Goal: Task Accomplishment & Management: Manage account settings

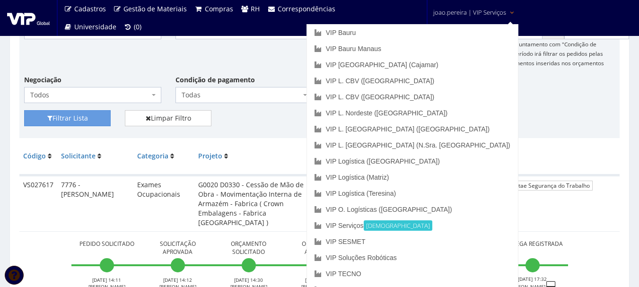
scroll to position [189, 0]
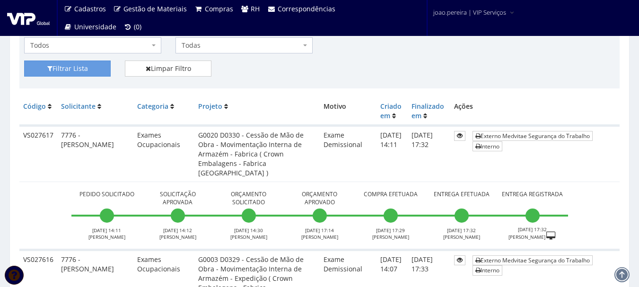
click at [609, 189] on td "Pedido Solicitado [DATE] 14:11 [PERSON_NAME] Solicitação Aprovada [DATE] 14:12 …" at bounding box center [319, 216] width 600 height 68
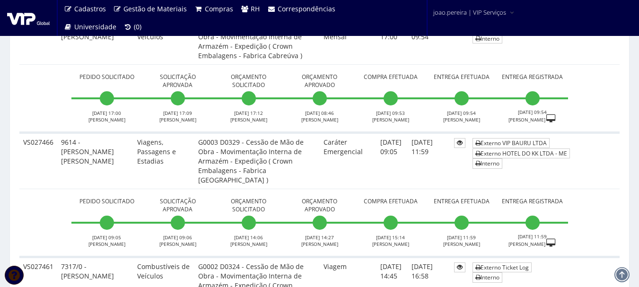
scroll to position [2742, 0]
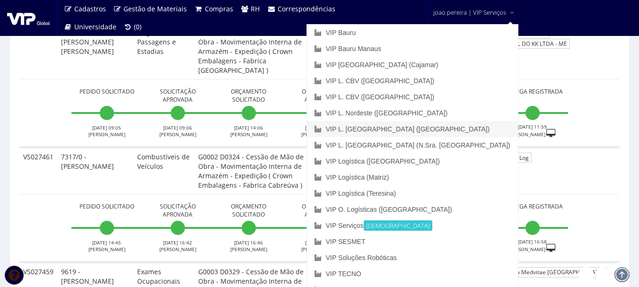
click at [454, 124] on link "VIP L. [GEOGRAPHIC_DATA] ([GEOGRAPHIC_DATA])" at bounding box center [412, 129] width 211 height 16
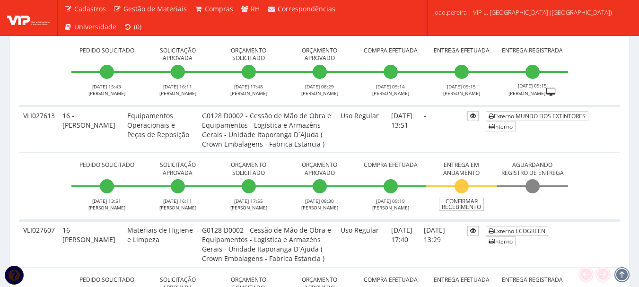
scroll to position [898, 0]
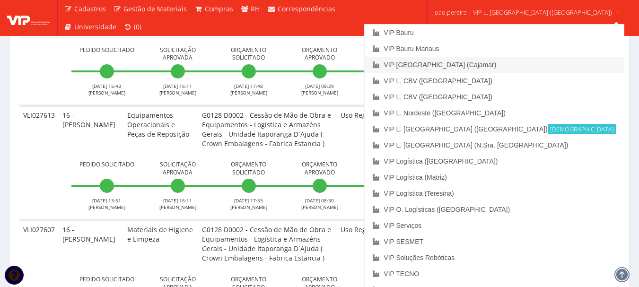
click at [475, 63] on link "VIP [GEOGRAPHIC_DATA] (Cajamar)" at bounding box center [494, 65] width 259 height 16
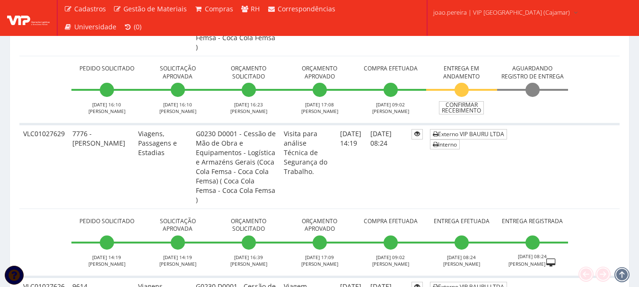
scroll to position [520, 0]
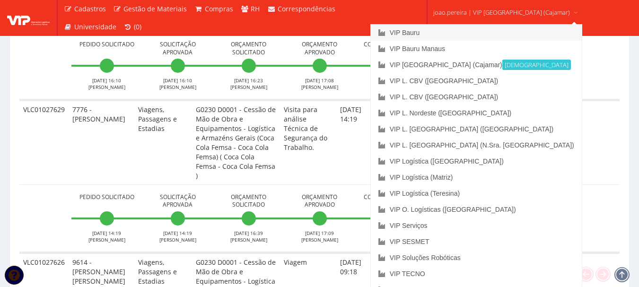
click at [454, 32] on link "VIP Bauru" at bounding box center [476, 33] width 211 height 16
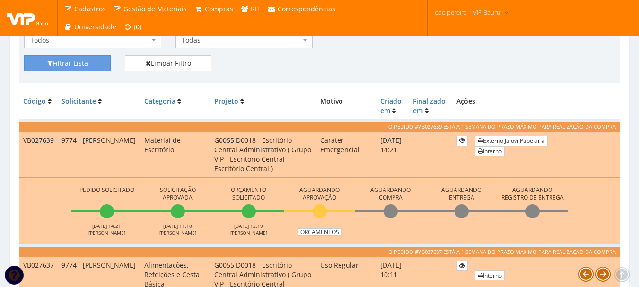
scroll to position [236, 0]
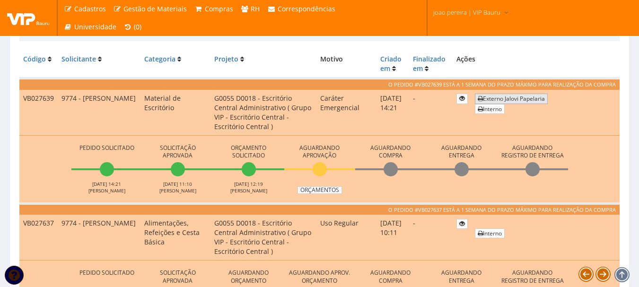
click at [525, 102] on link "Externo Jalovi Papelaria" at bounding box center [511, 99] width 73 height 10
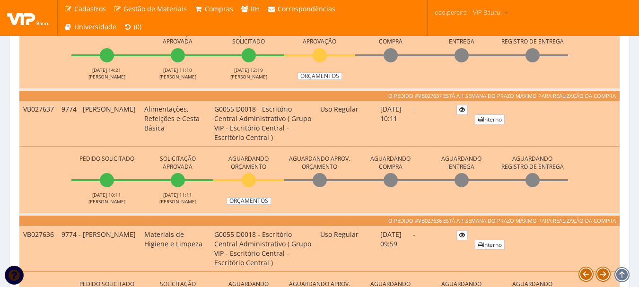
scroll to position [331, 0]
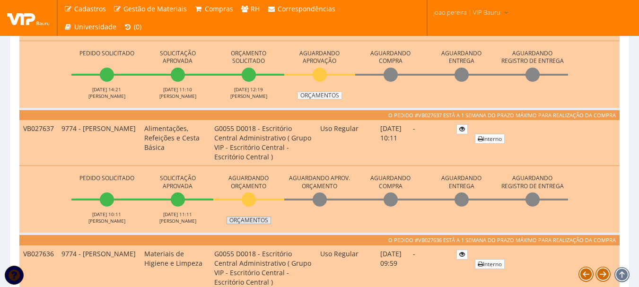
click at [244, 218] on link "Orçamentos" at bounding box center [248, 221] width 44 height 8
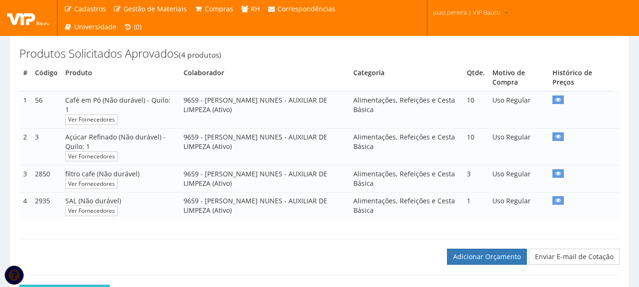
scroll to position [142, 0]
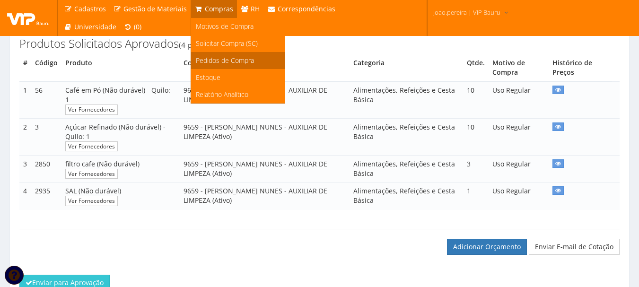
click at [214, 61] on span "Pedidos de Compra" at bounding box center [225, 60] width 58 height 9
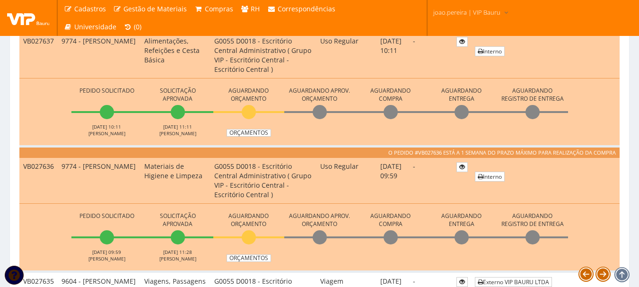
scroll to position [426, 0]
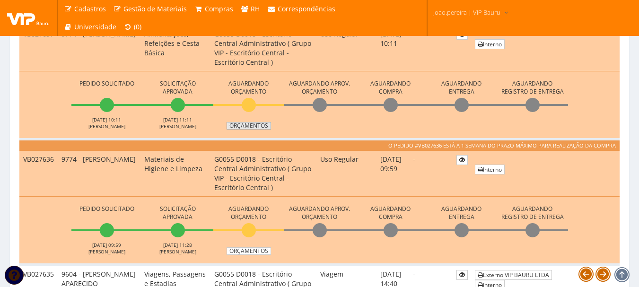
click at [255, 127] on link "Orçamentos" at bounding box center [248, 126] width 44 height 8
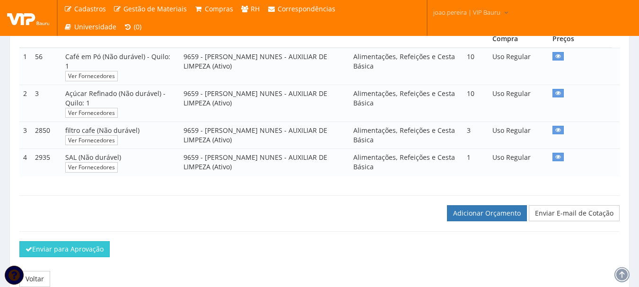
scroll to position [189, 0]
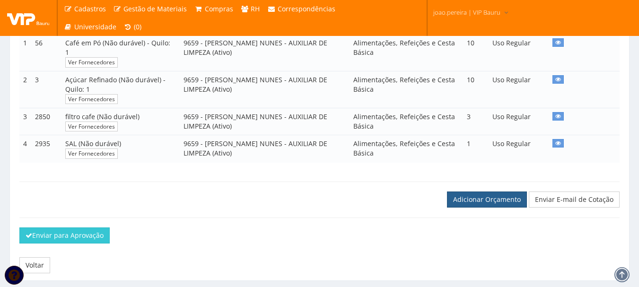
click at [495, 195] on link "Adicionar Orçamento" at bounding box center [487, 199] width 80 height 16
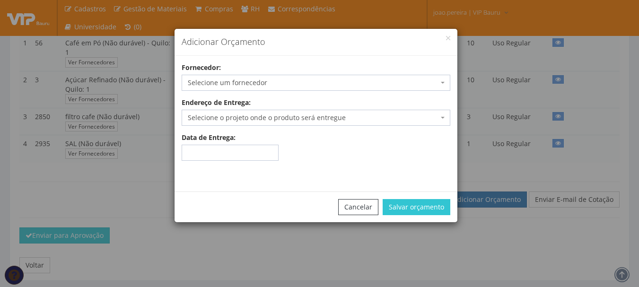
click at [339, 78] on span "Selecione um fornecedor" at bounding box center [313, 82] width 251 height 9
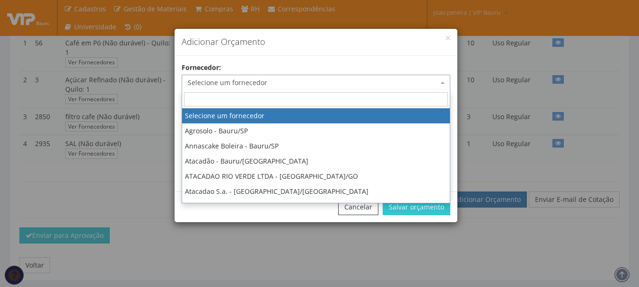
click at [312, 98] on input "search" at bounding box center [316, 99] width 264 height 14
type input "dg"
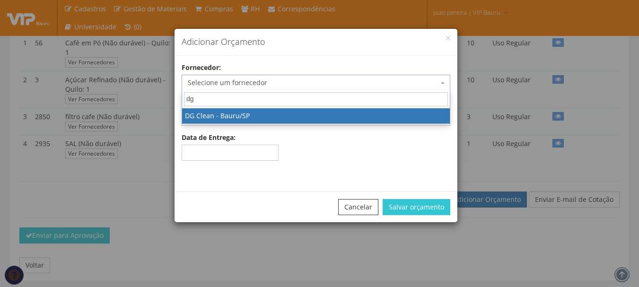
select select "636"
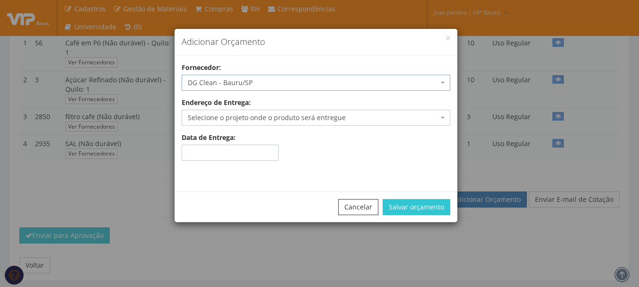
click at [304, 120] on span "Selecione o projeto onde o produto será entregue" at bounding box center [313, 117] width 251 height 9
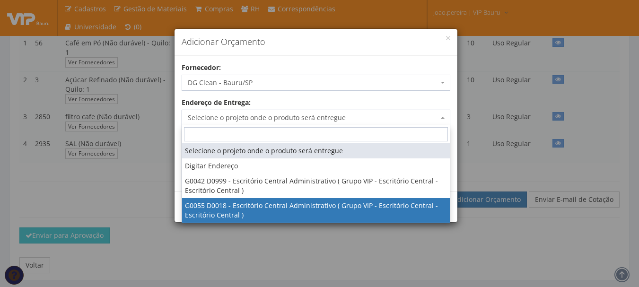
select select "55"
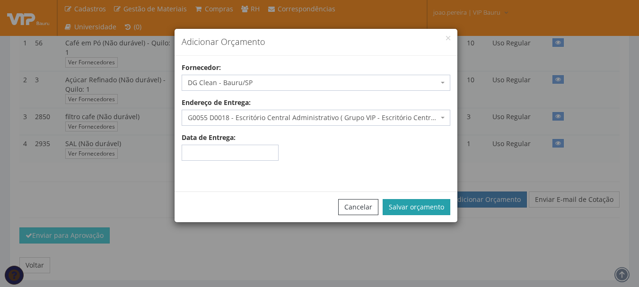
click at [425, 201] on button "Salvar orçamento" at bounding box center [417, 207] width 68 height 16
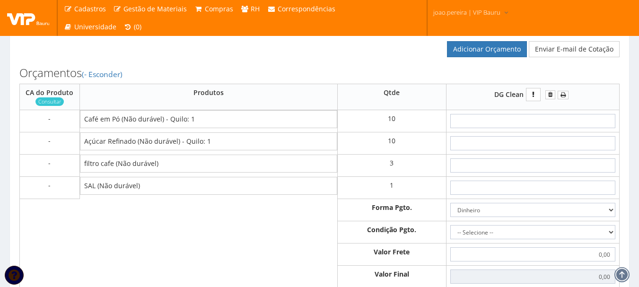
scroll to position [378, 0]
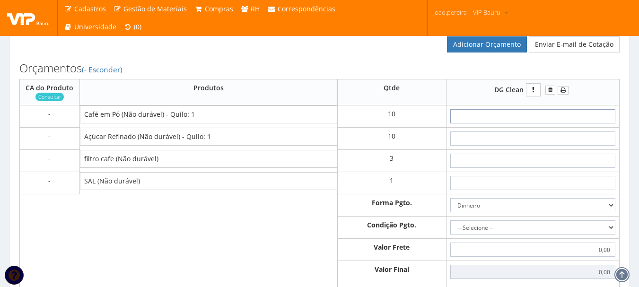
click at [558, 117] on input "text" at bounding box center [532, 116] width 165 height 14
type input "3"
type input "30,00"
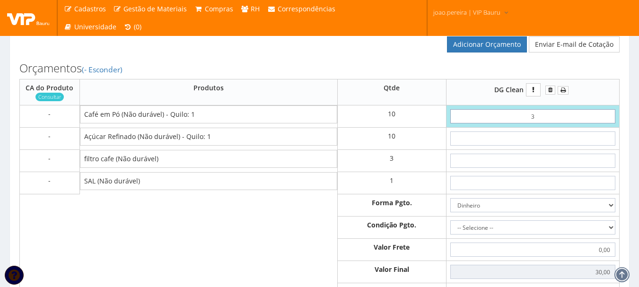
type input "39"
type input "390,00"
type input "3,99"
type input "39,90"
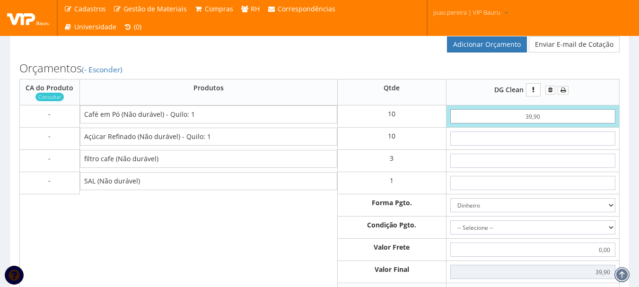
type input "399,00"
type input "39,90"
type input "5"
type input "449,00"
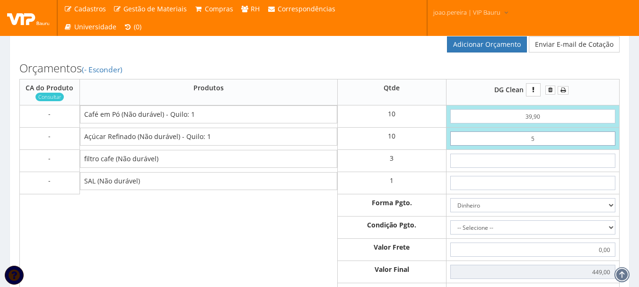
type input "57"
type input "969,00"
type input "5,75"
type input "456,50"
type input "5,75"
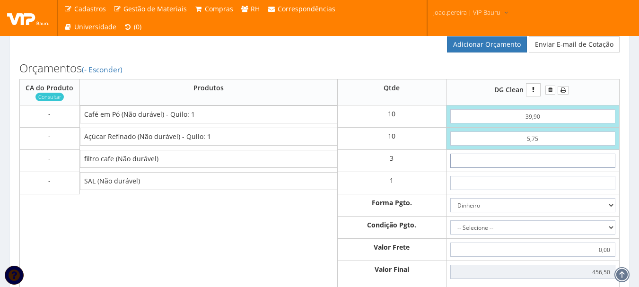
type input "4"
type input "468,50"
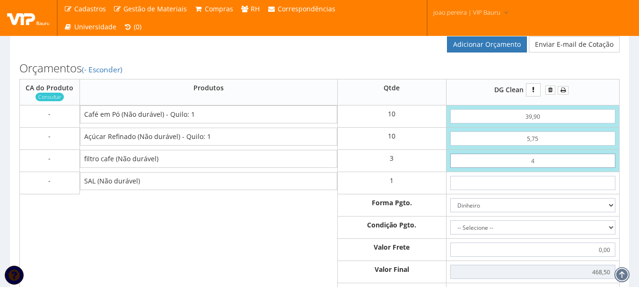
type input "45"
type input "591,50"
type input "4,50"
type input "470,00"
type input "4,50"
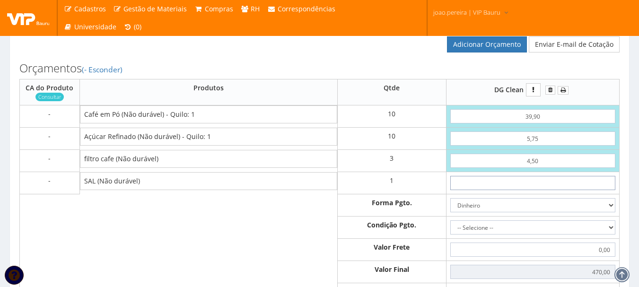
type input "1"
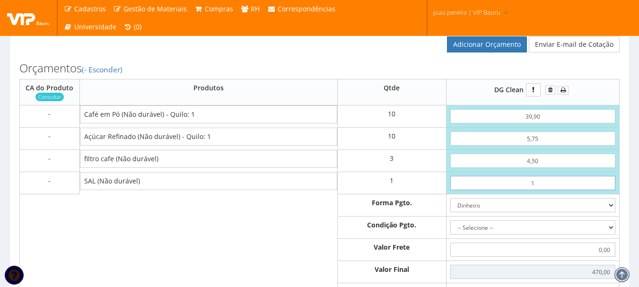
type input "471,00"
type input "10"
type input "480,00"
type input "1,00"
type input "471,00"
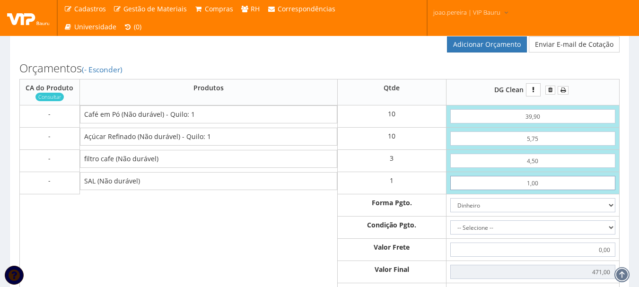
type input "10,00"
type input "480,00"
type input "10,00"
click at [604, 208] on select "Dinheiro Boleto Bancário Depósito Transferência Bancária Cartão de Crédito Cart…" at bounding box center [532, 205] width 165 height 14
select select "3"
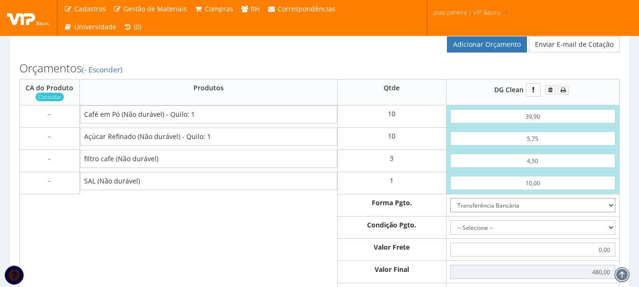
click at [450, 198] on select "Dinheiro Boleto Bancário Depósito Transferência Bancária Cartão de Crédito Cart…" at bounding box center [532, 205] width 165 height 14
click at [613, 226] on select "-- Selecione -- À vista 7 dias 10 dias" at bounding box center [532, 227] width 165 height 14
select select "0"
click at [450, 220] on select "-- Selecione -- À vista 7 dias 10 dias" at bounding box center [532, 227] width 165 height 14
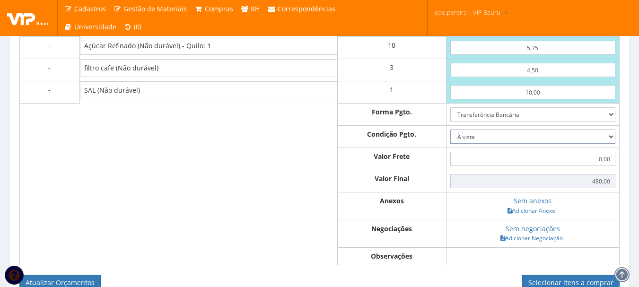
scroll to position [473, 0]
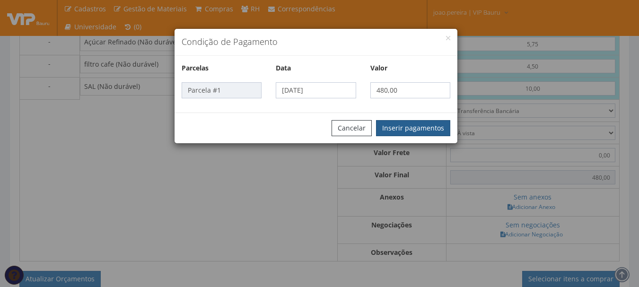
click at [422, 120] on button "Inserir pagamentos" at bounding box center [413, 128] width 74 height 16
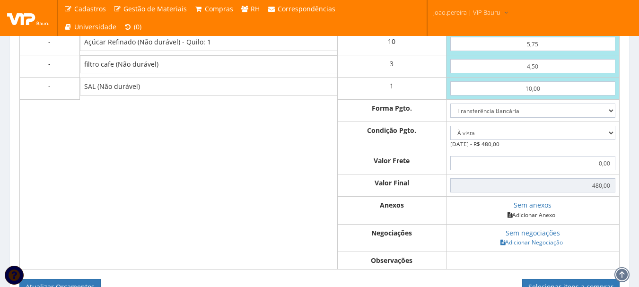
click at [532, 211] on link "Adicionar Anexo" at bounding box center [531, 215] width 53 height 10
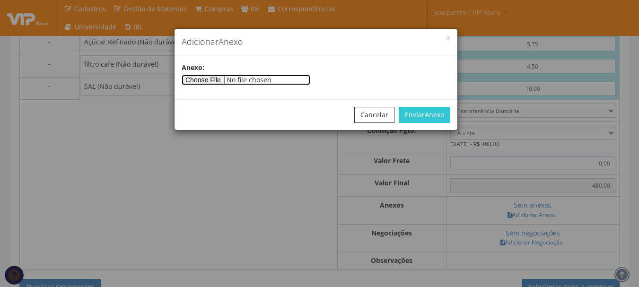
click at [217, 78] on input"] "file" at bounding box center [246, 80] width 129 height 10
type input"] "C:\fakepath\Orçamento VIP BAURU (ALIMENTOS) 25700 (1).pdf"
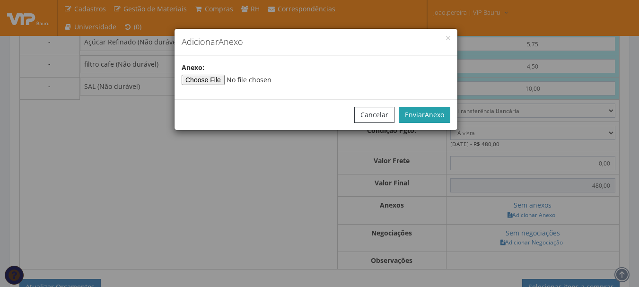
click at [426, 116] on span "Anexo" at bounding box center [434, 114] width 19 height 9
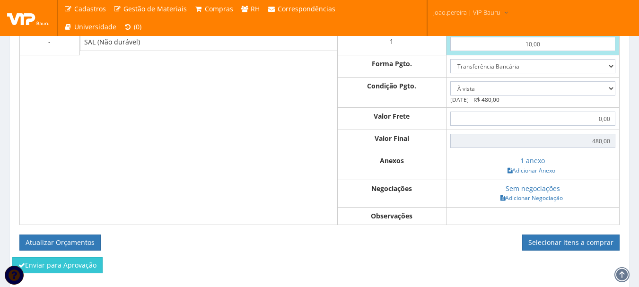
scroll to position [573, 0]
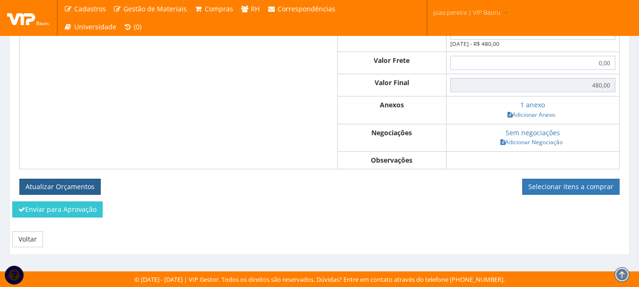
click at [64, 183] on button "Atualizar Orçamentos" at bounding box center [59, 187] width 81 height 16
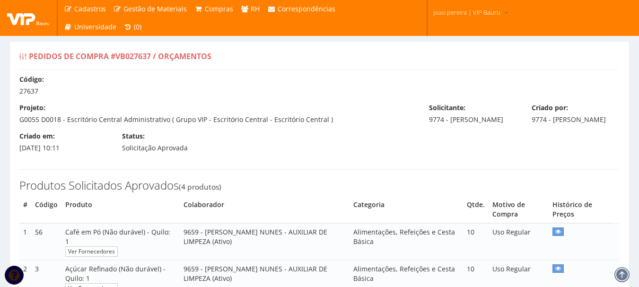
select select "0"
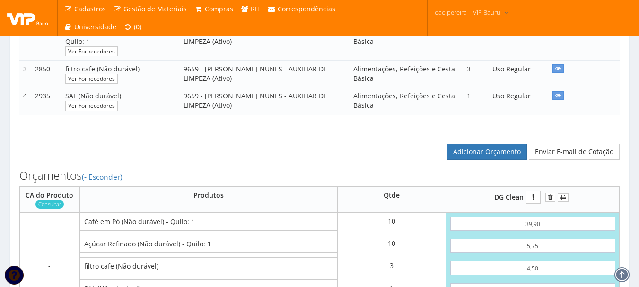
scroll to position [236, 0]
click at [488, 147] on link "Adicionar Orçamento" at bounding box center [487, 152] width 80 height 16
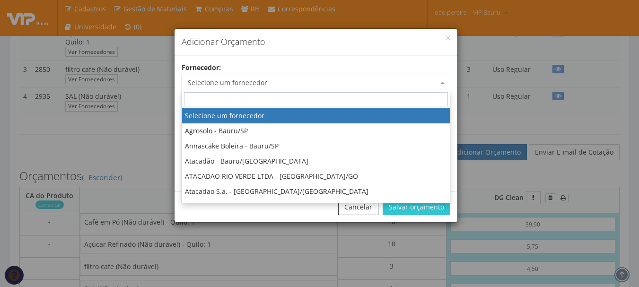
click at [402, 84] on span "Selecione um fornecedor" at bounding box center [313, 82] width 251 height 9
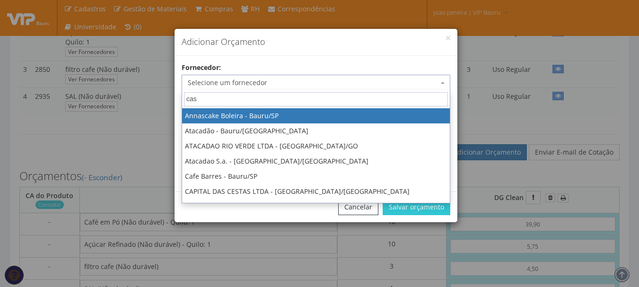
type input "casa"
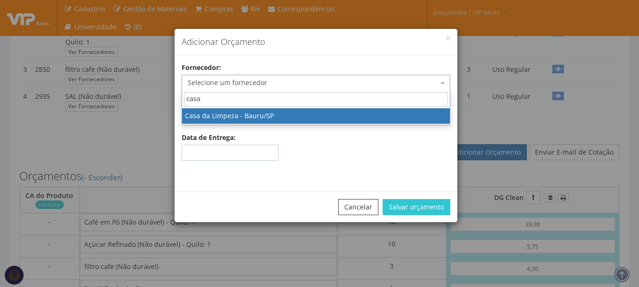
select select "244"
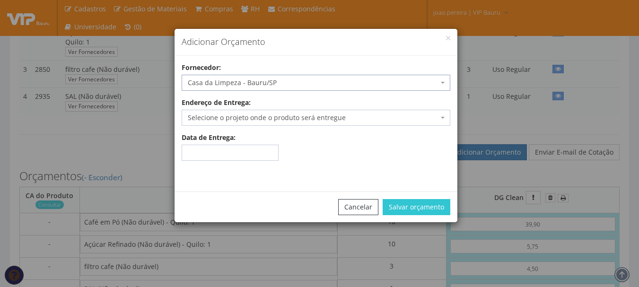
click at [400, 120] on span "Selecione o projeto onde o produto será entregue" at bounding box center [313, 117] width 251 height 9
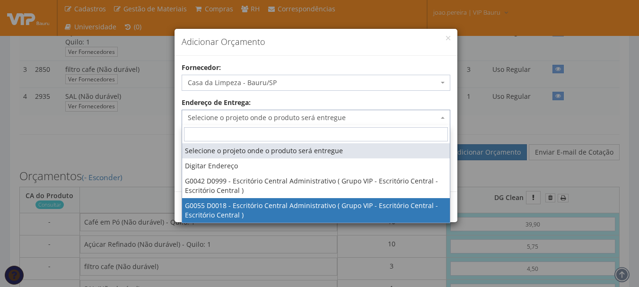
select select "55"
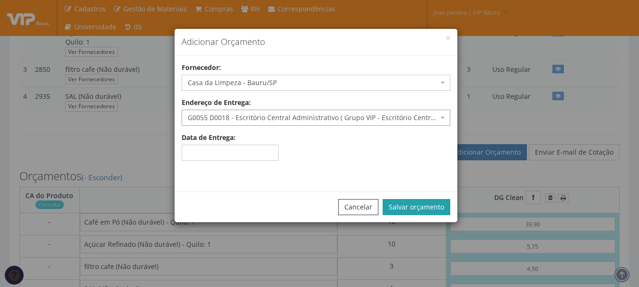
click at [413, 211] on button "Salvar orçamento" at bounding box center [417, 207] width 68 height 16
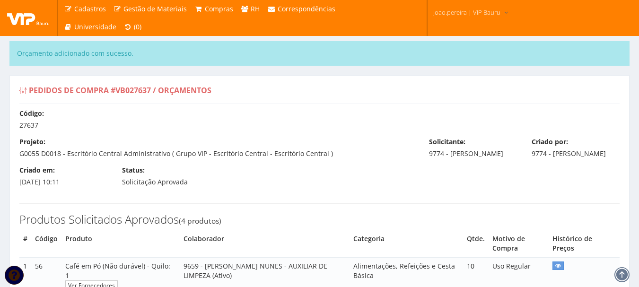
select select "0"
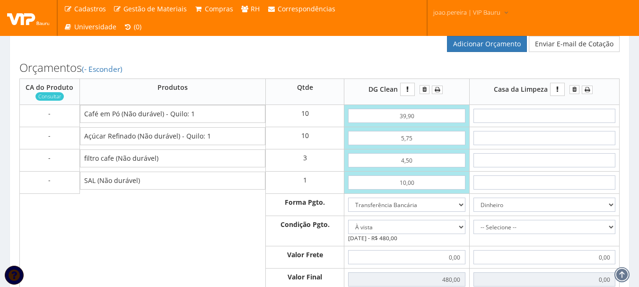
scroll to position [378, 0]
click at [557, 118] on input "text" at bounding box center [544, 116] width 142 height 14
type input "4"
type input "40,00"
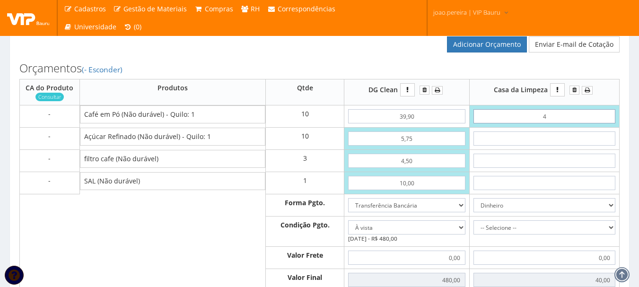
type input "41"
type input "410,00"
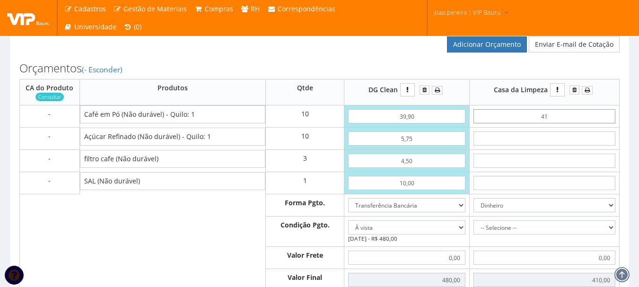
type input "4,15"
type input "41,50"
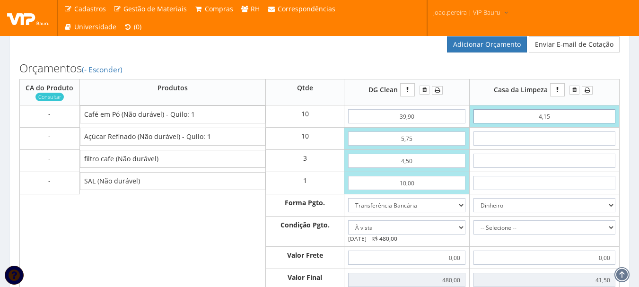
type input "41,55"
type input "415,50"
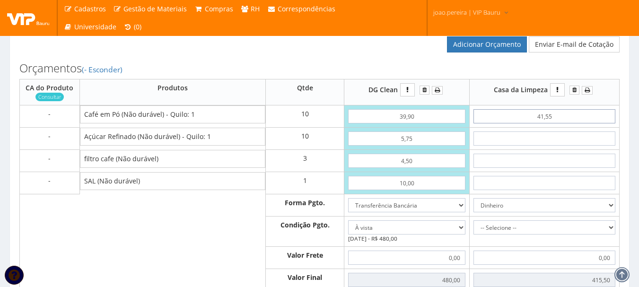
type input "41,55"
type input "5"
type input "465,50"
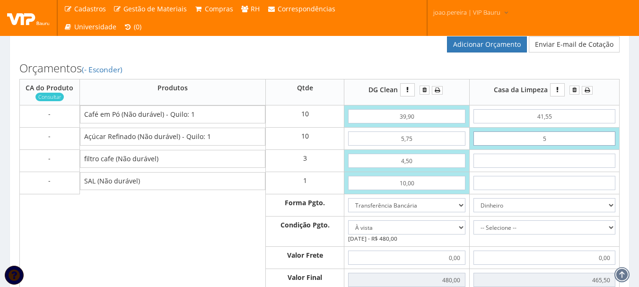
type input "57"
type input "985,50"
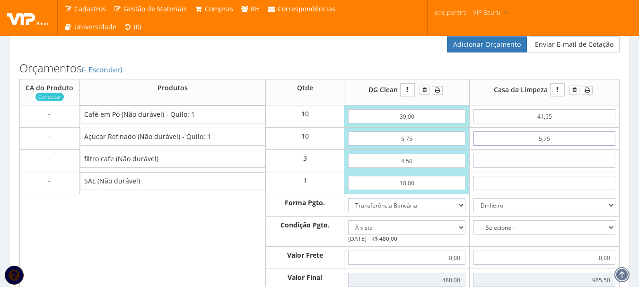
type input "5,75"
type input "473,00"
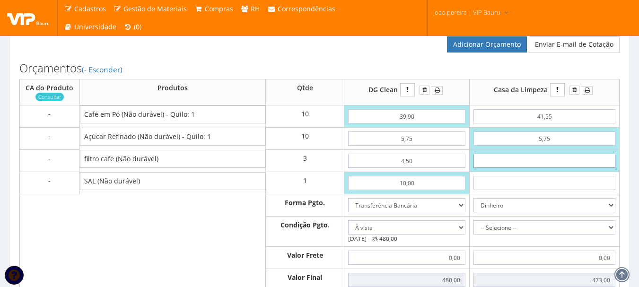
type input "4"
type input "485,00"
type input "42"
type input "599,00"
type input "4,20"
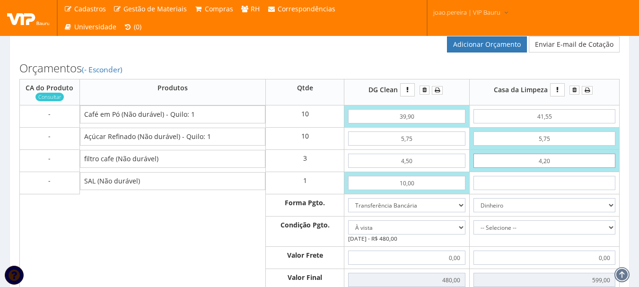
type input "485,60"
type input "4,20"
type input "1"
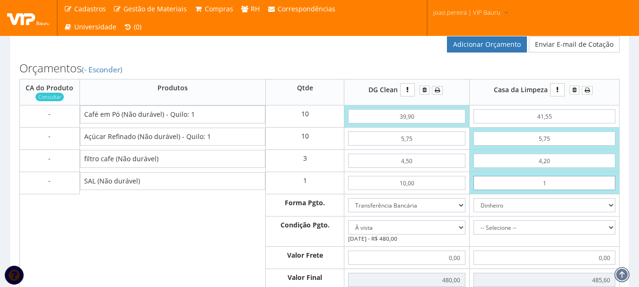
type input "486,60"
type input "10"
type input "495,60"
type input "1,00"
type input "486,60"
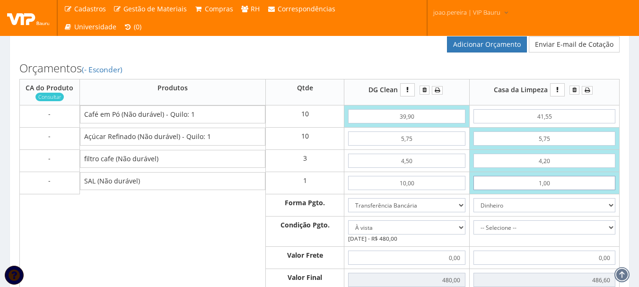
type input "10,00"
type input "495,60"
type input "10,00"
click at [604, 204] on select "Dinheiro Boleto Bancário Depósito Transferência Bancária Cartão de Crédito Cart…" at bounding box center [544, 205] width 142 height 14
select select "3"
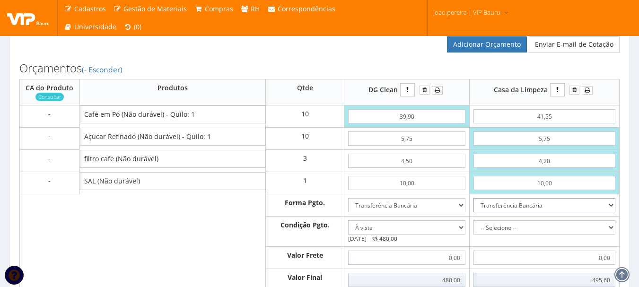
click at [473, 198] on select "Dinheiro Boleto Bancário Depósito Transferência Bancária Cartão de Crédito Cart…" at bounding box center [544, 205] width 142 height 14
drag, startPoint x: 617, startPoint y: 226, endPoint x: 609, endPoint y: 231, distance: 10.2
click at [617, 226] on td "-- Selecione -- À vista 7 dias" at bounding box center [545, 232] width 150 height 30
click at [613, 226] on select "-- Selecione -- À vista 7 dias 10 dias" at bounding box center [544, 227] width 142 height 14
select select "0"
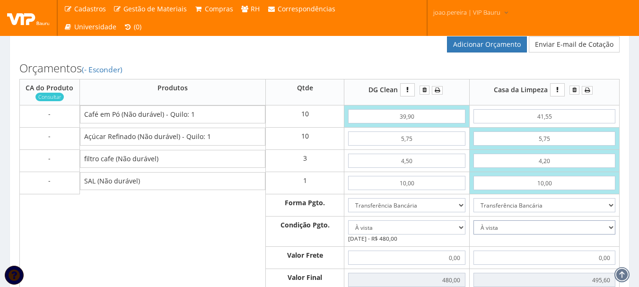
click at [473, 220] on select "-- Selecione -- À vista 7 dias 10 dias" at bounding box center [544, 227] width 142 height 14
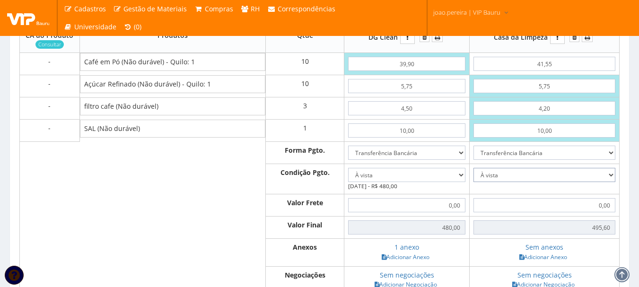
scroll to position [520, 0]
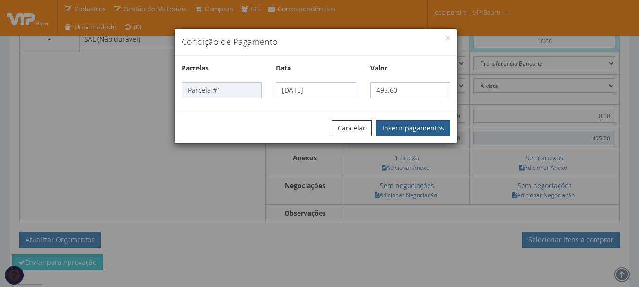
click at [429, 128] on button "Inserir pagamentos" at bounding box center [413, 128] width 74 height 16
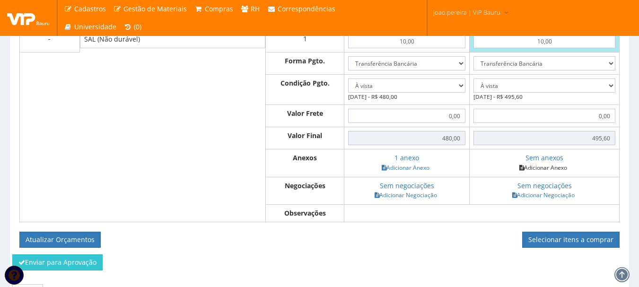
click at [548, 165] on link "Adicionar Anexo" at bounding box center [542, 168] width 53 height 10
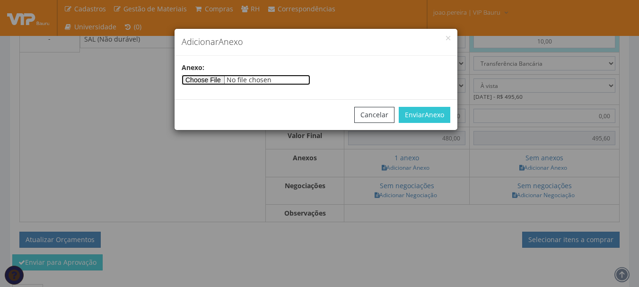
click at [219, 80] on input"] "file" at bounding box center [246, 80] width 129 height 10
type input"] "C:\fakepath\RELATORIO08082025.pdf"
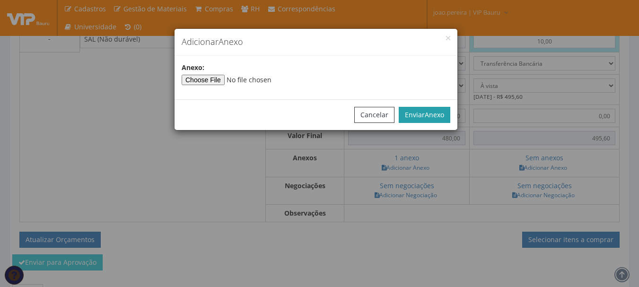
click at [432, 114] on span "Anexo" at bounding box center [434, 114] width 19 height 9
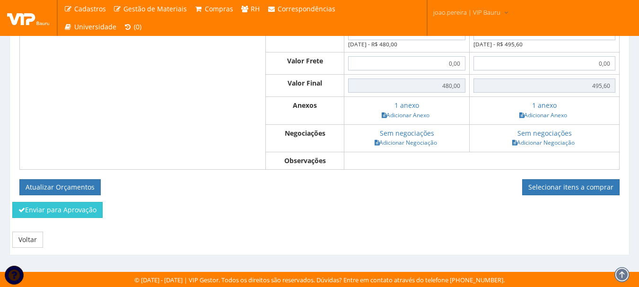
scroll to position [573, 0]
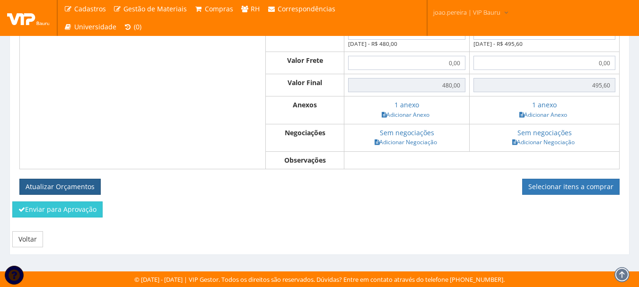
click at [83, 184] on button "Atualizar Orçamentos" at bounding box center [59, 187] width 81 height 16
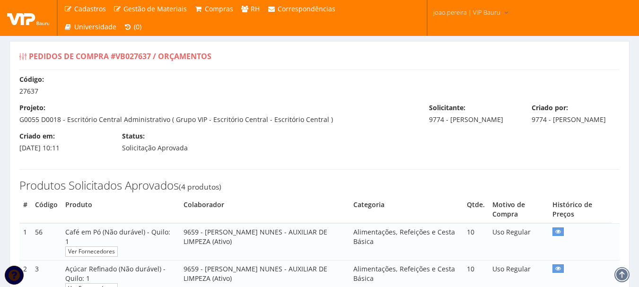
select select "0"
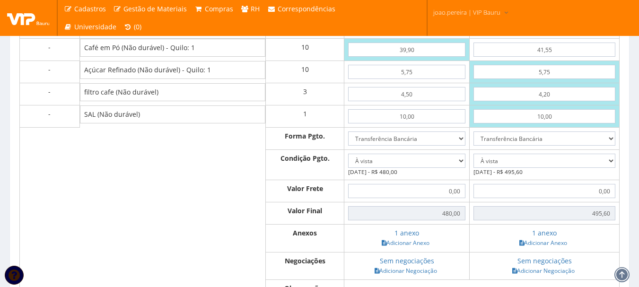
scroll to position [331, 0]
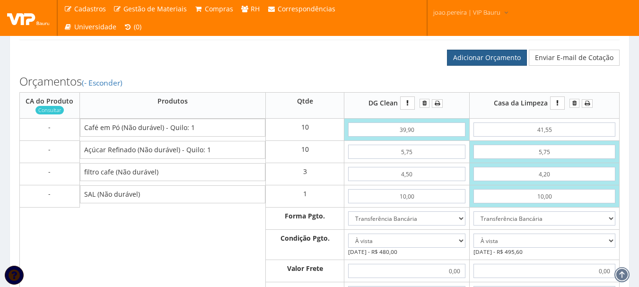
click at [479, 56] on link "Adicionar Orçamento" at bounding box center [487, 58] width 80 height 16
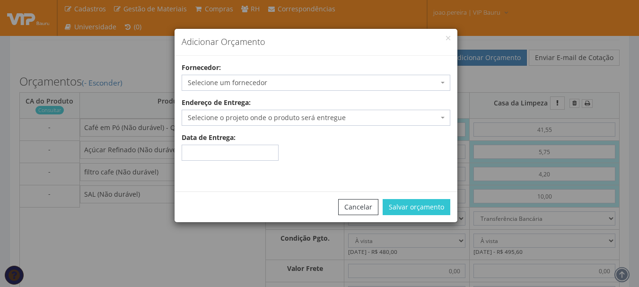
click at [258, 84] on span "Selecione um fornecedor" at bounding box center [313, 82] width 251 height 9
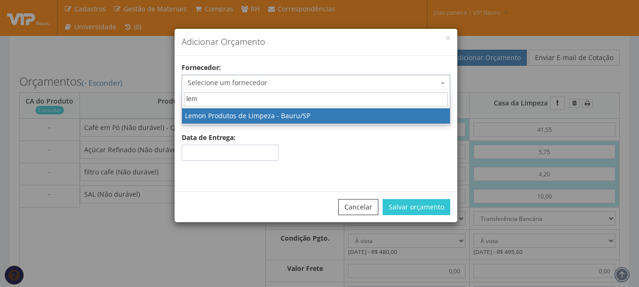
type input "lemo"
select select "589"
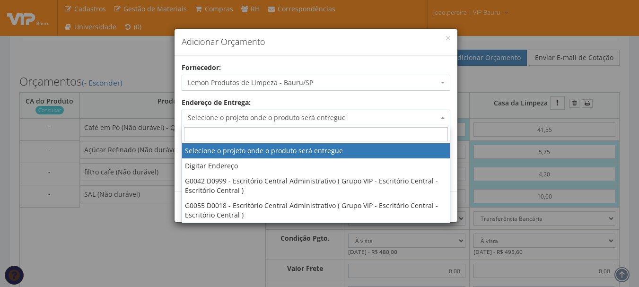
click at [344, 120] on span "Selecione o projeto onde o produto será entregue" at bounding box center [313, 117] width 251 height 9
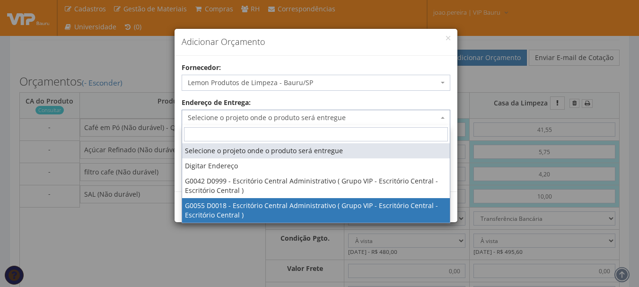
select select "55"
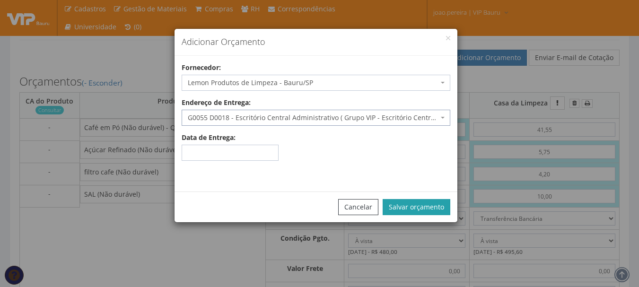
click at [411, 204] on button "Salvar orçamento" at bounding box center [417, 207] width 68 height 16
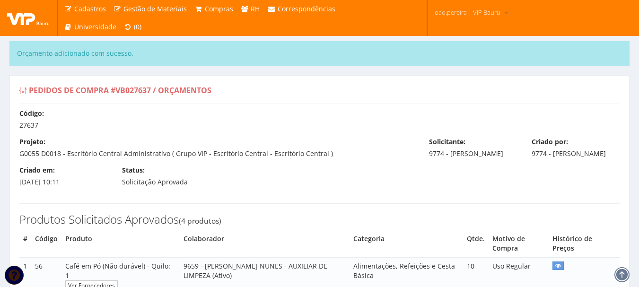
select select "0"
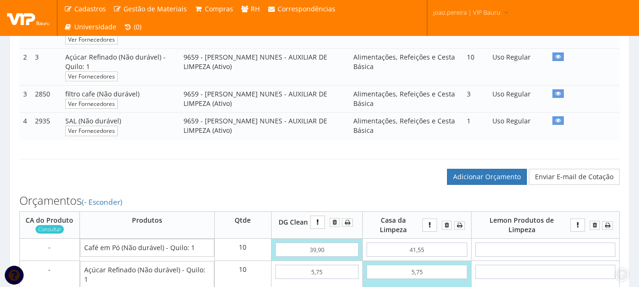
scroll to position [331, 0]
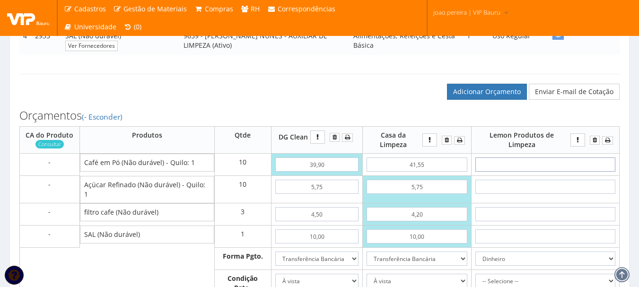
click at [551, 164] on input "text" at bounding box center [545, 164] width 140 height 14
type input "3"
type input "30,00"
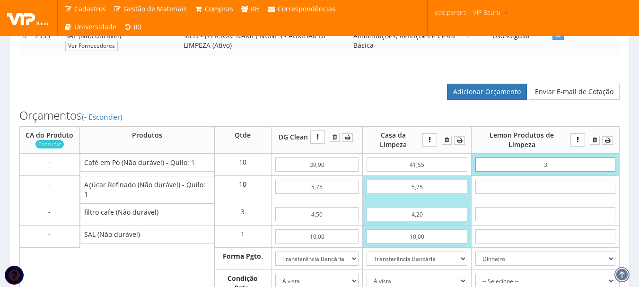
type input "39"
type input "390,00"
type input "3,99"
type input "39,90"
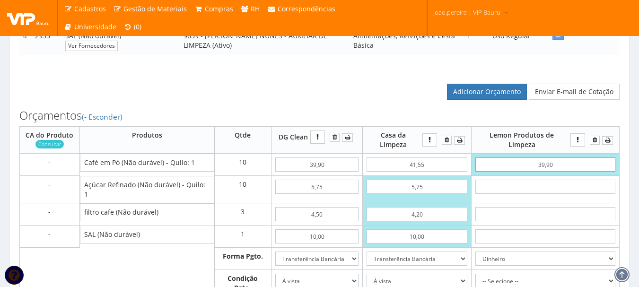
type input "399,00"
type input "39,90"
type input "5"
type input "449,00"
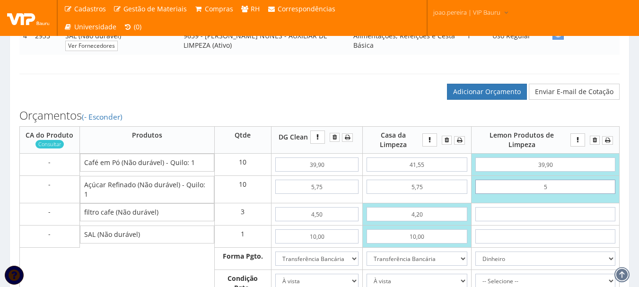
type input "58"
type input "979,00"
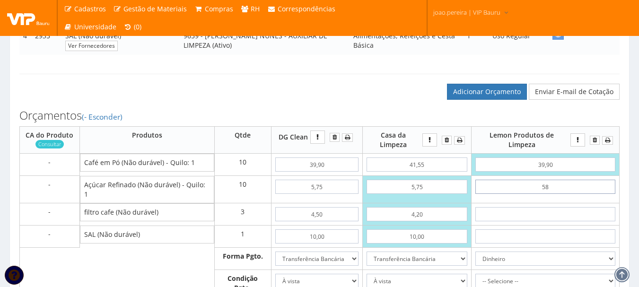
type input "5,80"
type input "457,00"
type input "58,00"
type input "979,00"
type input "5,80"
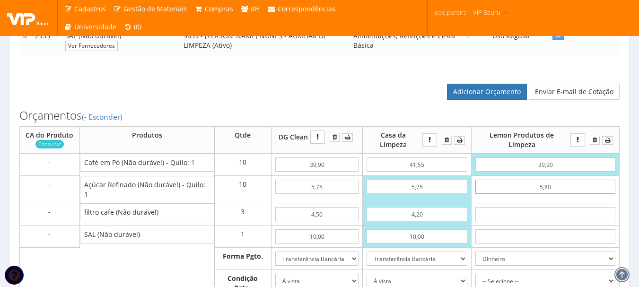
type input "457,00"
type input "5,80"
type input "5"
type input "472,00"
type input "50"
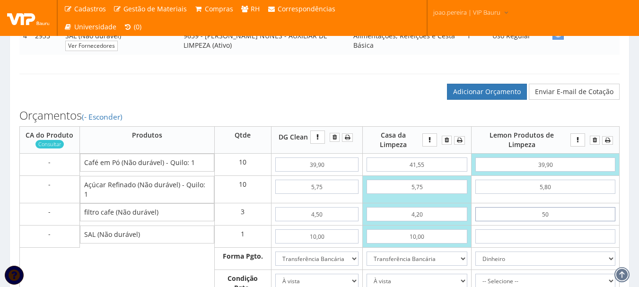
type input "607,00"
type input "5,00"
type input "472,00"
type input "5,00"
type input "1"
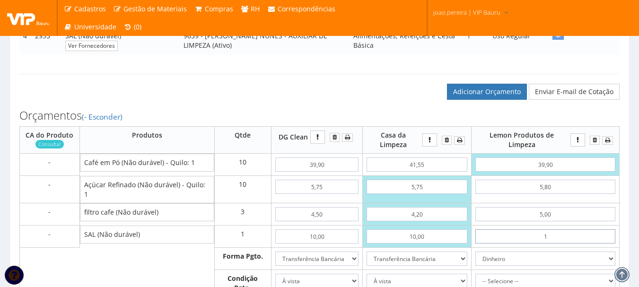
type input "473,00"
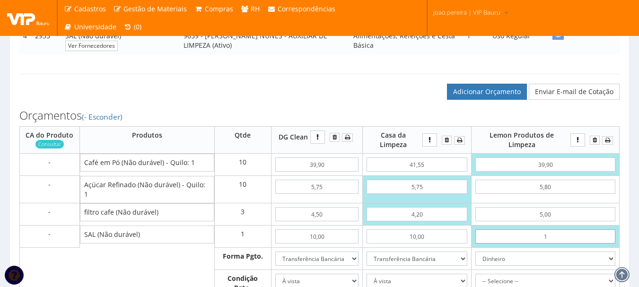
type input "10"
type input "482,00"
type input "1,00"
type input "473,00"
type input "10,00"
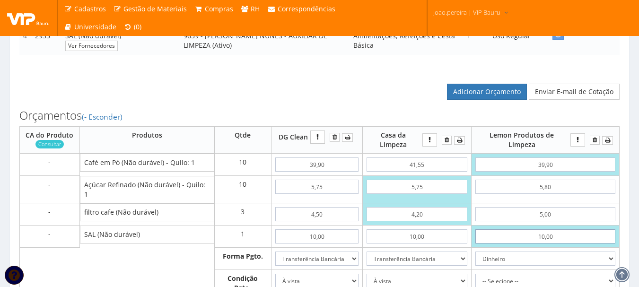
type input "482,00"
type input "10,00"
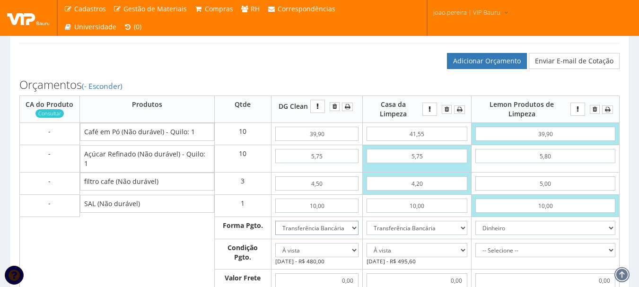
scroll to position [378, 0]
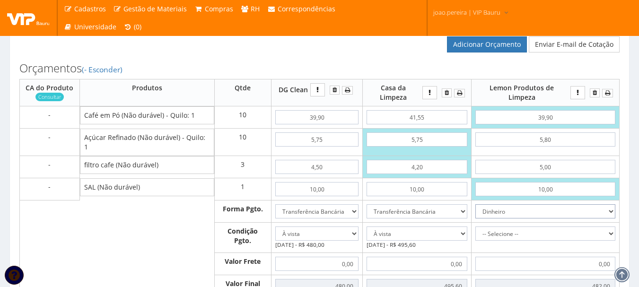
click at [572, 204] on select "Dinheiro Boleto Bancário Depósito Transferência Bancária Cartão de Crédito Cart…" at bounding box center [545, 211] width 140 height 14
select select "3"
click at [475, 204] on select "Dinheiro Boleto Bancário Depósito Transferência Bancária Cartão de Crédito Cart…" at bounding box center [545, 211] width 140 height 14
click at [604, 226] on select "-- Selecione -- À vista 7 dias 10 dias" at bounding box center [545, 233] width 140 height 14
select select "0"
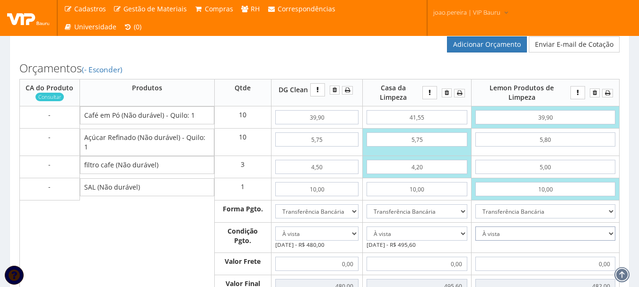
click at [475, 226] on select "-- Selecione -- À vista 7 dias 10 dias" at bounding box center [545, 233] width 140 height 14
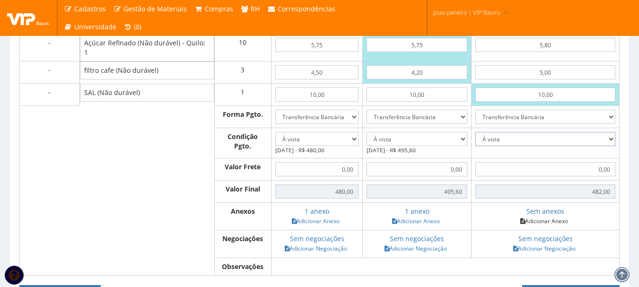
scroll to position [520, 0]
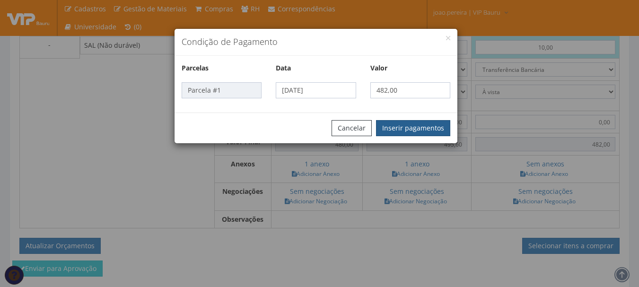
click at [413, 126] on button "Inserir pagamentos" at bounding box center [413, 128] width 74 height 16
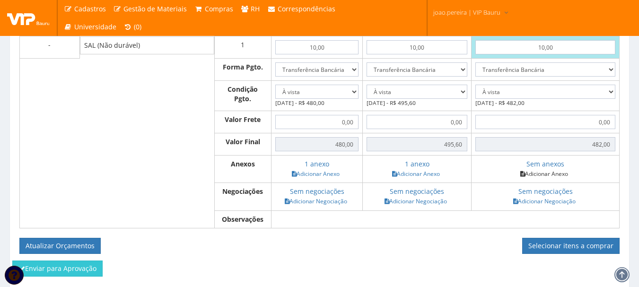
click at [554, 169] on link "Adicionar Anexo" at bounding box center [543, 174] width 53 height 10
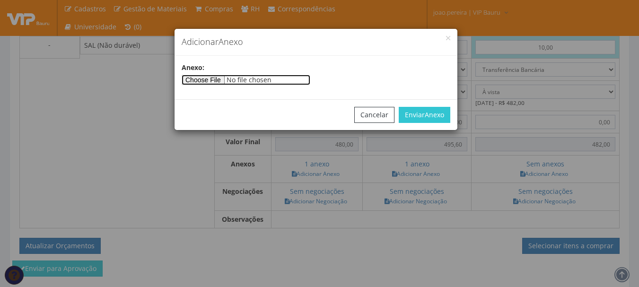
click at [213, 80] on input"] "file" at bounding box center [246, 80] width 129 height 10
type input"] "C:\fakepath\123254.pdf"
click at [440, 106] on div "Cancelar Enviar Anexo" at bounding box center [315, 114] width 283 height 31
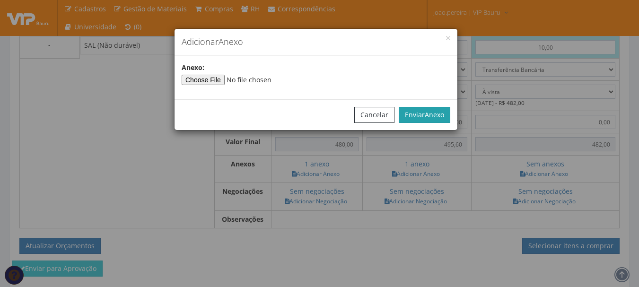
click at [440, 111] on span "Anexo" at bounding box center [434, 114] width 19 height 9
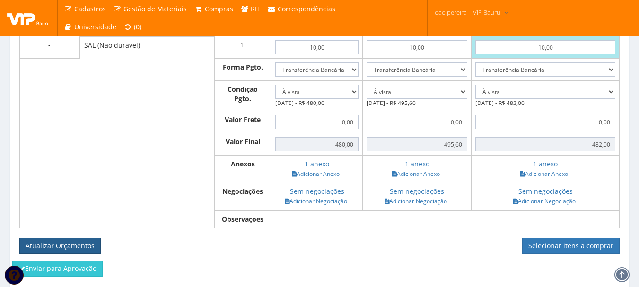
click at [60, 239] on button "Atualizar Orçamentos" at bounding box center [59, 246] width 81 height 16
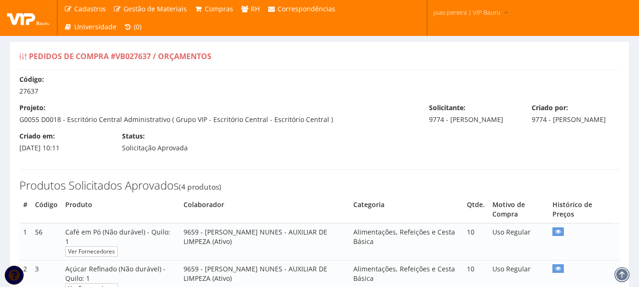
select select "0"
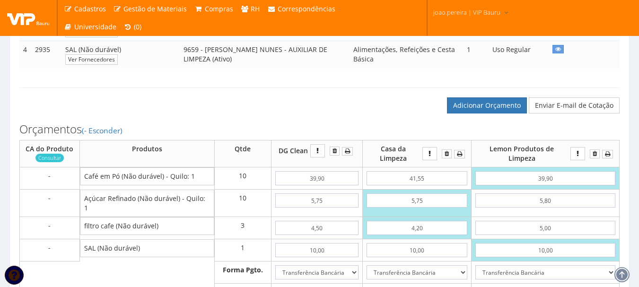
scroll to position [284, 0]
click at [480, 103] on link "Adicionar Orçamento" at bounding box center [487, 105] width 80 height 16
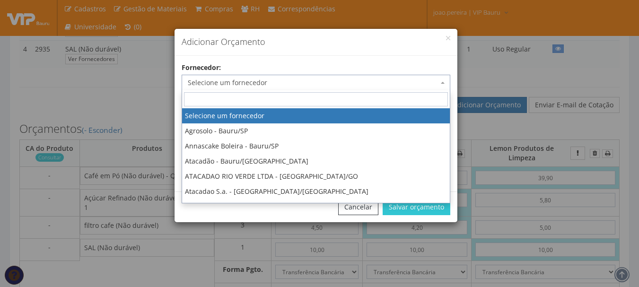
click at [240, 79] on span "Selecione um fornecedor" at bounding box center [313, 82] width 251 height 9
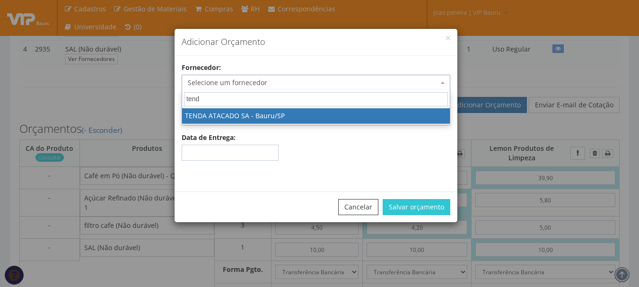
type input "tenda"
select select "2132"
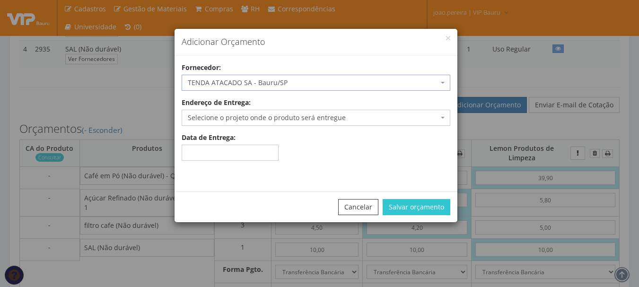
click at [241, 121] on span "Selecione o projeto onde o produto será entregue" at bounding box center [313, 117] width 251 height 9
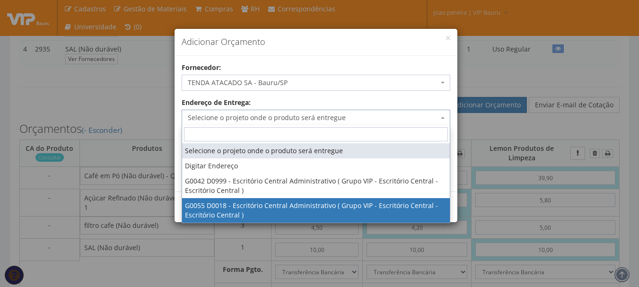
select select "55"
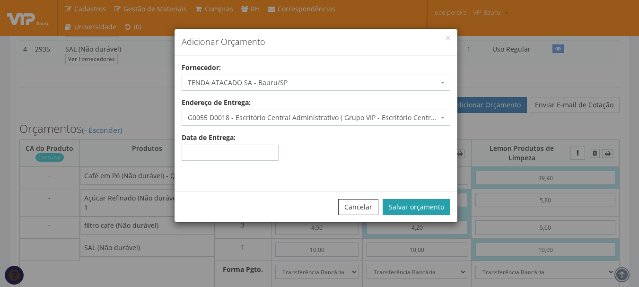
click at [411, 200] on button "Salvar orçamento" at bounding box center [417, 207] width 68 height 16
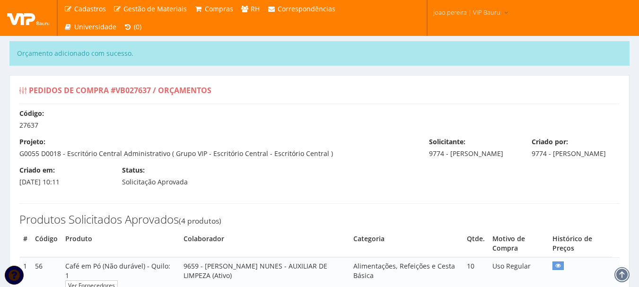
select select "0"
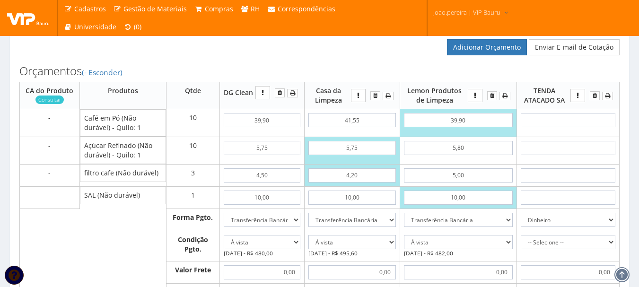
scroll to position [378, 0]
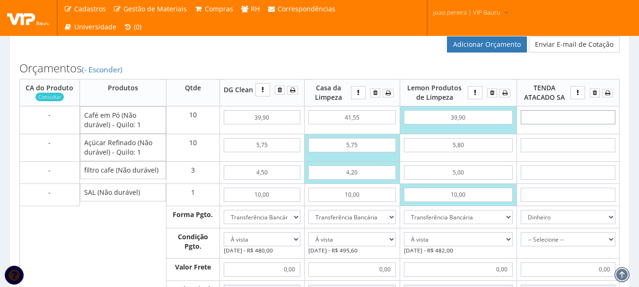
click at [570, 119] on input "text" at bounding box center [568, 117] width 95 height 14
type input "29"
type input "290,00"
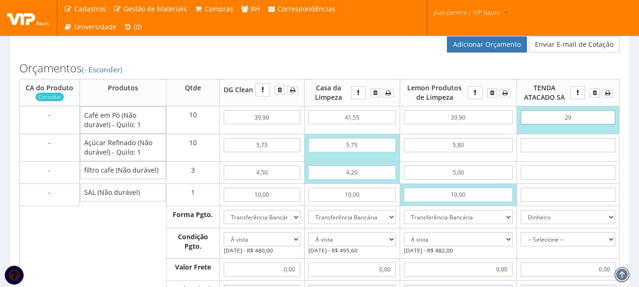
type input "2,99"
type input "29,90"
type input "299,00"
type input "29,90"
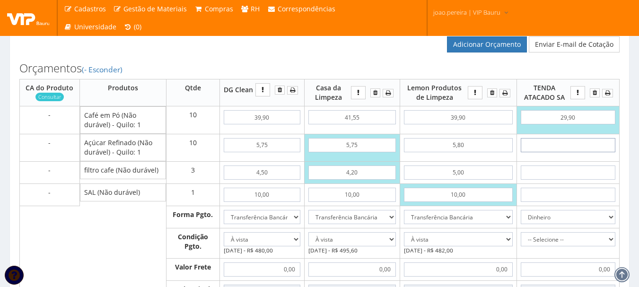
type input "4"
type input "339,00"
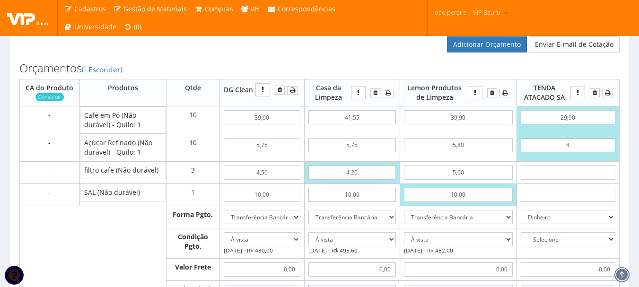
type input "40"
type input "699,00"
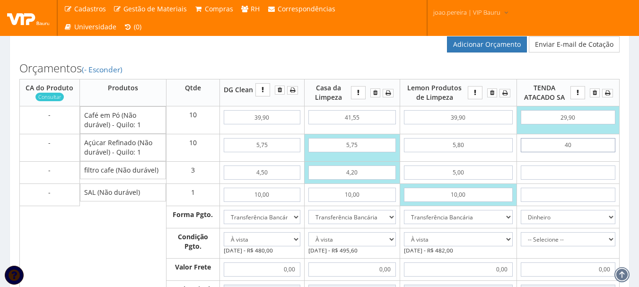
type input "4,09"
type input "339,90"
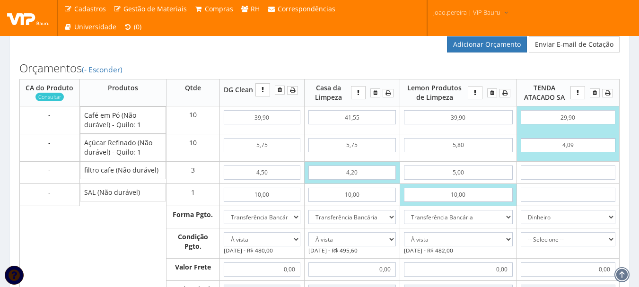
type input "4,09"
type input "3"
type input "348,90"
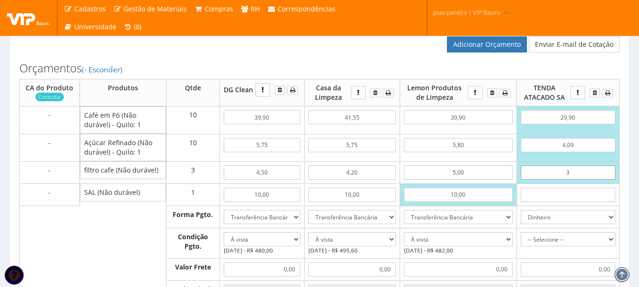
type input "35"
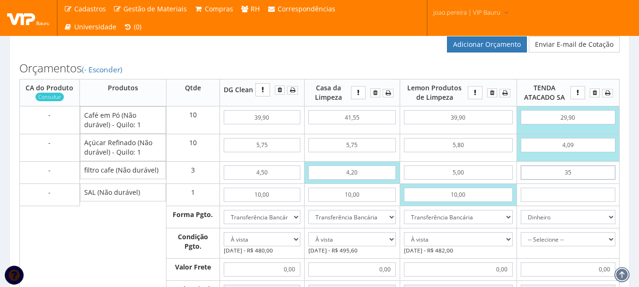
type input "444,90"
type input "3,50"
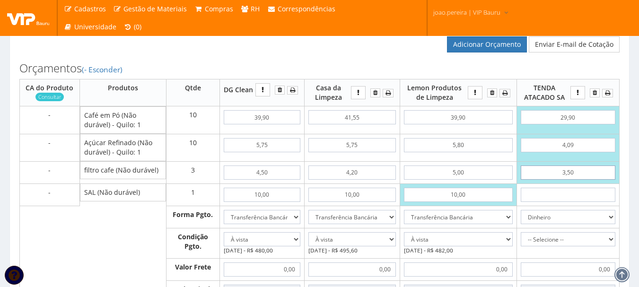
type input "350,40"
type input "3,50"
type input "2"
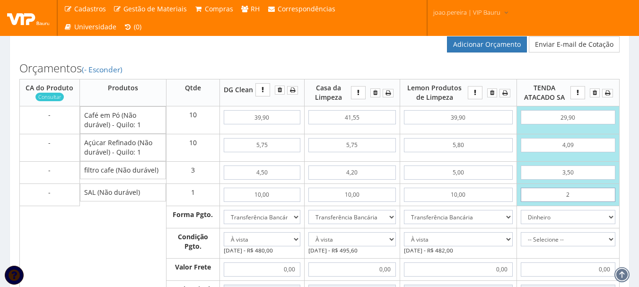
type input "352,40"
type input "29"
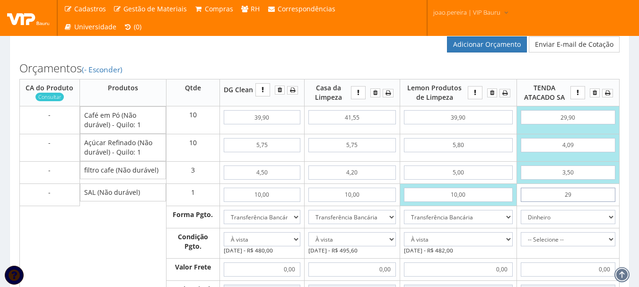
type input "379,40"
type input "2,95"
type input "353,35"
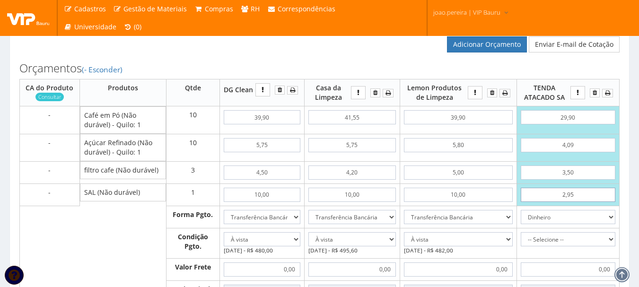
type input "2,95"
click at [610, 218] on select "Dinheiro Boleto Bancário Depósito Transferência Bancária Cartão de Crédito Cart…" at bounding box center [568, 217] width 95 height 14
select select "3"
click at [521, 210] on select "Dinheiro Boleto Bancário Depósito Transferência Bancária Cartão de Crédito Cart…" at bounding box center [568, 217] width 95 height 14
click at [611, 240] on select "-- Selecione -- À vista 7 dias 10 dias" at bounding box center [568, 239] width 95 height 14
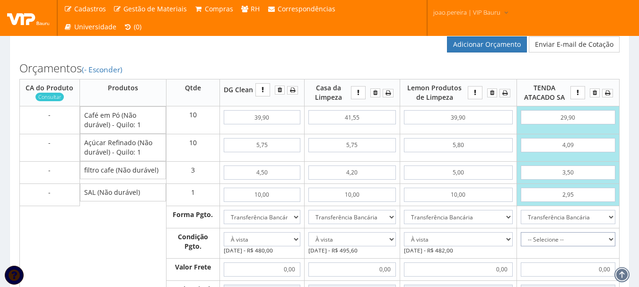
select select "0"
click at [521, 232] on select "-- Selecione -- À vista 7 dias 10 dias" at bounding box center [568, 239] width 95 height 14
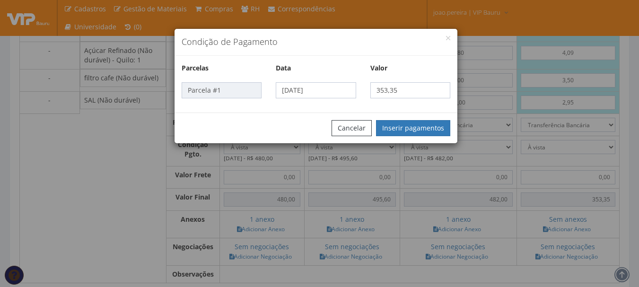
scroll to position [473, 0]
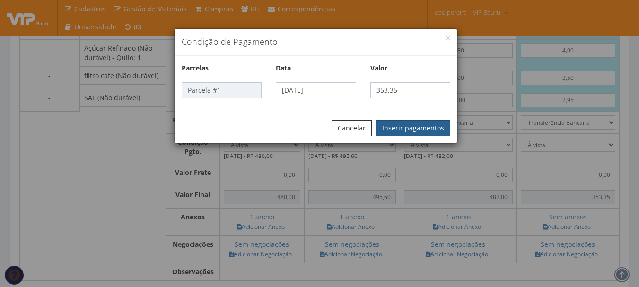
click at [413, 129] on button "Inserir pagamentos" at bounding box center [413, 128] width 74 height 16
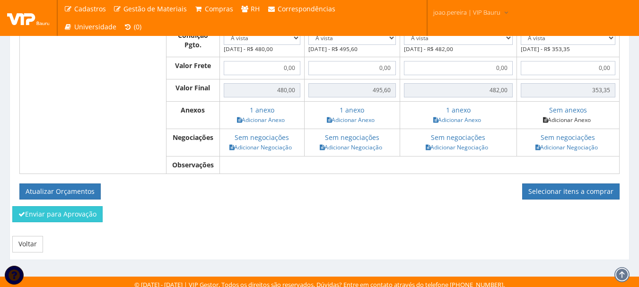
scroll to position [585, 0]
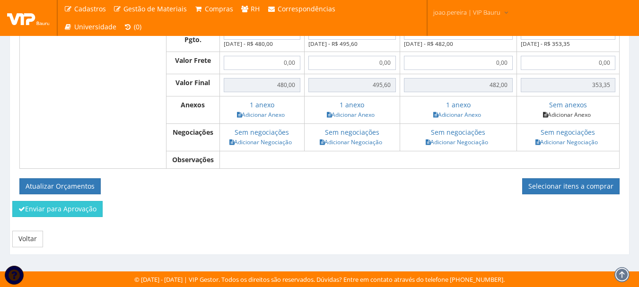
click at [561, 114] on link "Adicionar Anexo" at bounding box center [566, 115] width 53 height 10
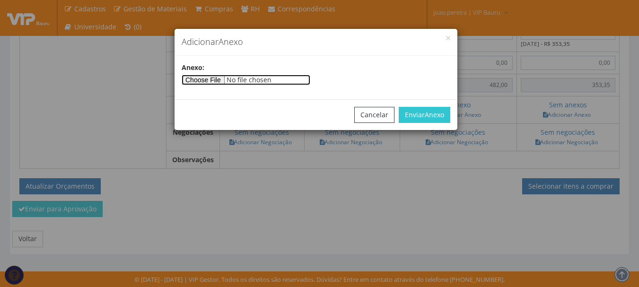
click at [224, 82] on input"] "file" at bounding box center [246, 80] width 129 height 10
type input"] "C:\fakepath\Orçamento tenda.png"
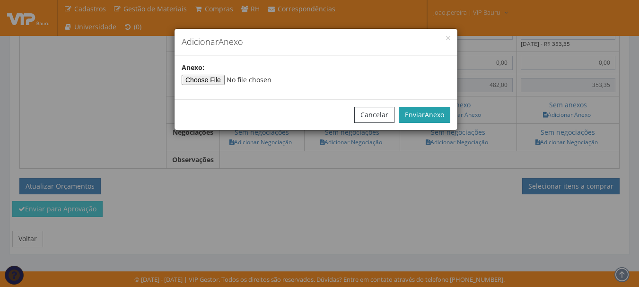
click at [429, 113] on span "Anexo" at bounding box center [434, 114] width 19 height 9
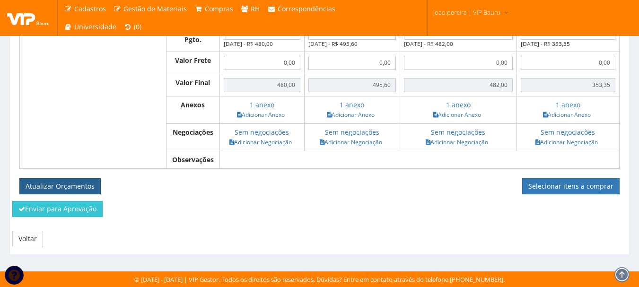
click at [67, 183] on button "Atualizar Orçamentos" at bounding box center [59, 186] width 81 height 16
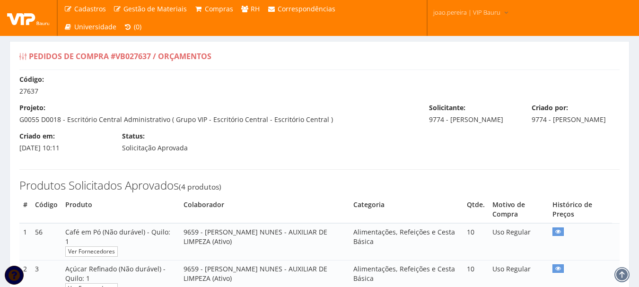
select select "0"
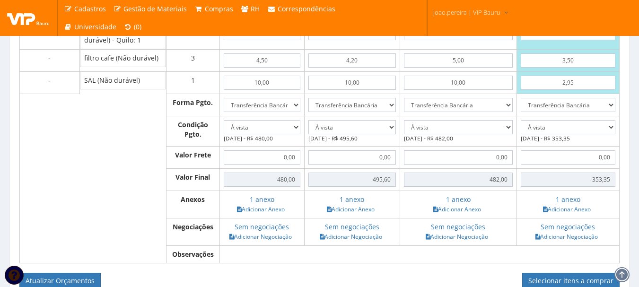
scroll to position [551, 0]
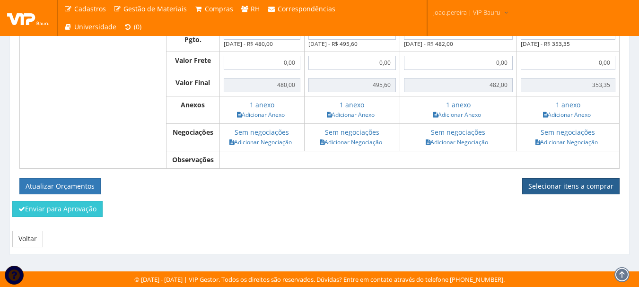
click at [577, 186] on link "Selecionar itens a comprar" at bounding box center [570, 186] width 97 height 16
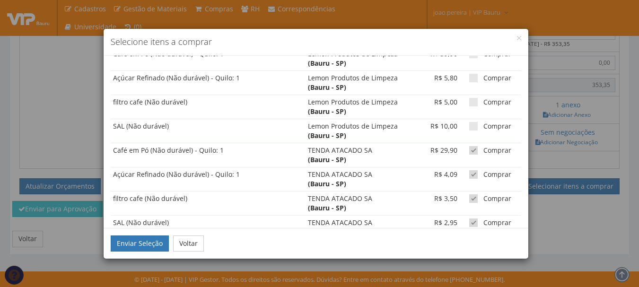
scroll to position [252, 0]
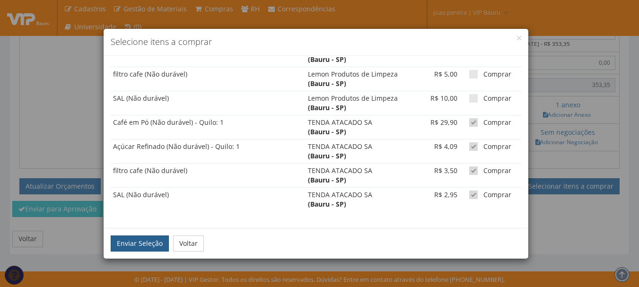
click at [145, 242] on button "Enviar Seleção" at bounding box center [140, 243] width 58 height 16
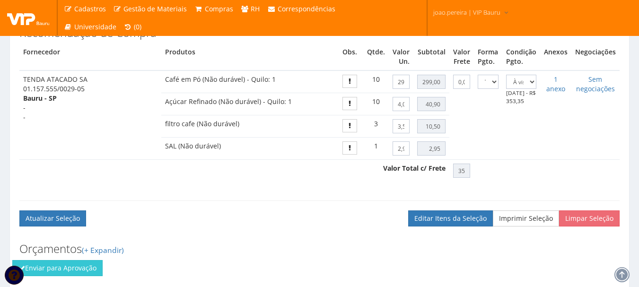
scroll to position [437, 0]
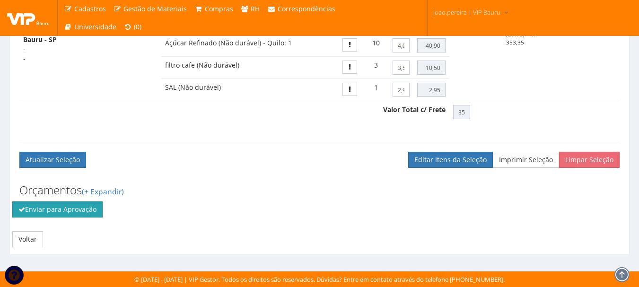
click at [48, 213] on button "Enviar para Aprovação" at bounding box center [57, 209] width 90 height 16
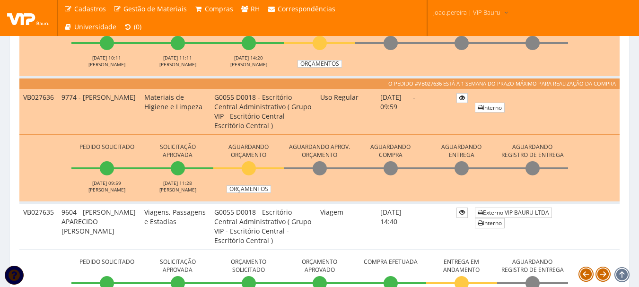
scroll to position [567, 0]
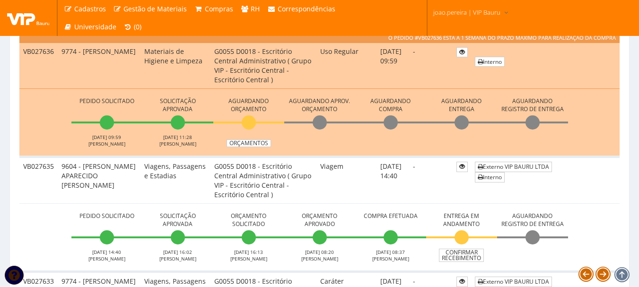
click at [251, 147] on td "Pedido Solicitado 11/08/2025 09:59 JOAO PEREIRA Solicitação Aprovada 12/08/2025…" at bounding box center [319, 122] width 600 height 68
click at [252, 143] on link "Orçamentos" at bounding box center [248, 143] width 44 height 8
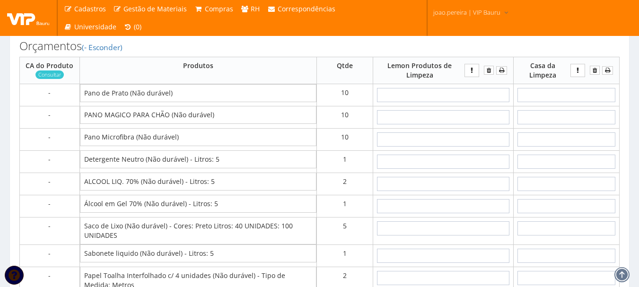
scroll to position [615, 0]
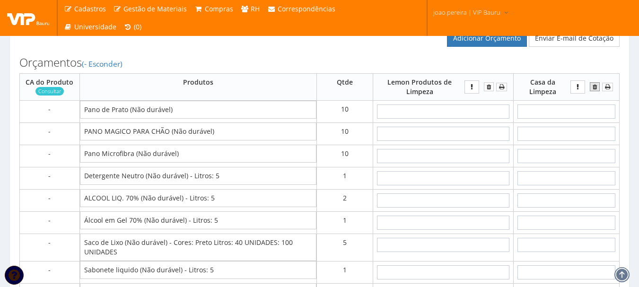
drag, startPoint x: 599, startPoint y: 93, endPoint x: 368, endPoint y: 34, distance: 237.7
click at [599, 91] on button "submit" at bounding box center [595, 86] width 10 height 9
click at [488, 90] on icon "submit" at bounding box center [489, 87] width 4 height 7
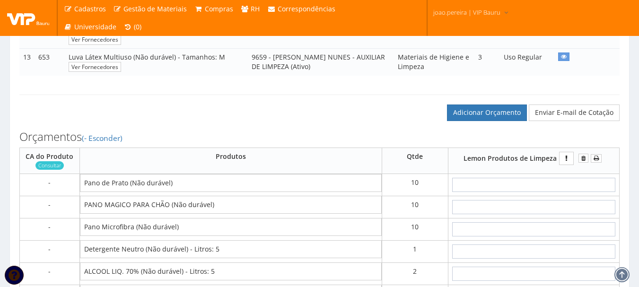
scroll to position [662, 0]
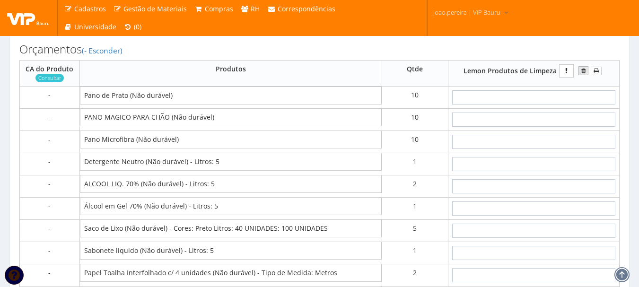
click at [581, 74] on icon "submit" at bounding box center [583, 71] width 4 height 7
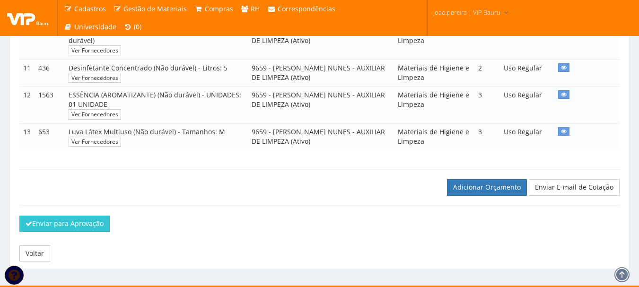
scroll to position [523, 0]
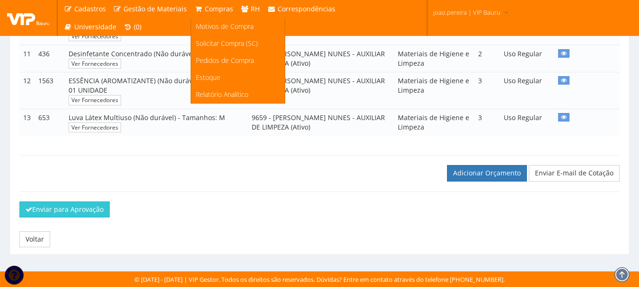
click at [206, 8] on span "Compras" at bounding box center [219, 8] width 28 height 9
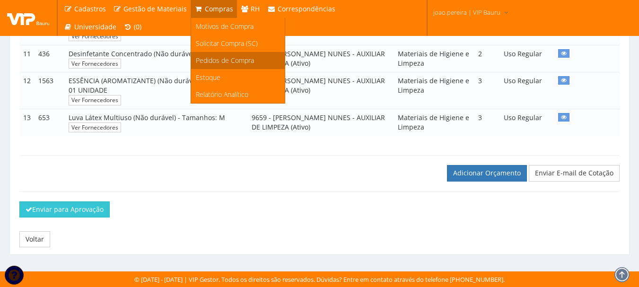
click at [213, 61] on span "Pedidos de Compra" at bounding box center [225, 60] width 58 height 9
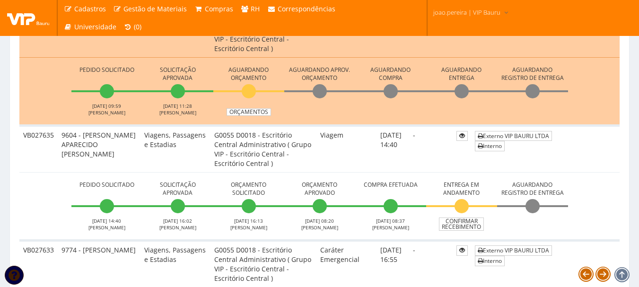
scroll to position [567, 0]
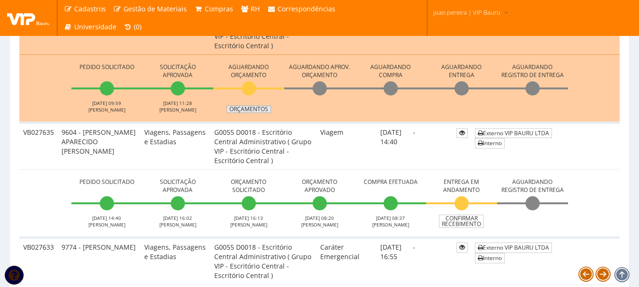
click at [245, 111] on link "Orçamentos" at bounding box center [248, 109] width 44 height 8
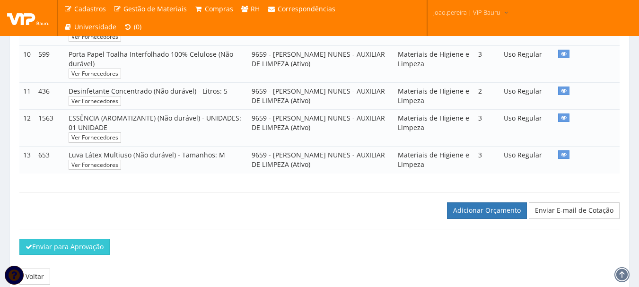
scroll to position [489, 0]
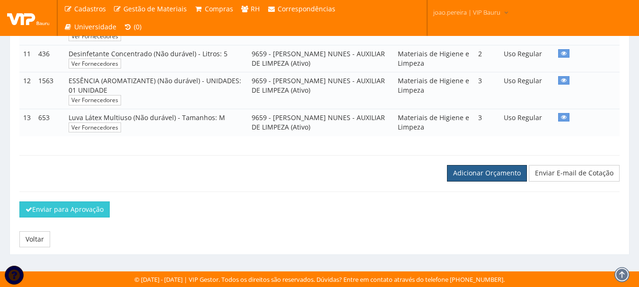
click at [475, 168] on link "Adicionar Orçamento" at bounding box center [487, 173] width 80 height 16
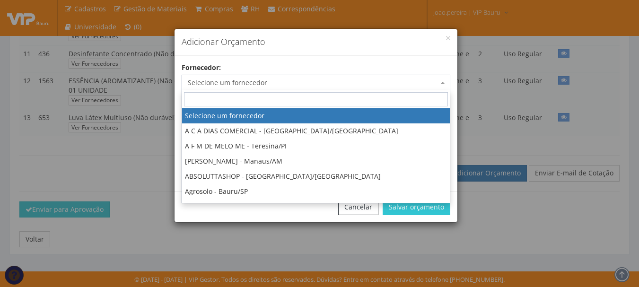
click at [280, 85] on span "Selecione um fornecedor" at bounding box center [313, 82] width 251 height 9
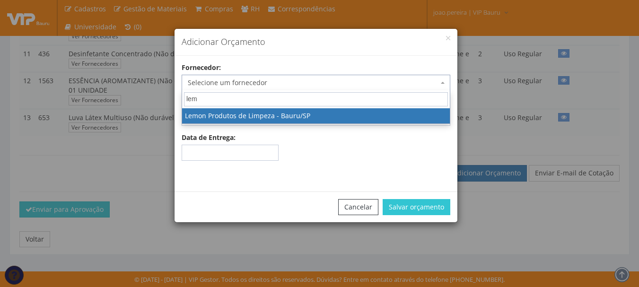
type input "lemo"
select select "589"
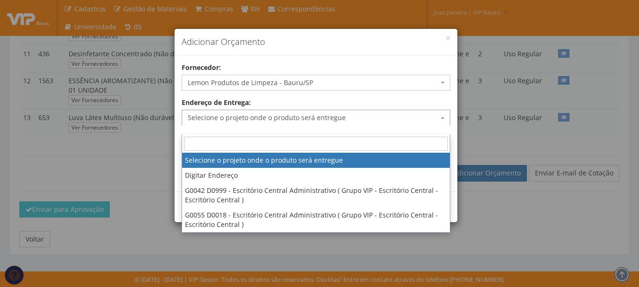
click at [270, 118] on span "Selecione o projeto onde o produto será entregue" at bounding box center [313, 117] width 251 height 9
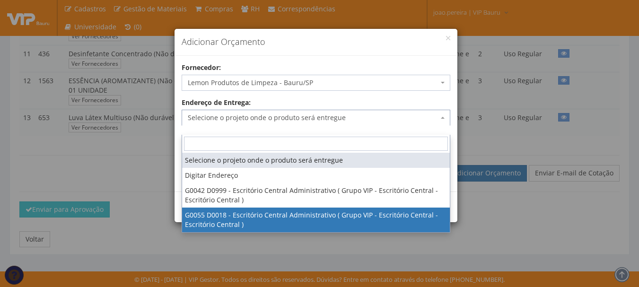
select select "55"
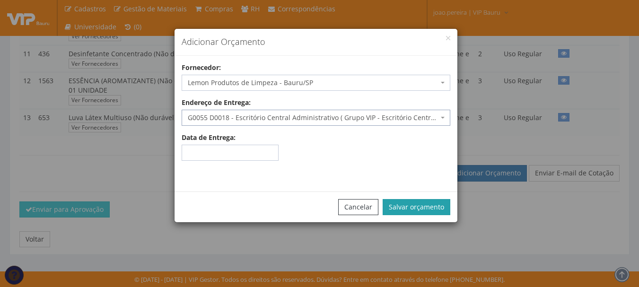
click at [421, 206] on button "Salvar orçamento" at bounding box center [417, 207] width 68 height 16
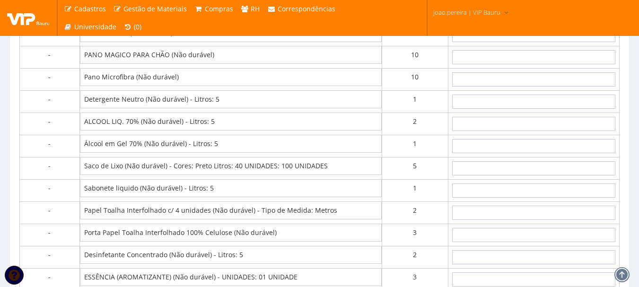
scroll to position [615, 0]
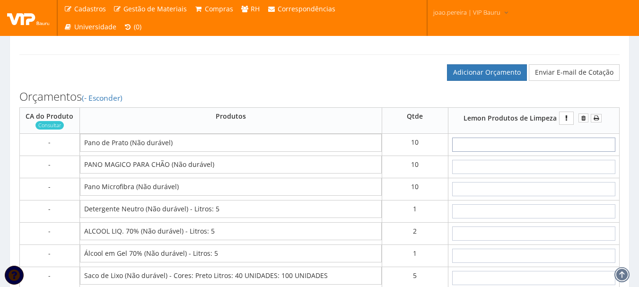
click at [556, 152] on input "text" at bounding box center [533, 145] width 163 height 14
click at [526, 152] on input "text" at bounding box center [533, 145] width 163 height 14
type input "5"
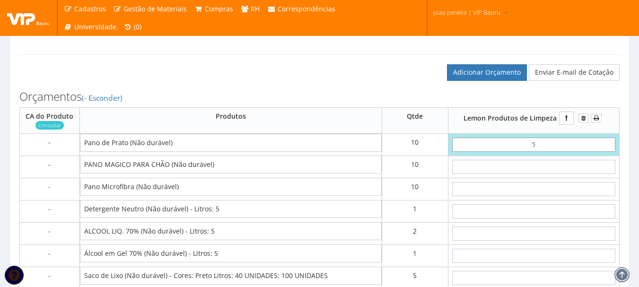
type input "50,00"
type input "50"
type input "500,00"
type input "5,00"
type input "50,00"
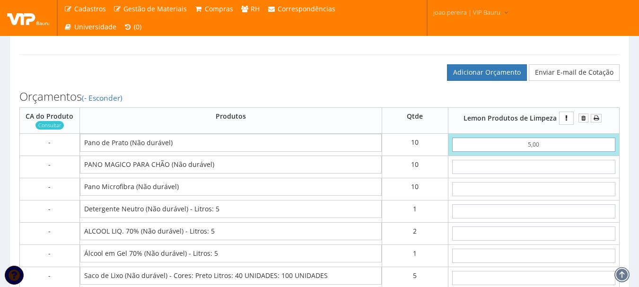
type input "5,00"
type input "15"
type input "200,00"
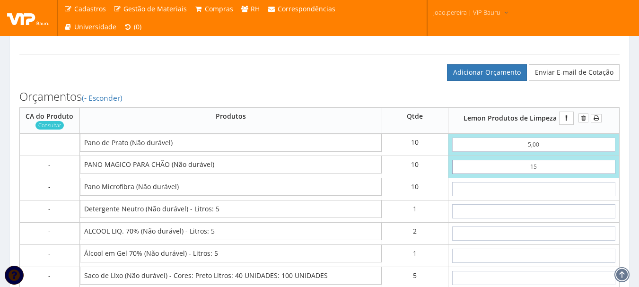
type input "1,50"
type input "65,00"
type input "15,00"
type input "200,00"
type input "15,00"
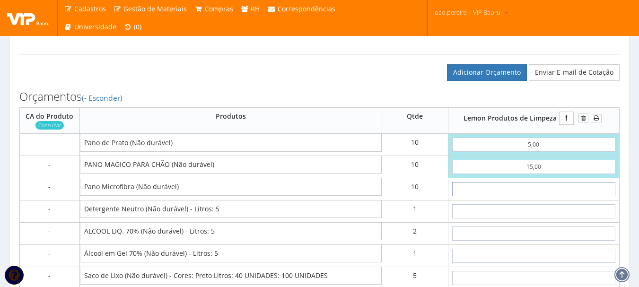
type input "6"
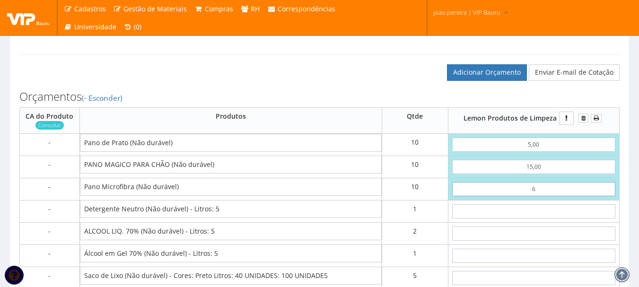
type input "260,00"
type input "60"
type input "800,00"
type input "6,00"
type input "260,00"
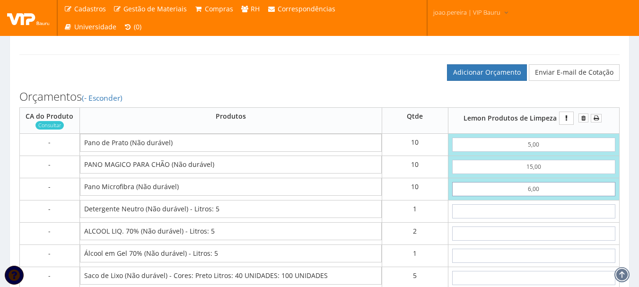
type input "6,00"
type input "1"
type input "261,00"
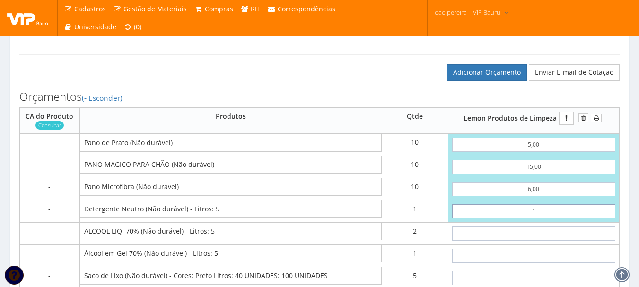
type input "13"
type input "273,00"
type input "1,30"
type input "261,30"
type input "13,00"
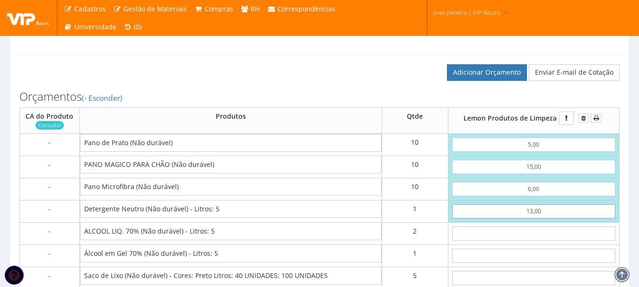
type input "273,00"
type input "13,00"
type input "3"
type input "279,00"
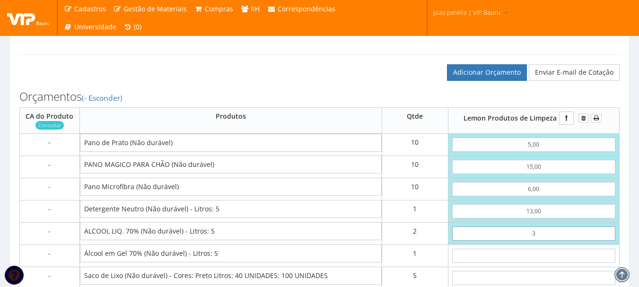
type input "35"
type input "343,00"
type input "3,50"
type input "280,00"
type input "35,00"
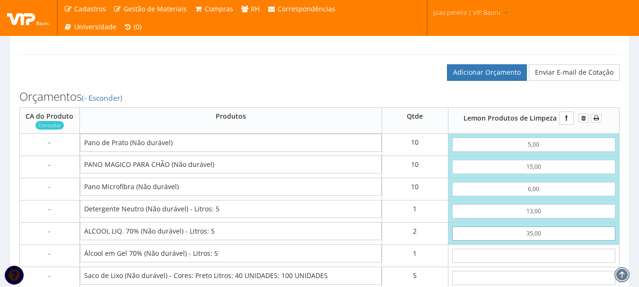
type input "343,00"
type input "35,00"
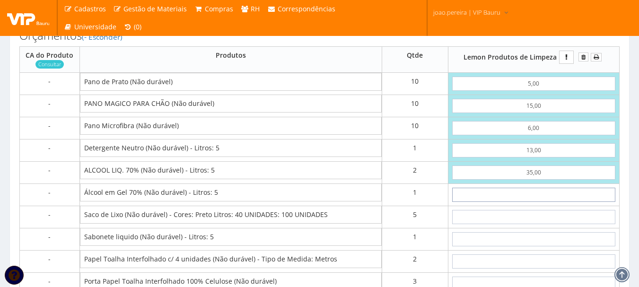
scroll to position [757, 0]
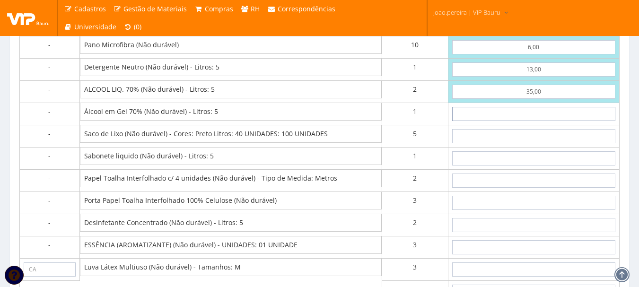
type input "4"
type input "347,00"
type input "40"
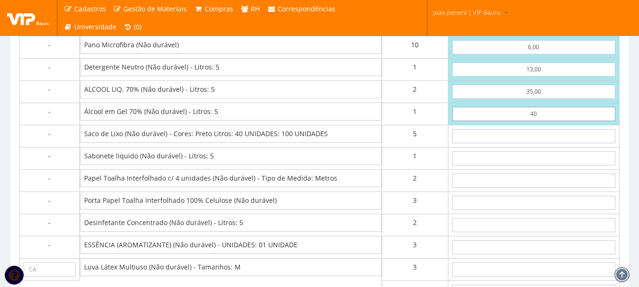
type input "383,00"
type input "4,00"
type input "347,00"
type input "40,00"
type input "383,00"
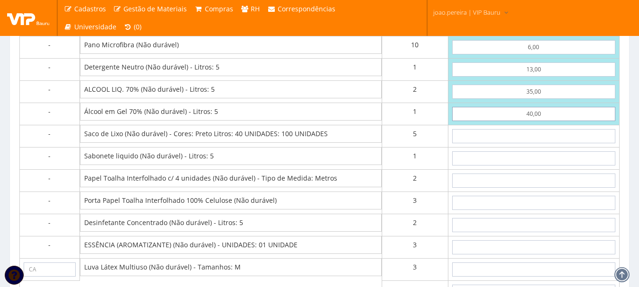
type input "40,00"
type input "2"
type input "393,00"
type input "24"
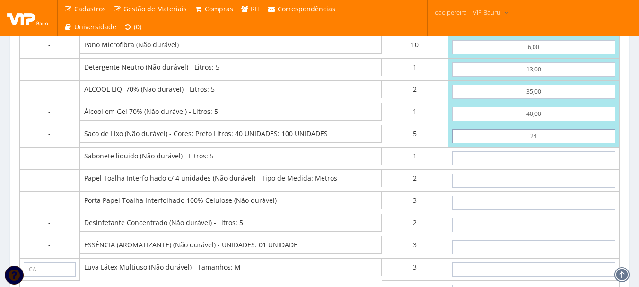
type input "503,00"
type input "2,40"
type input "395,00"
type input "24,00"
type input "503,00"
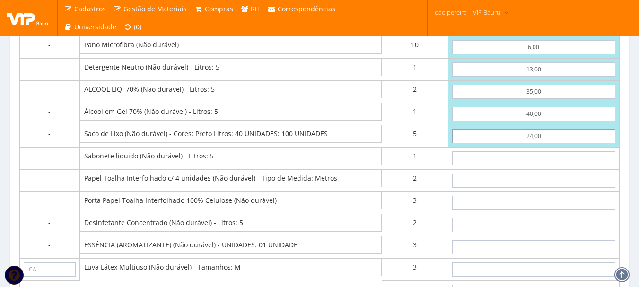
type input "24,00"
type input "3"
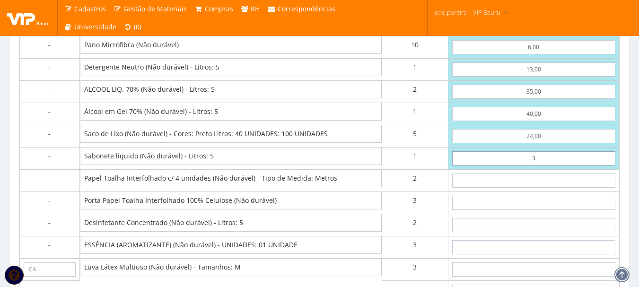
type input "506,00"
type input "30"
type input "533,00"
type input "3,00"
type input "506,00"
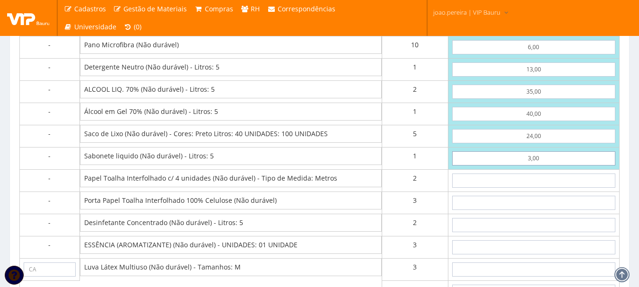
type input "30,00"
type input "533,00"
type input "30,00"
type input "4"
type input "541,00"
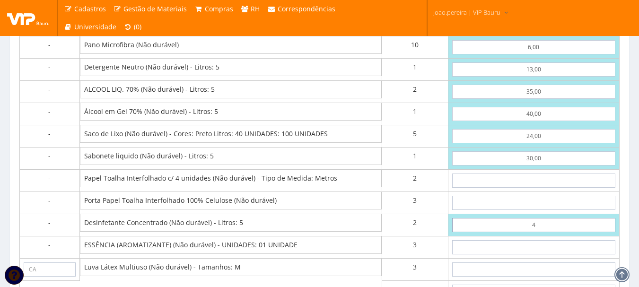
type input "45"
type input "623,00"
type input "4,50"
type input "542,00"
type input "45,00"
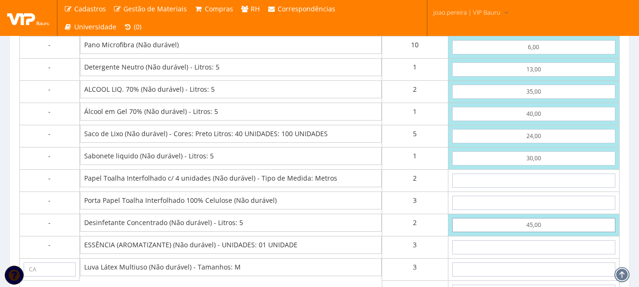
type input "623,00"
type input "45,00"
type input "1"
type input "626,00"
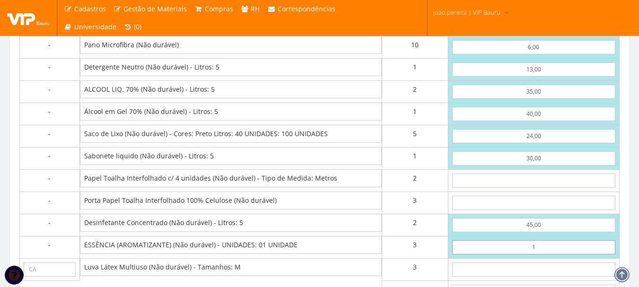
type input "13"
type input "662,00"
type input "1,38"
type input "627,14"
type input "13,80"
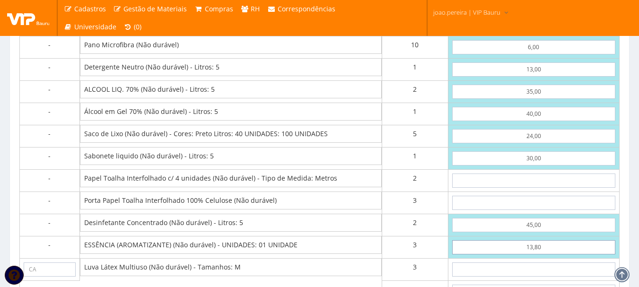
type input "664,40"
type input "13,80"
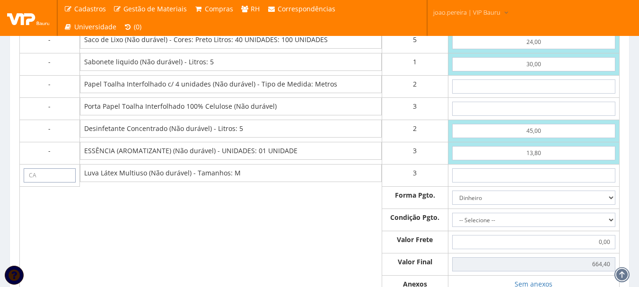
scroll to position [851, 0]
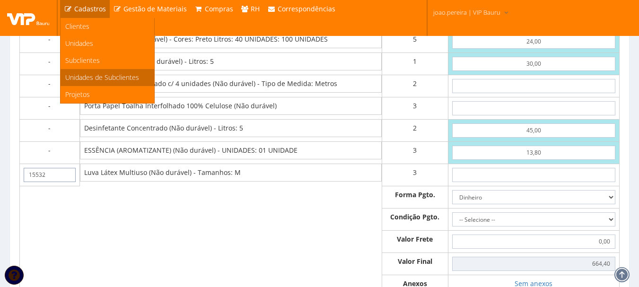
type input "15532"
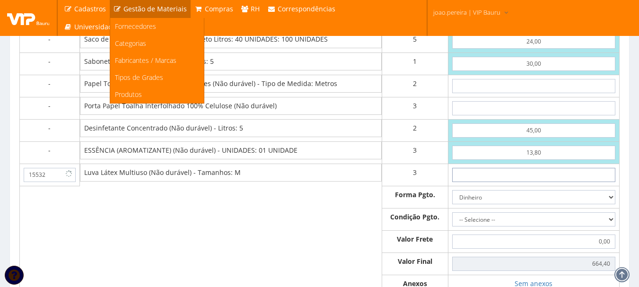
scroll to position [852, 0]
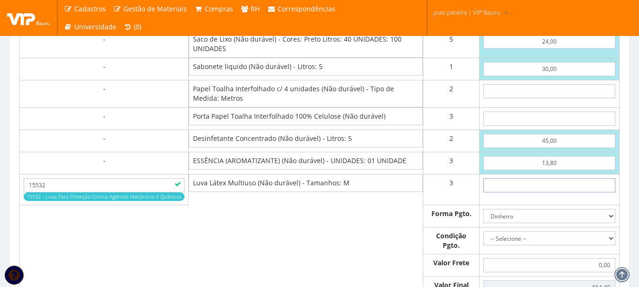
click at [563, 192] on input "text" at bounding box center [549, 185] width 132 height 14
type input "4"
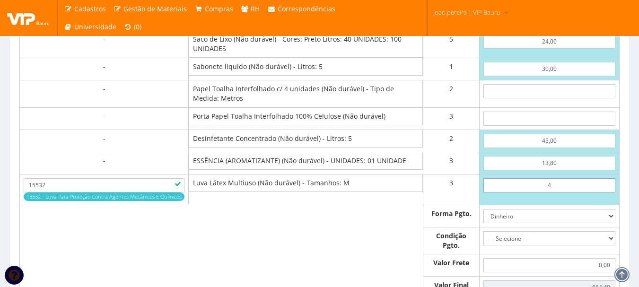
type input "676,40"
type input "45"
type input "799,40"
type input "4,50"
type input "677,90"
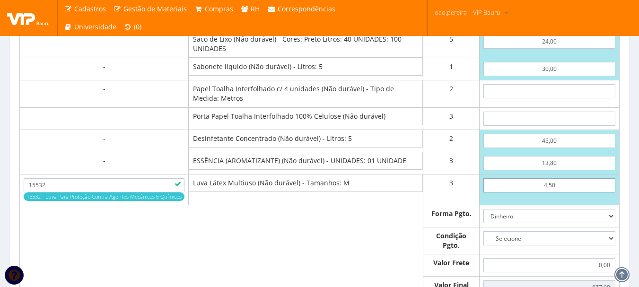
type input "4,50"
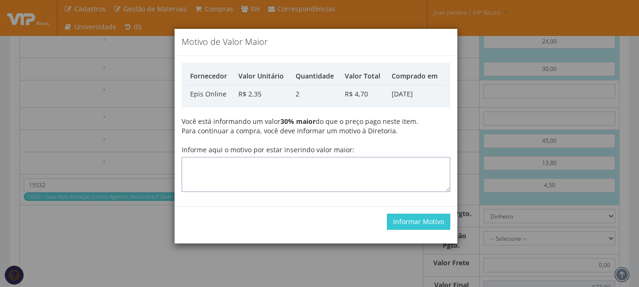
click at [274, 181] on textarea "Informe aqui o motivo por estar inserindo valor maior:" at bounding box center [316, 174] width 269 height 35
type textarea "Atualização"
click at [440, 220] on button "Informar Motivo" at bounding box center [418, 222] width 63 height 16
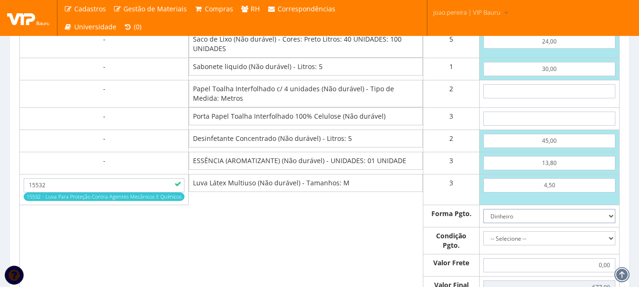
drag, startPoint x: 609, startPoint y: 226, endPoint x: 604, endPoint y: 228, distance: 5.7
click at [609, 223] on select "Dinheiro Boleto Bancário Depósito Transferência Bancária Cartão de Crédito Cart…" at bounding box center [549, 216] width 132 height 14
select select "3"
click at [483, 218] on select "Dinheiro Boleto Bancário Depósito Transferência Bancária Cartão de Crédito Cart…" at bounding box center [549, 216] width 132 height 14
drag, startPoint x: 606, startPoint y: 250, endPoint x: 583, endPoint y: 250, distance: 23.6
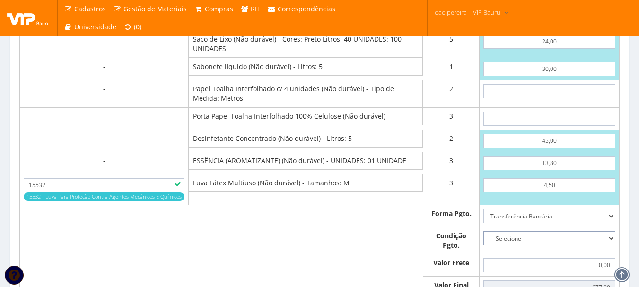
click at [606, 245] on select "-- Selecione -- À vista 7 dias 10 dias" at bounding box center [549, 238] width 132 height 14
select select "0"
click at [483, 240] on select "-- Selecione -- À vista 7 dias 10 dias" at bounding box center [549, 238] width 132 height 14
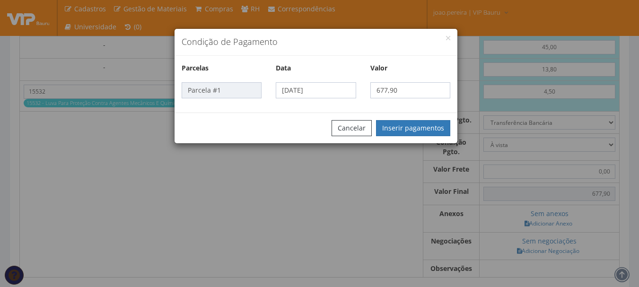
scroll to position [947, 0]
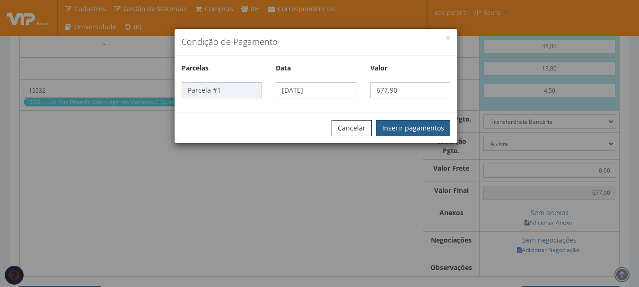
click at [412, 125] on button "Inserir pagamentos" at bounding box center [413, 128] width 74 height 16
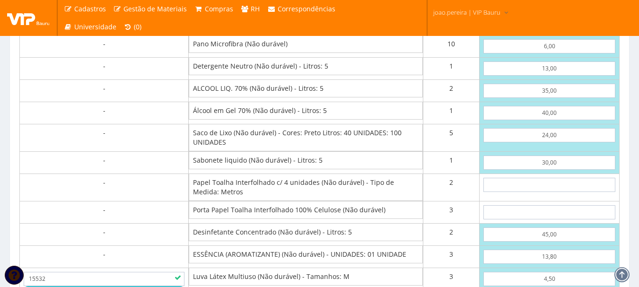
scroll to position [757, 0]
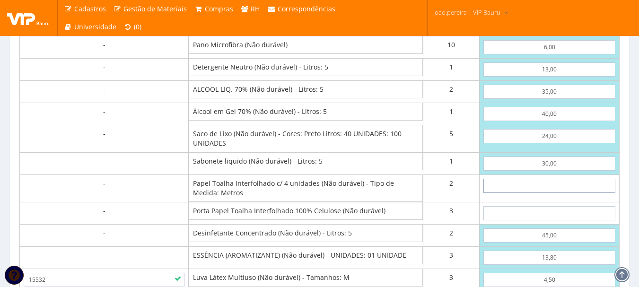
click at [563, 193] on input "text" at bounding box center [549, 186] width 132 height 14
type input "1"
type input "679,90"
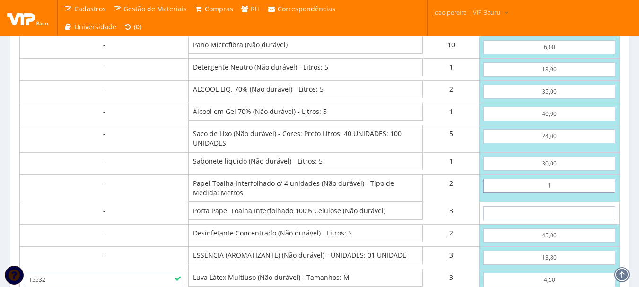
type input "10"
type input "697,90"
type input "1,00"
type input "679,90"
type input "10,00"
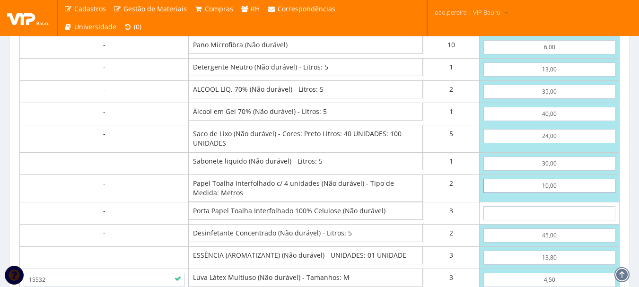
type input "697,90"
type input "10,00"
select select
type input "15"
type input "742,90"
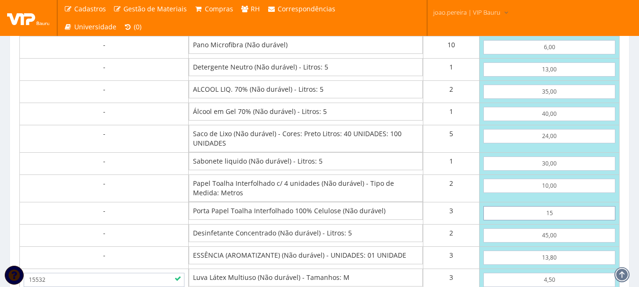
type input "1,50"
type input "702,40"
type input "15,00"
type input "742,90"
type input "15,00"
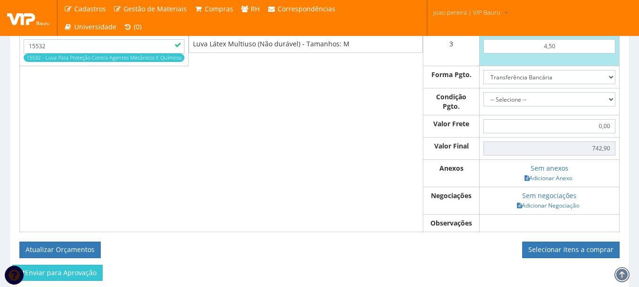
scroll to position [994, 0]
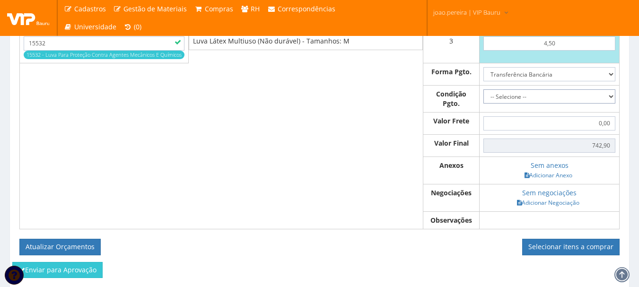
click at [610, 104] on select "-- Selecione -- À vista 7 dias 10 dias" at bounding box center [549, 96] width 132 height 14
select select "0"
click at [483, 98] on select "-- Selecione -- À vista 7 dias 10 dias" at bounding box center [549, 96] width 132 height 14
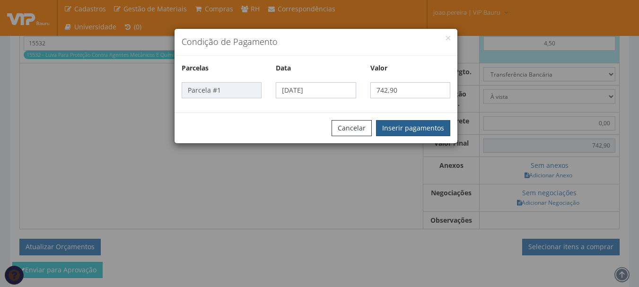
click at [413, 131] on button "Inserir pagamentos" at bounding box center [413, 128] width 74 height 16
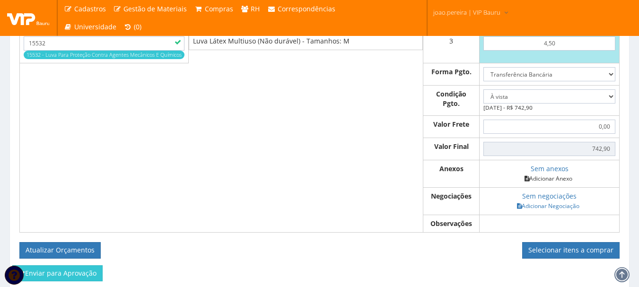
click at [553, 183] on link "Adicionar Anexo" at bounding box center [548, 179] width 53 height 10
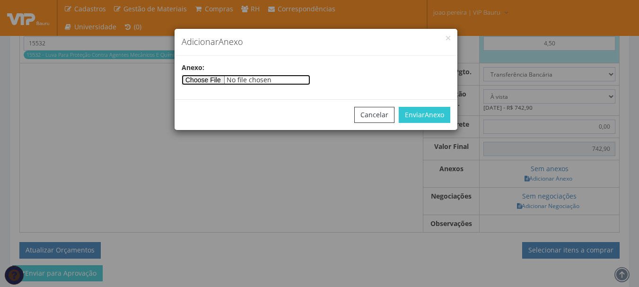
click at [226, 79] on input"] "file" at bounding box center [246, 80] width 129 height 10
type input"] "C:\fakepath\123254.pdf"
click at [436, 105] on div "Cancelar Enviar Anexo" at bounding box center [315, 114] width 283 height 31
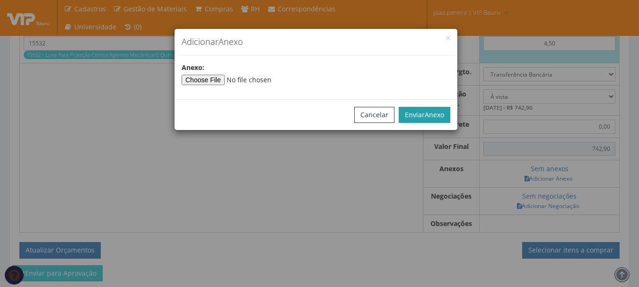
click at [432, 111] on span "Anexo" at bounding box center [434, 114] width 19 height 9
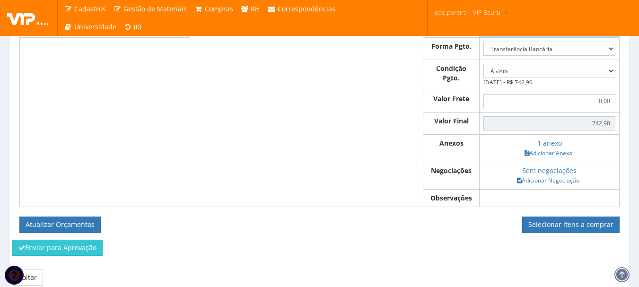
scroll to position [1041, 0]
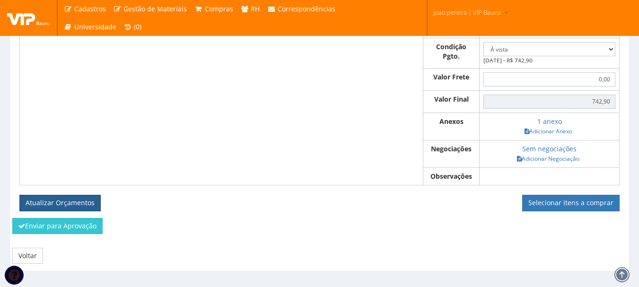
click at [78, 207] on button "Atualizar Orçamentos" at bounding box center [59, 203] width 81 height 16
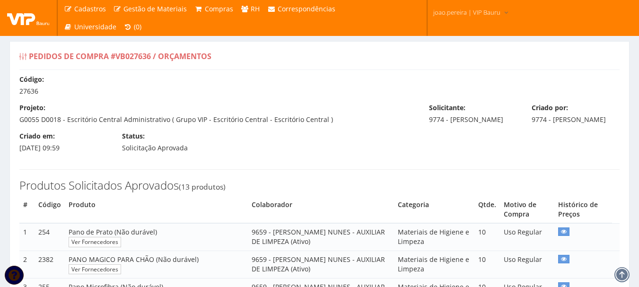
select select "0"
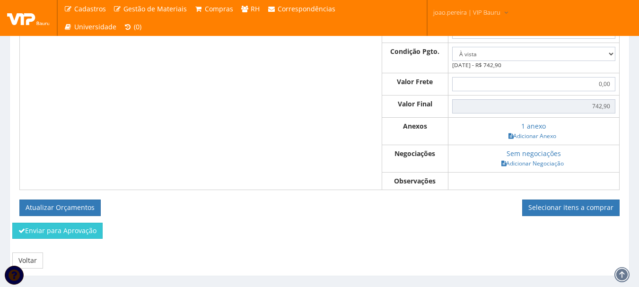
scroll to position [1013, 0]
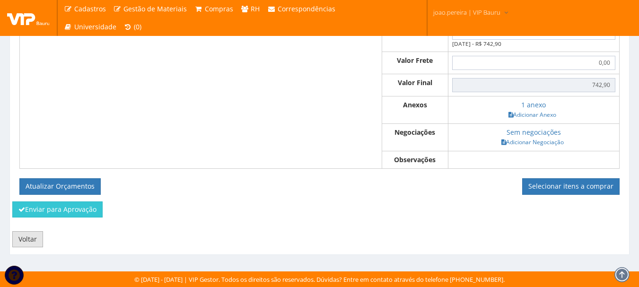
click at [33, 240] on link "Voltar" at bounding box center [27, 239] width 31 height 16
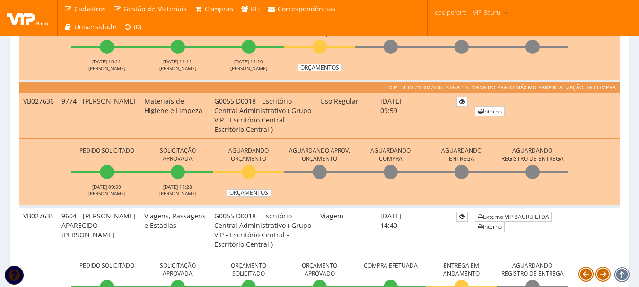
scroll to position [520, 0]
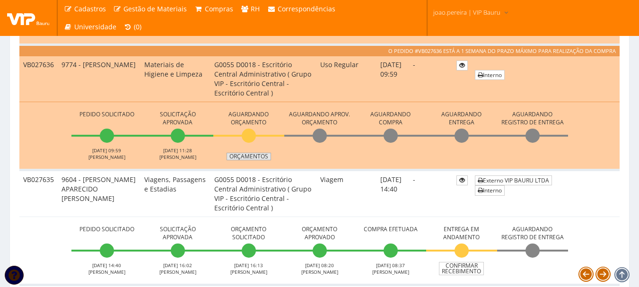
click at [246, 155] on link "Orçamentos" at bounding box center [248, 157] width 44 height 8
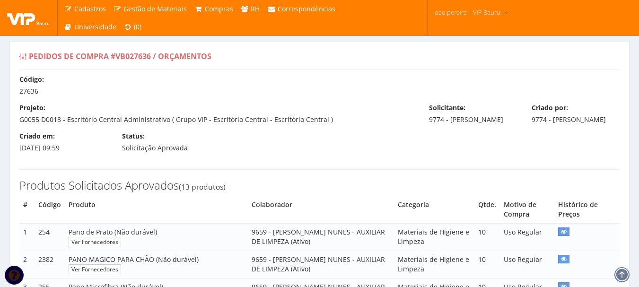
select select "0"
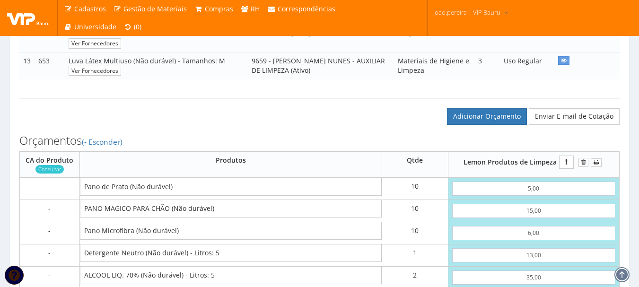
scroll to position [615, 0]
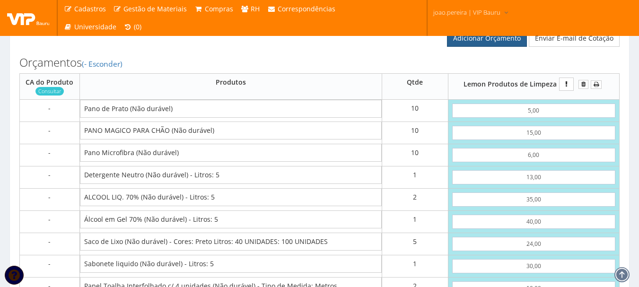
click at [490, 46] on link "Adicionar Orçamento" at bounding box center [487, 38] width 80 height 16
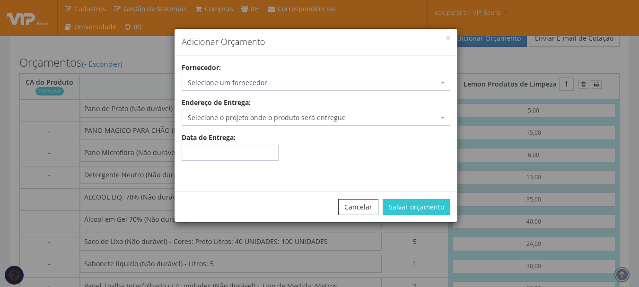
click at [283, 84] on span "Selecione um fornecedor" at bounding box center [313, 82] width 251 height 9
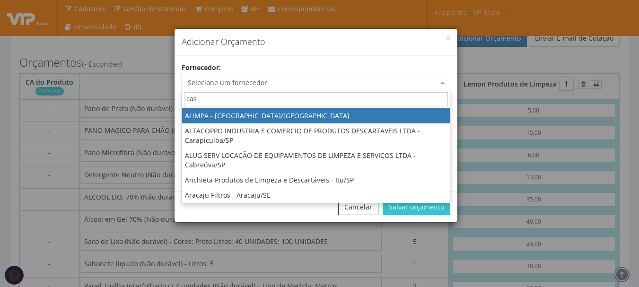
type input "casa"
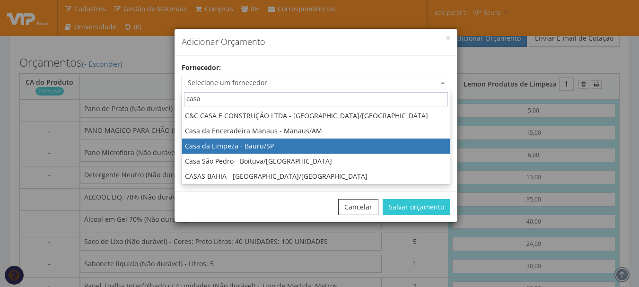
select select "244"
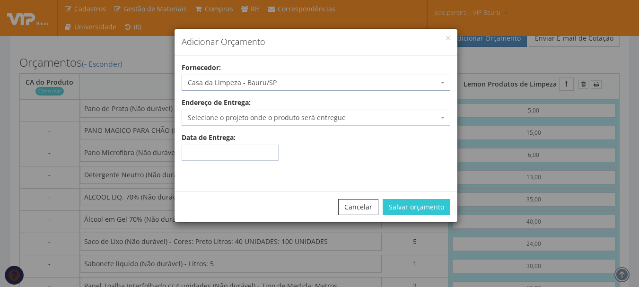
click at [447, 117] on span "Selecione o projeto onde o produto será entregue" at bounding box center [316, 118] width 269 height 16
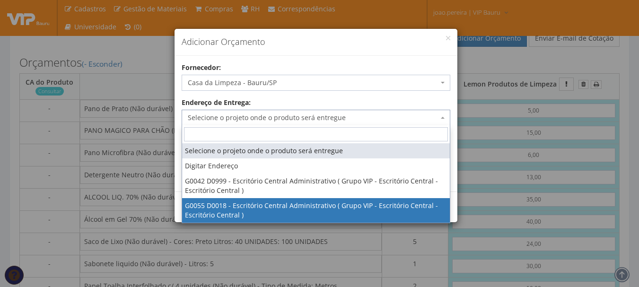
select select "55"
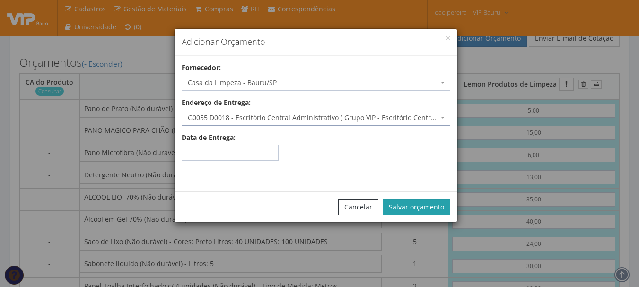
click at [426, 208] on button "Salvar orçamento" at bounding box center [417, 207] width 68 height 16
click at [409, 205] on button "Salvar orçamento" at bounding box center [417, 207] width 68 height 16
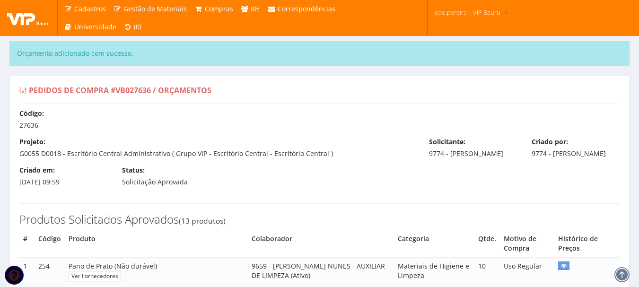
select select "0"
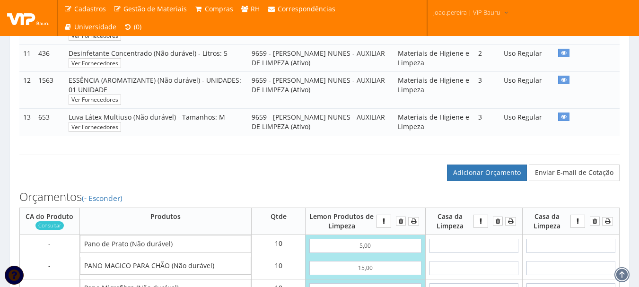
scroll to position [567, 0]
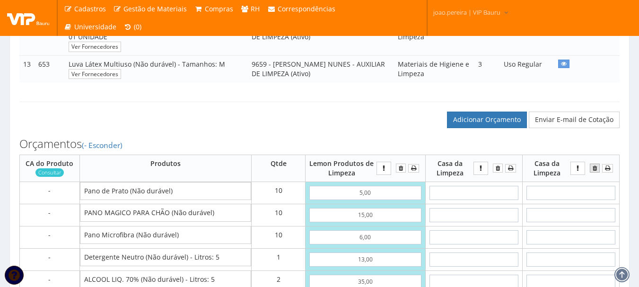
click at [599, 173] on button "submit" at bounding box center [595, 168] width 10 height 9
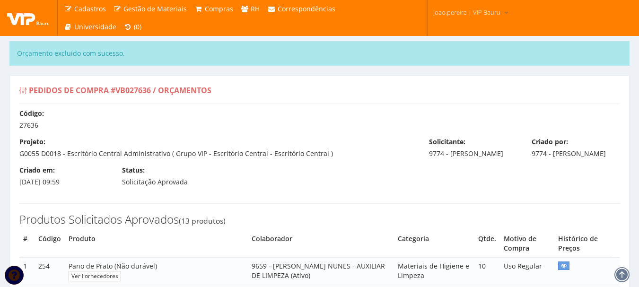
select select "0"
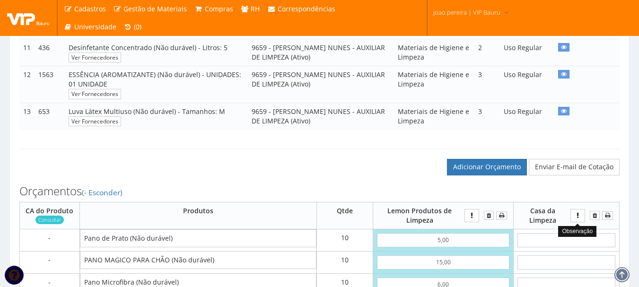
scroll to position [615, 0]
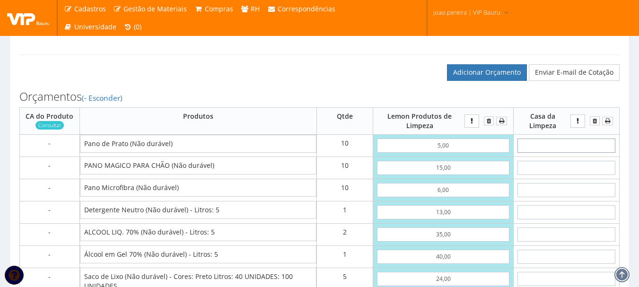
click at [578, 153] on input "text" at bounding box center [566, 146] width 98 height 14
type input "8"
type input "80,00"
type input "89"
type input "890,00"
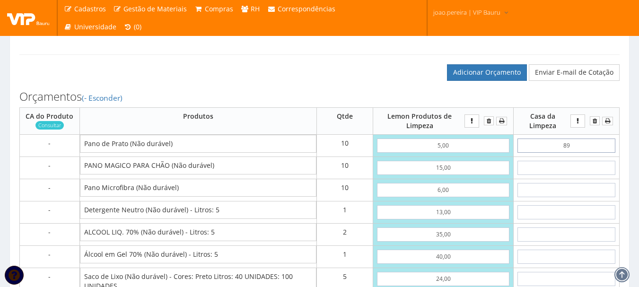
type input "8,90"
type input "89,00"
type input "8,90"
type input "2"
type input "109,00"
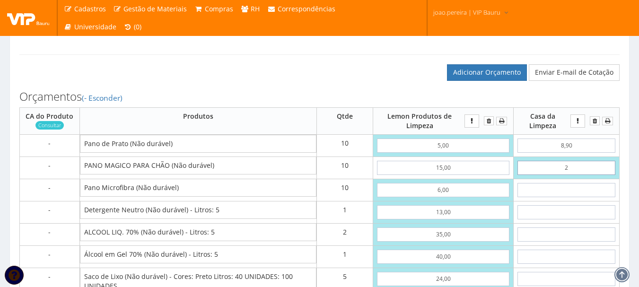
type input "20"
type input "289,00"
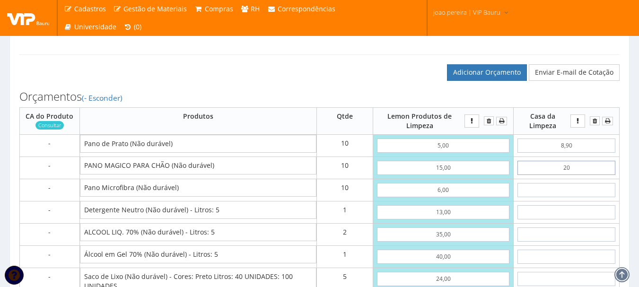
type input "2,00"
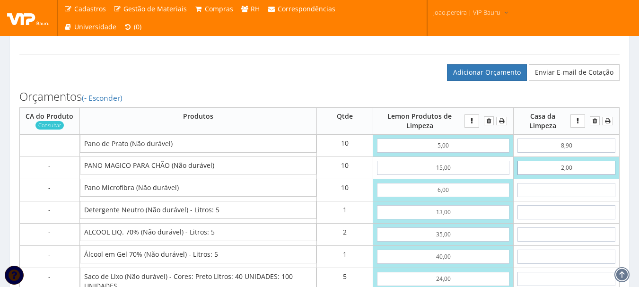
type input "109,00"
type input "20,00"
type input "289,00"
type input "20,00"
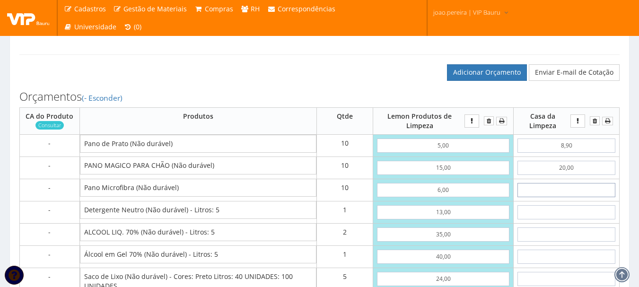
type input "1"
type input "299,00"
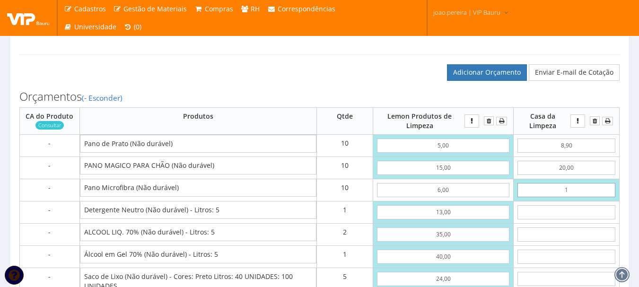
type input "15"
type input "439,00"
type input "1,50"
type input "304,00"
type input "15,00"
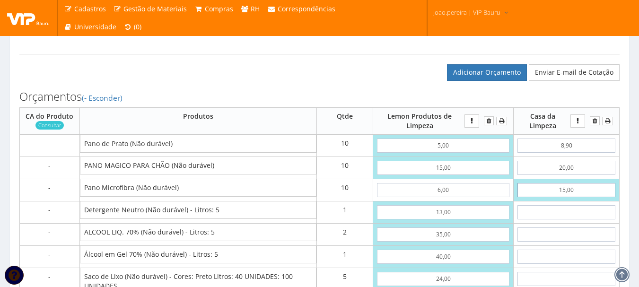
type input "439,00"
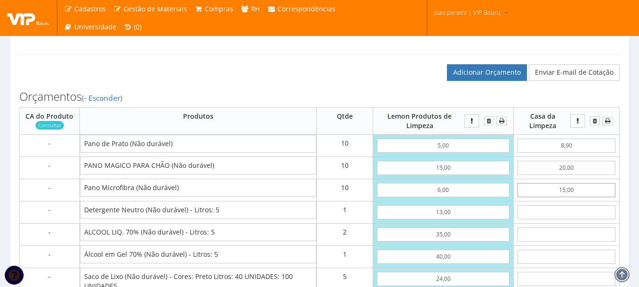
type input "15,00"
type input "1"
type input "440,00"
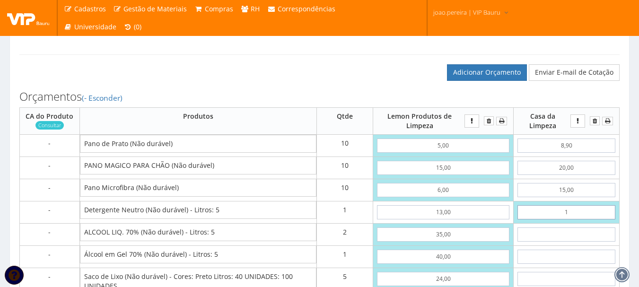
type input "15"
type input "454,00"
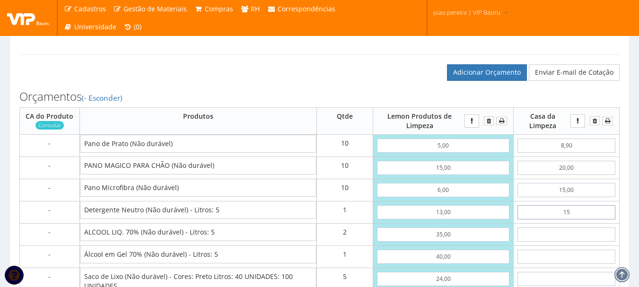
type input "1,57"
type input "440,57"
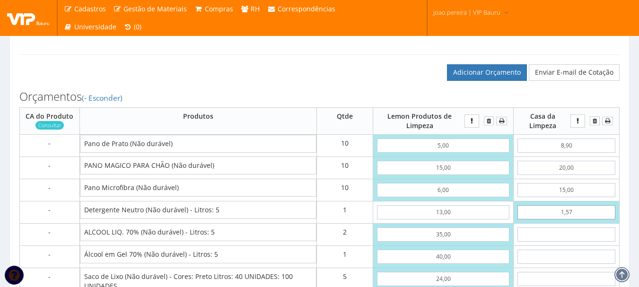
type input "15,75"
type input "454,75"
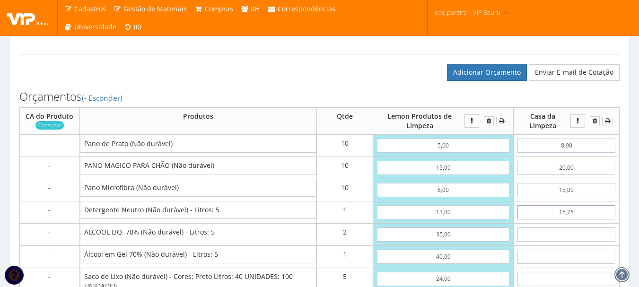
type input "15,75"
type input "3"
type input "460,75"
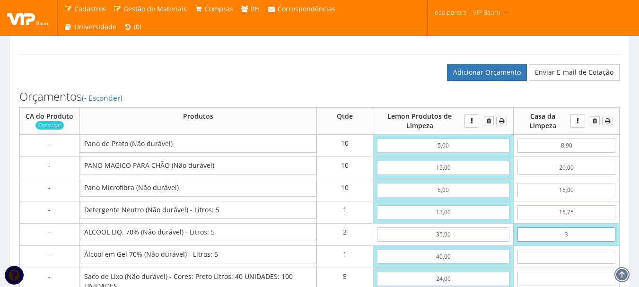
type input "39"
type input "532,75"
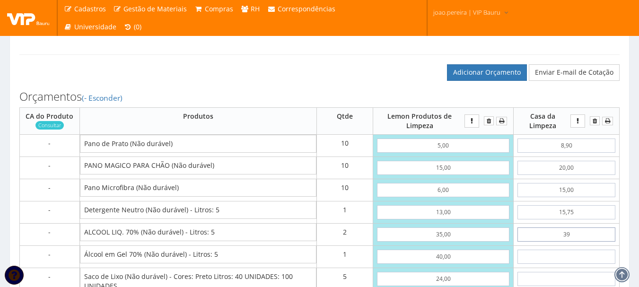
type input "3,95"
type input "462,65"
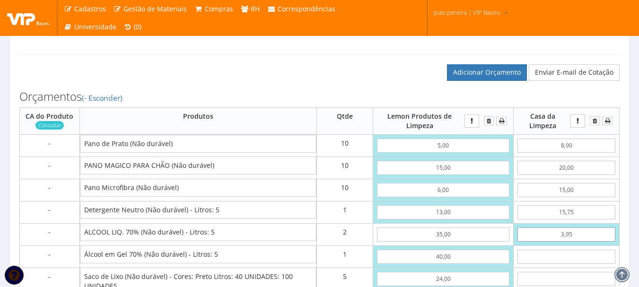
type input "39,50"
type input "533,75"
type input "39,50"
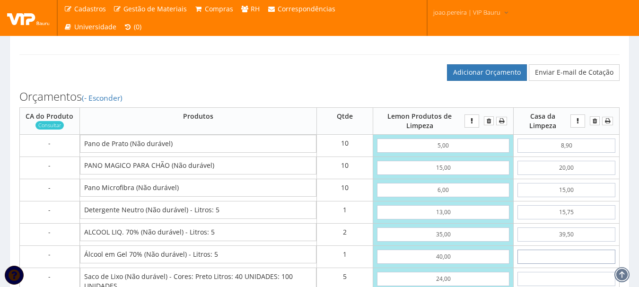
type input "5"
type input "538,75"
type input "55"
type input "588,75"
type input "5,50"
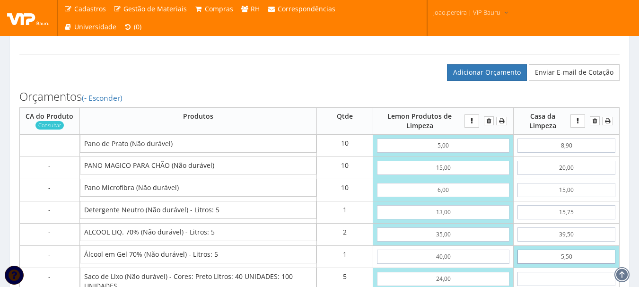
type input "539,25"
type input "55,00"
type input "588,75"
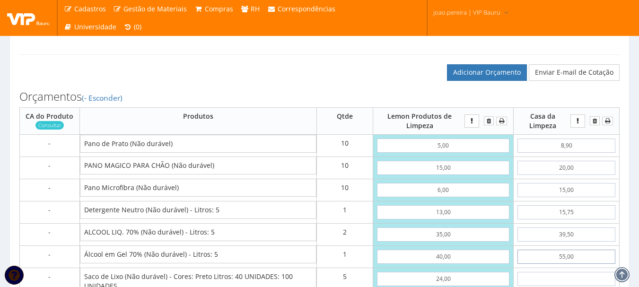
type input "55,00"
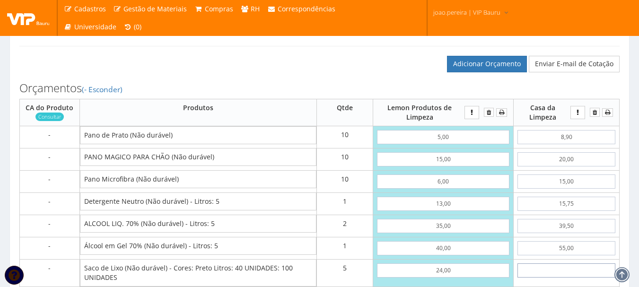
type input "2"
type input "598,75"
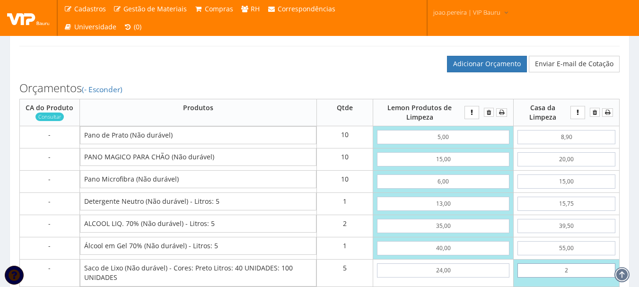
type input "27"
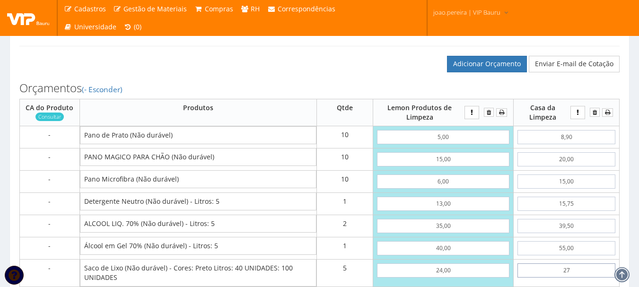
type input "723,75"
type input "2,75"
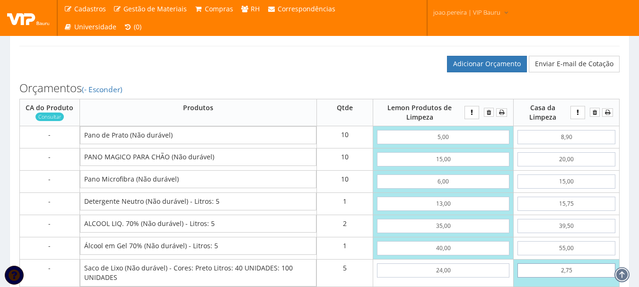
type input "602,50"
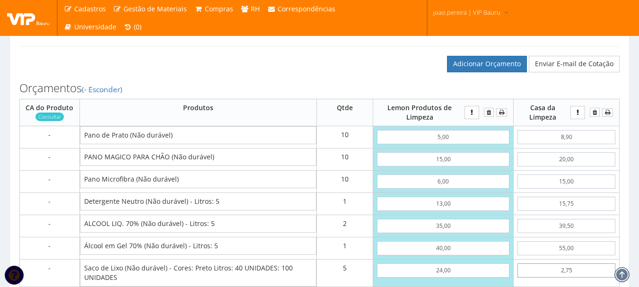
type input "27,50"
type input "726,25"
type input "27,50"
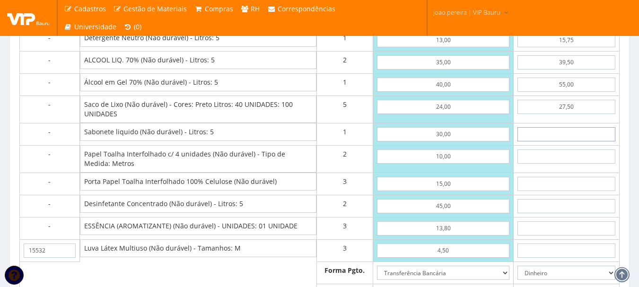
type input "5"
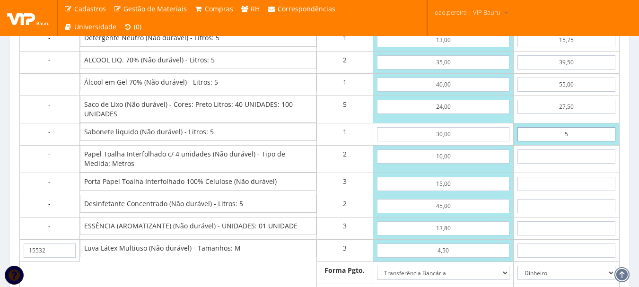
type input "731,25"
type input "52"
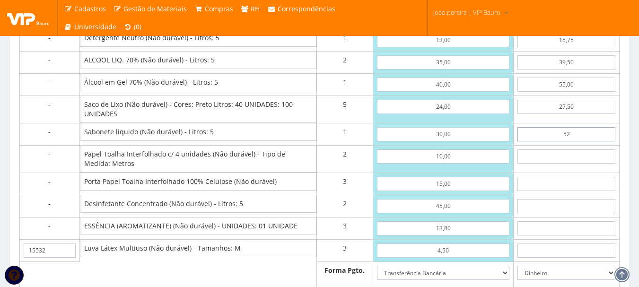
type input "778,25"
type input "5,29"
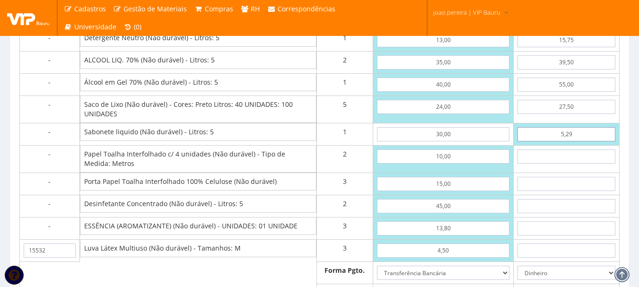
type input "731,54"
type input "52,90"
type input "779,15"
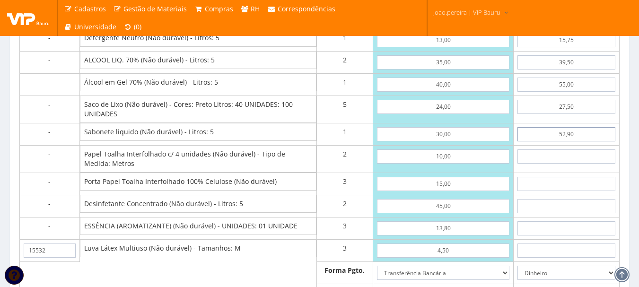
type input "52,90"
type input "5"
type input "789,15"
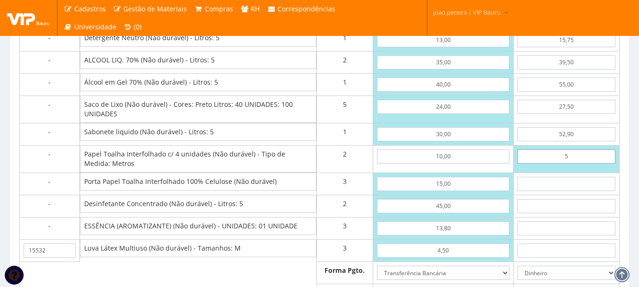
type input "59"
type input "897,15"
type input "5,90"
type input "790,95"
type input "5,90"
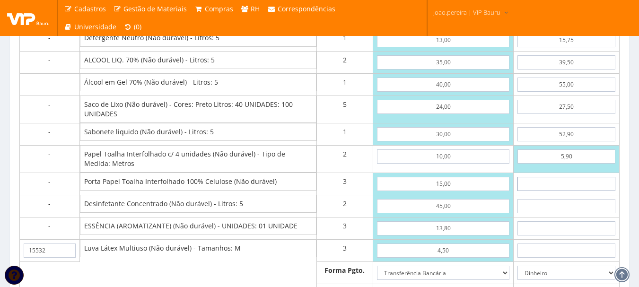
type input "1"
type input "793,95"
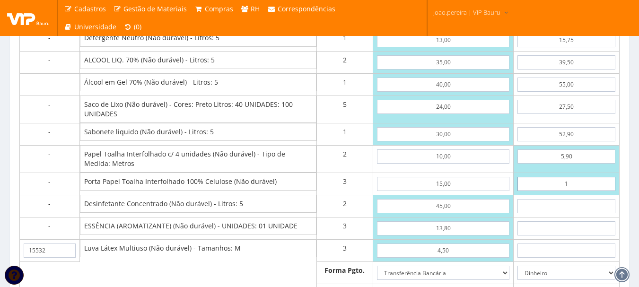
type input "12"
type input "826,95"
type input "1,20"
type input "794,55"
type input "12,00"
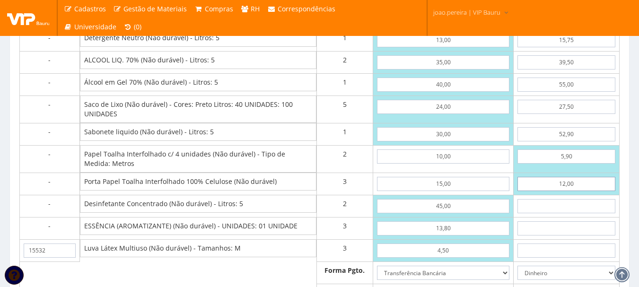
type input "826,95"
type input "12,00"
type input "2"
type input "830,95"
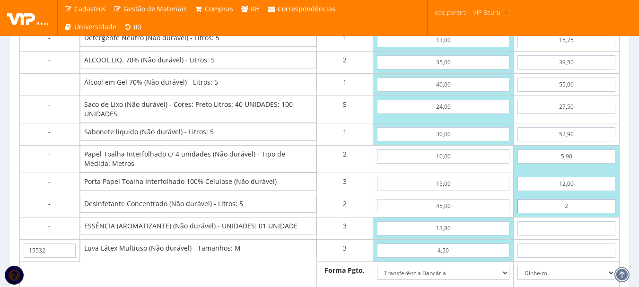
type input "23"
type input "872,95"
type input "2,39"
type input "831,73"
type input "23,90"
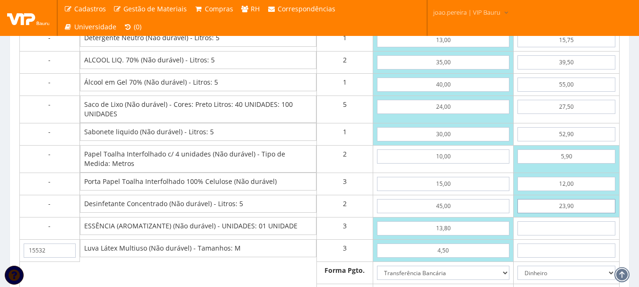
type input "874,75"
type input "23,90"
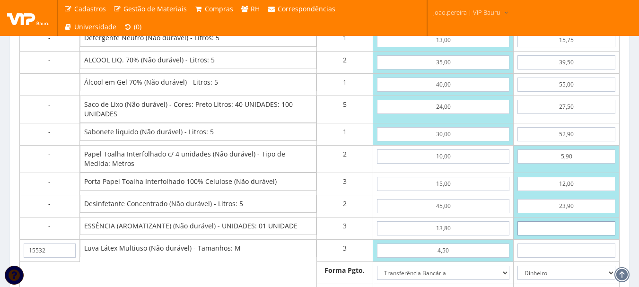
type input "1"
type input "877,75"
type input "13"
type input "913,75"
type input "1,36"
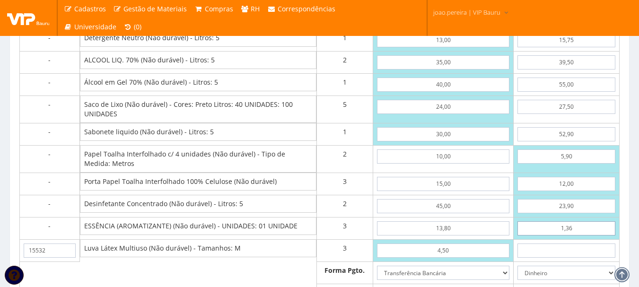
type input "878,83"
type input "13,65"
type input "915,70"
type input "13,65"
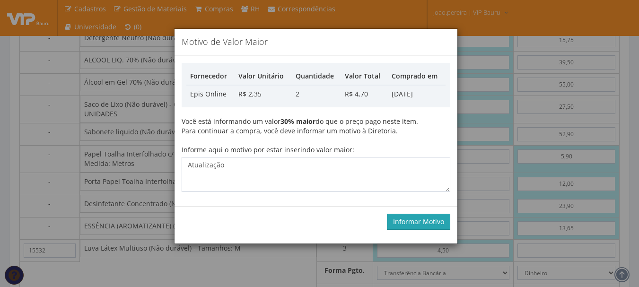
click at [426, 219] on button "Informar Motivo" at bounding box center [418, 222] width 63 height 16
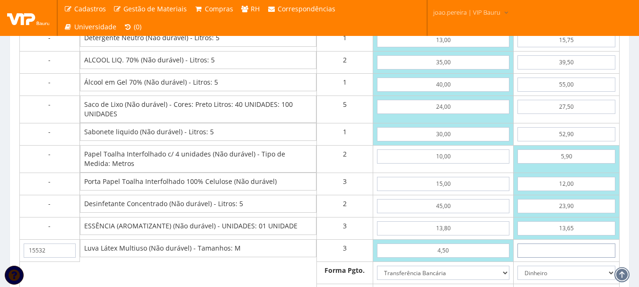
click at [561, 258] on input "text" at bounding box center [566, 251] width 98 height 14
type input "4"
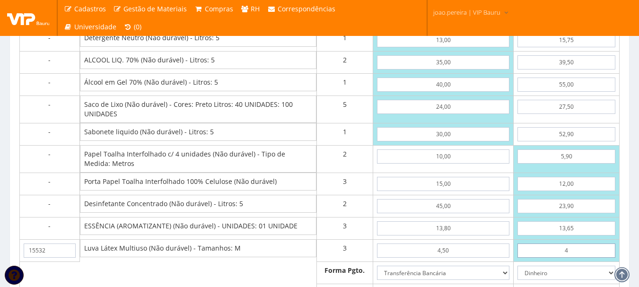
type input "927,70"
type input "49"
type input "1062,70"
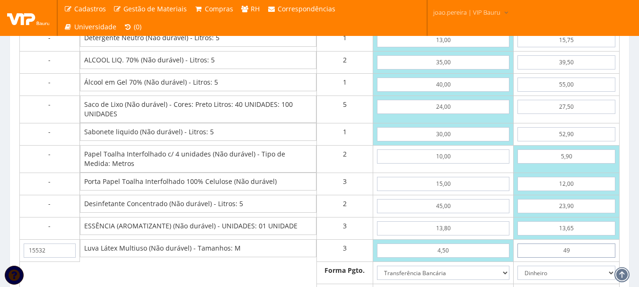
type input "4,95"
type input "930,55"
type input "4,95"
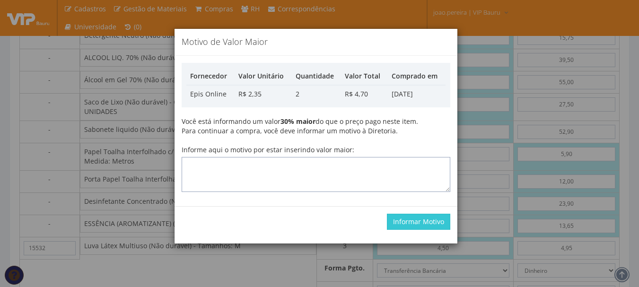
click at [325, 180] on textarea "Informe aqui o motivo por estar inserindo valor maior:" at bounding box center [316, 174] width 269 height 35
type textarea "Atualização"
click at [410, 223] on button "Informar Motivo" at bounding box center [418, 222] width 63 height 16
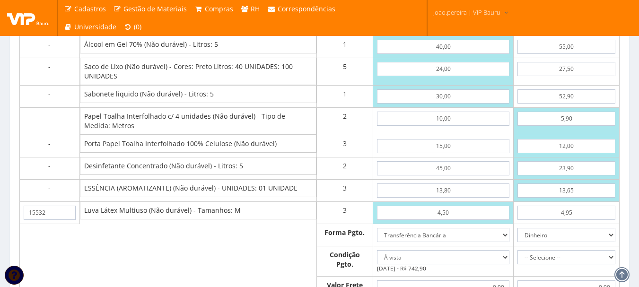
scroll to position [931, 0]
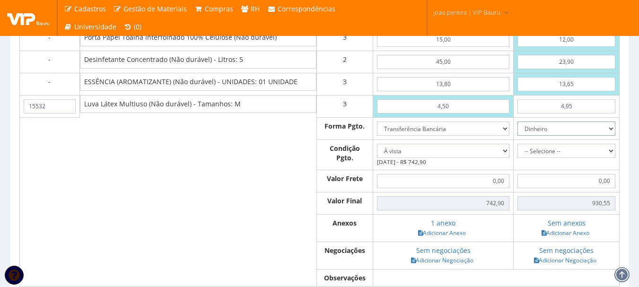
click at [603, 136] on select "Dinheiro Boleto Bancário Depósito Transferência Bancária Cartão de Crédito Cart…" at bounding box center [566, 129] width 98 height 14
select select "3"
click at [517, 131] on select "Dinheiro Boleto Bancário Depósito Transferência Bancária Cartão de Crédito Cart…" at bounding box center [566, 129] width 98 height 14
click at [612, 158] on select "-- Selecione -- À vista 7 dias 10 dias" at bounding box center [566, 151] width 98 height 14
click at [517, 153] on select "-- Selecione -- À vista 7 dias 10 dias" at bounding box center [566, 151] width 98 height 14
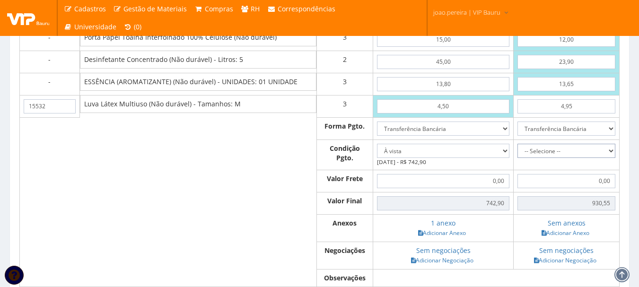
drag, startPoint x: 605, startPoint y: 159, endPoint x: 592, endPoint y: 158, distance: 12.8
click at [605, 158] on select "-- Selecione -- À vista 7 dias 10 dias" at bounding box center [566, 151] width 98 height 14
select select "0"
click at [517, 153] on select "-- Selecione -- À vista 7 dias 10 dias" at bounding box center [566, 151] width 98 height 14
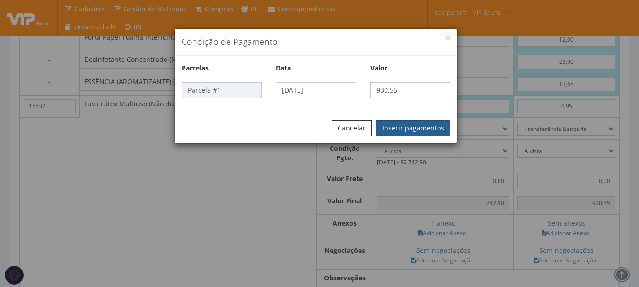
click at [426, 129] on button "Inserir pagamentos" at bounding box center [413, 128] width 74 height 16
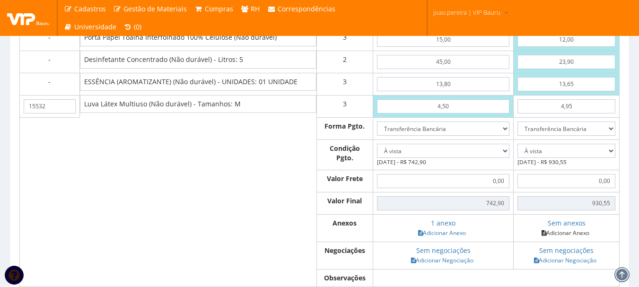
click at [573, 238] on link "Adicionar Anexo" at bounding box center [565, 233] width 53 height 10
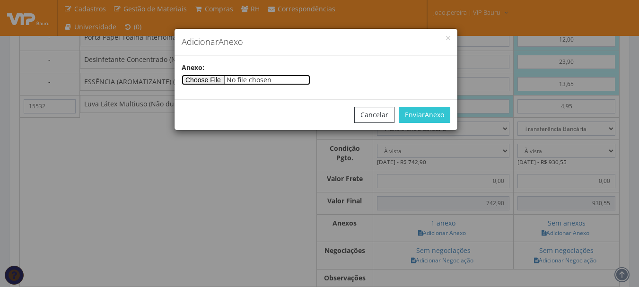
click at [210, 81] on input"] "file" at bounding box center [246, 80] width 129 height 10
type input"] "C:\fakepath\RELATORIO08082025.pdf"
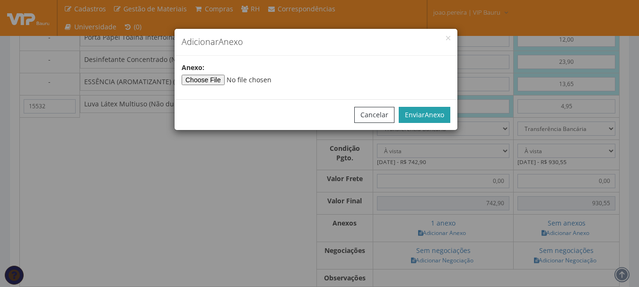
click at [437, 116] on span "Anexo" at bounding box center [434, 114] width 19 height 9
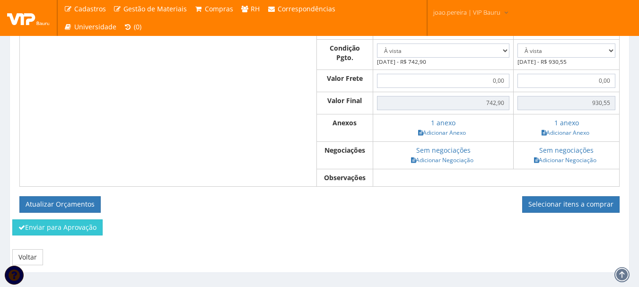
scroll to position [1059, 0]
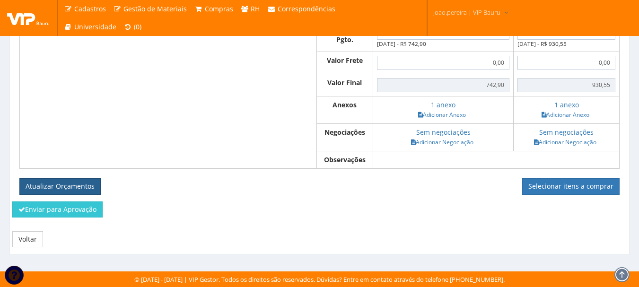
click at [55, 183] on button "Atualizar Orçamentos" at bounding box center [59, 186] width 81 height 16
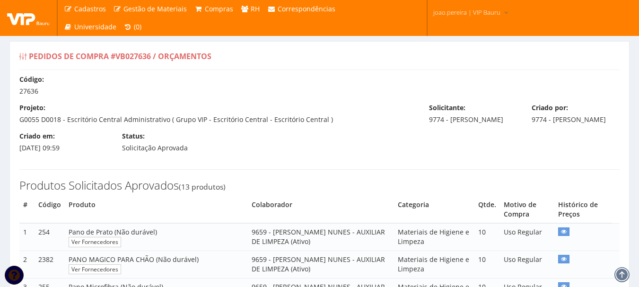
select select "0"
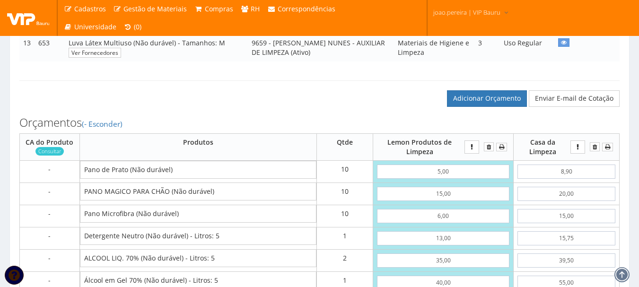
scroll to position [473, 0]
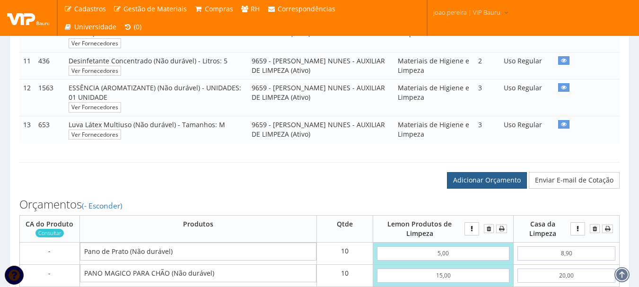
click at [491, 188] on link "Adicionar Orçamento" at bounding box center [487, 180] width 80 height 16
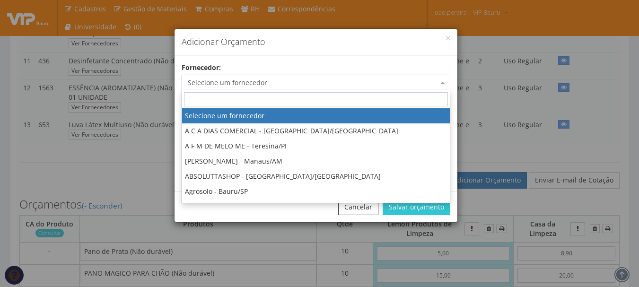
click at [263, 81] on span "Selecione um fornecedor" at bounding box center [313, 82] width 251 height 9
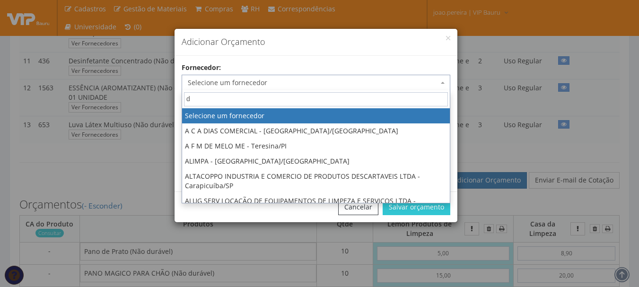
type input "dg"
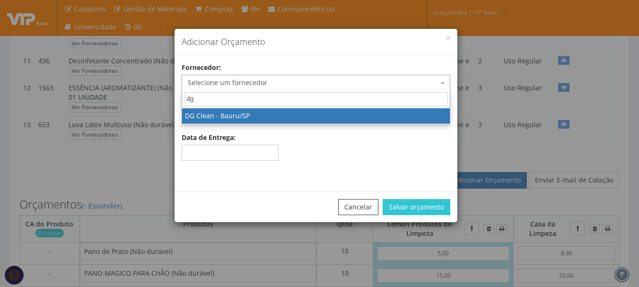
select select "636"
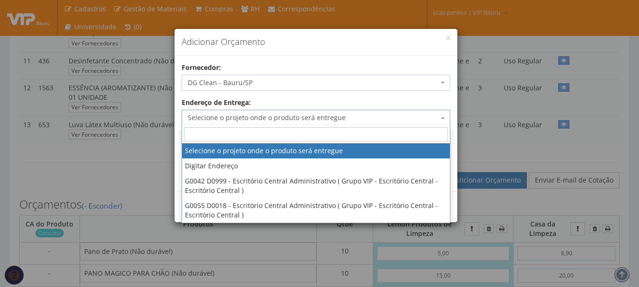
click at [317, 119] on span "Selecione o projeto onde o produto será entregue" at bounding box center [313, 117] width 251 height 9
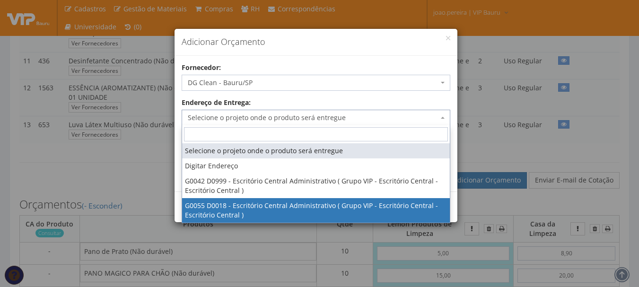
select select "55"
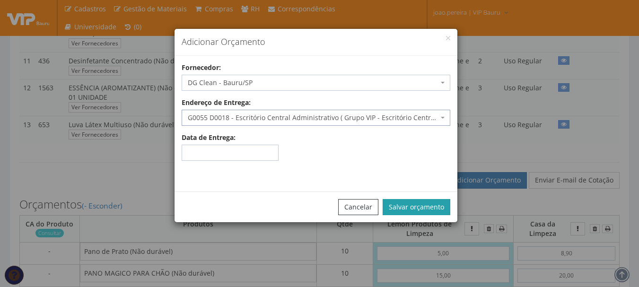
click at [420, 207] on button "Salvar orçamento" at bounding box center [417, 207] width 68 height 16
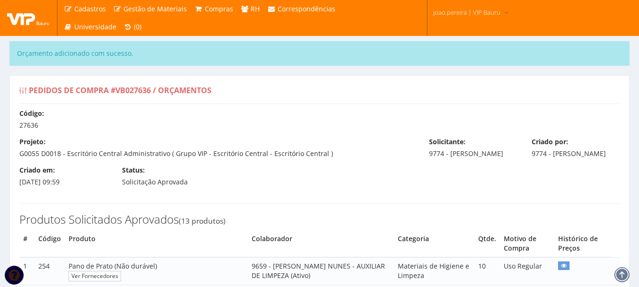
select select "0"
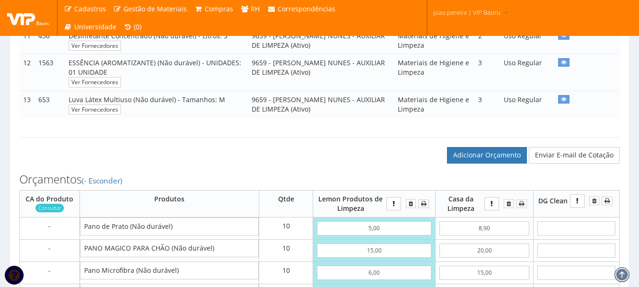
scroll to position [615, 0]
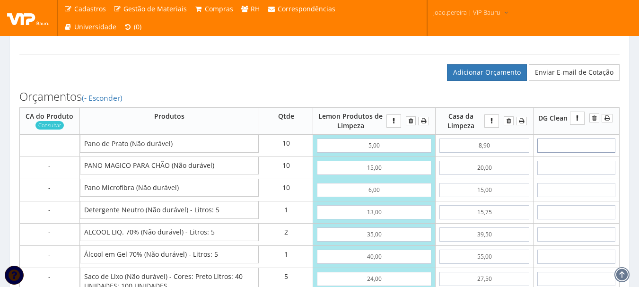
click at [578, 153] on input "text" at bounding box center [576, 146] width 78 height 14
type input "4"
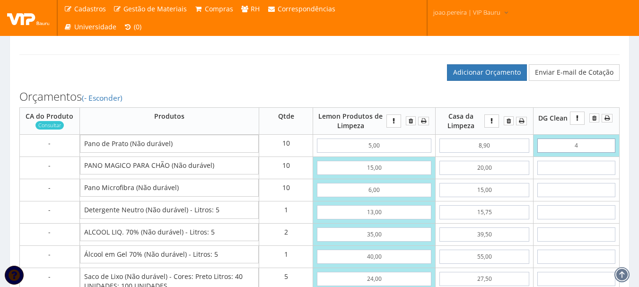
type input "40,00"
type input "45"
type input "450,00"
type input "4,55"
type input "45,50"
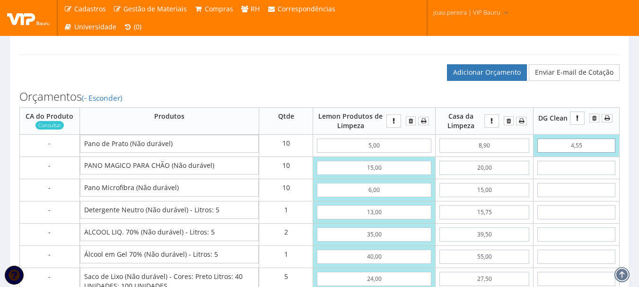
type input "4,55"
type input "1"
type input "55,50"
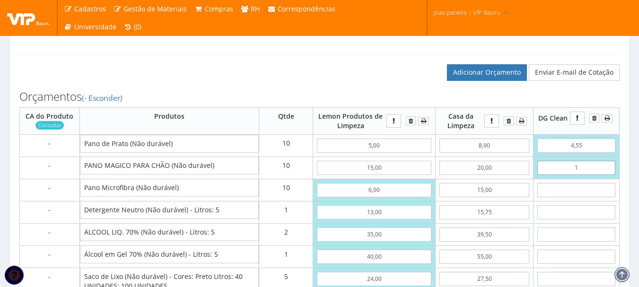
type input "13"
type input "175,50"
type input "1,35"
type input "59,00"
type input "13,50"
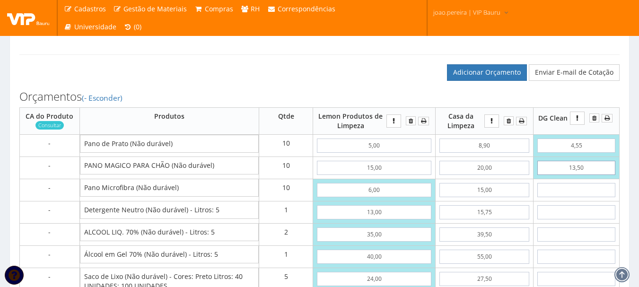
type input "180,50"
type input "13,50"
type input "4"
type input "220,50"
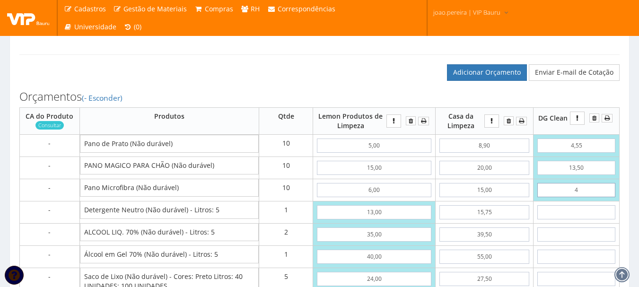
type input "42"
type input "600,50"
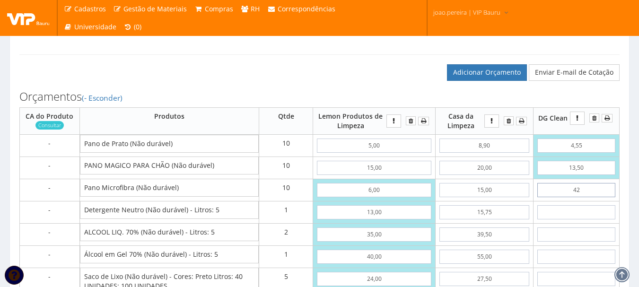
type input "4,20"
type input "222,50"
type input "4,20"
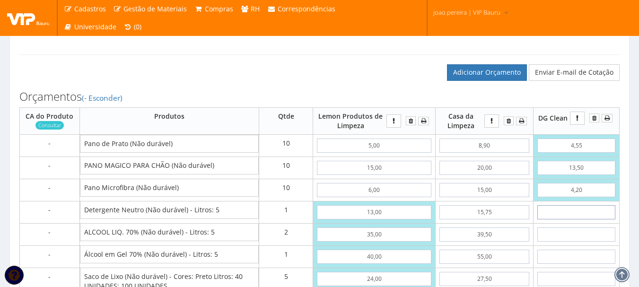
type input "1"
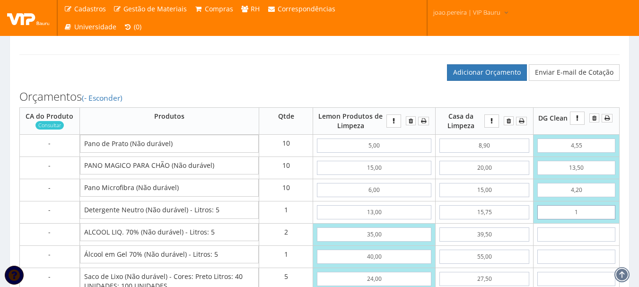
type input "223,50"
type input "15"
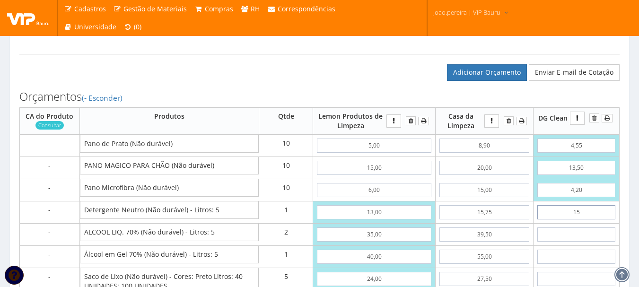
type input "237,50"
type input "1,55"
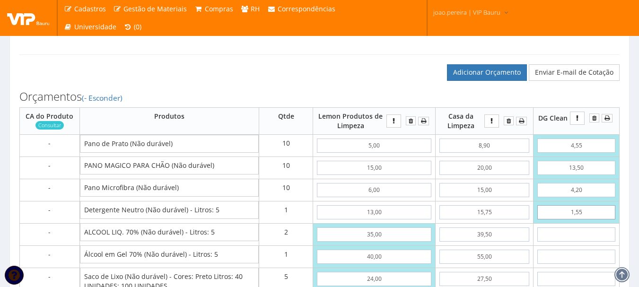
type input "224,05"
type input "15,50"
type input "238,00"
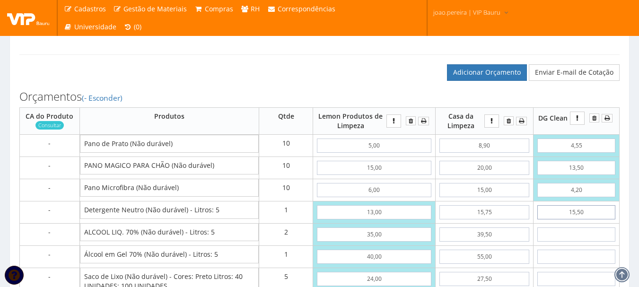
type input "15,50"
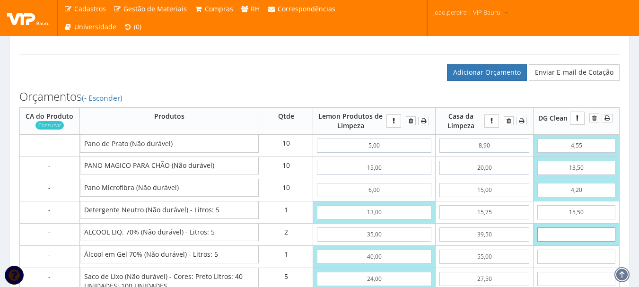
type input "3"
type input "244,00"
type input "34"
type input "306,00"
type input "3,49"
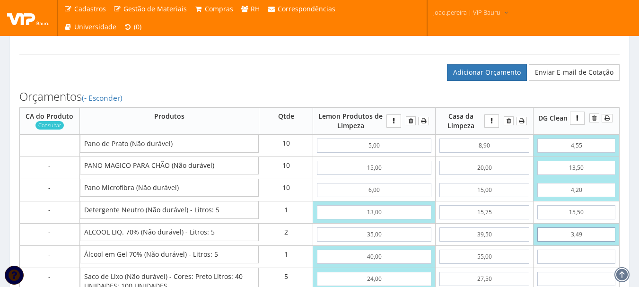
type input "244,98"
type input "34,90"
type input "307,80"
type input "34,90"
type input "3"
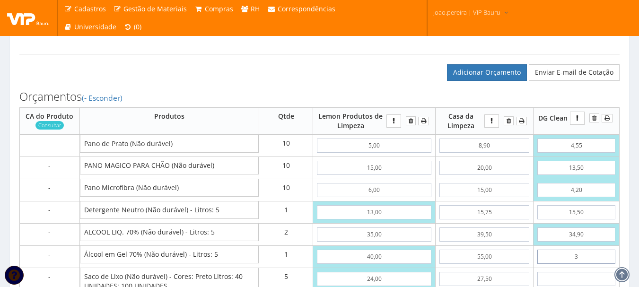
type input "310,80"
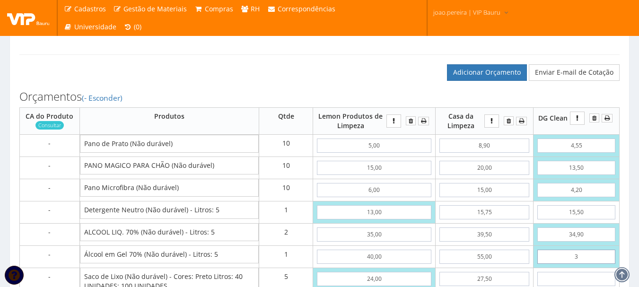
type input "36"
type input "343,80"
type input "3,69"
type input "311,49"
type input "36,90"
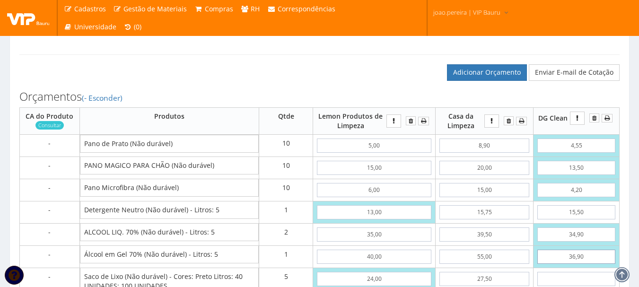
type input "344,70"
type input "36,90"
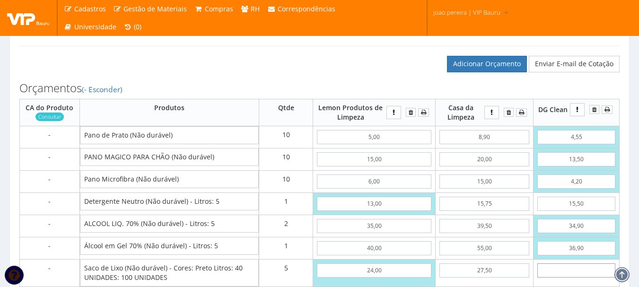
type input "1"
type input "349,70"
type input "14"
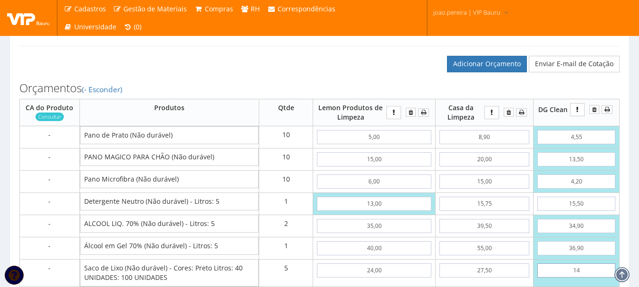
type input "414,70"
type input "1,49"
type input "352,15"
type input "14,90"
type input "419,20"
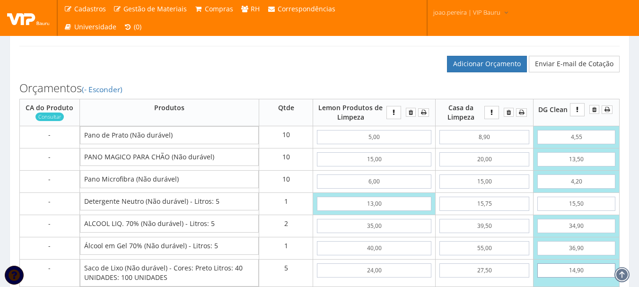
type input "14,90"
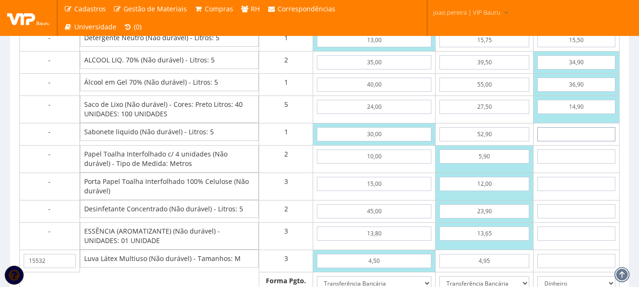
type input "2"
type input "421,20"
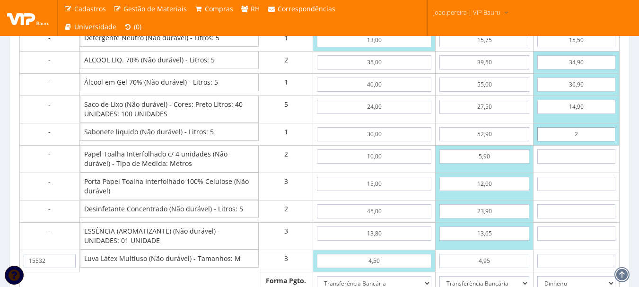
type input "28"
type input "447,20"
type input "2,85"
type input "422,05"
type input "28,50"
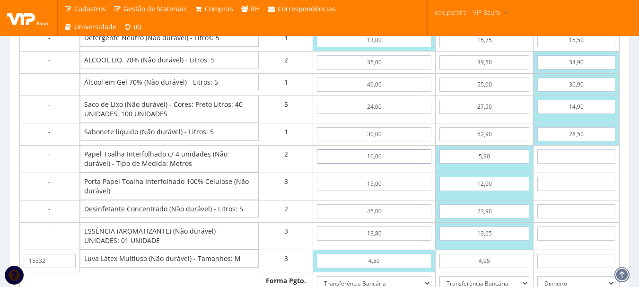
type input "447,70"
type input "8"
type input "463,70"
type input "87"
type input "621,70"
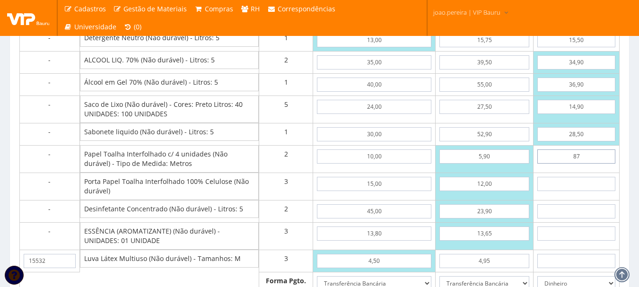
type input "8,70"
type input "465,10"
type input "8,70"
type input "1"
type input "468,10"
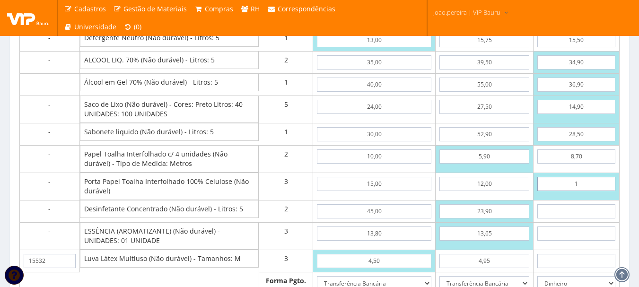
type input "14"
type input "507,10"
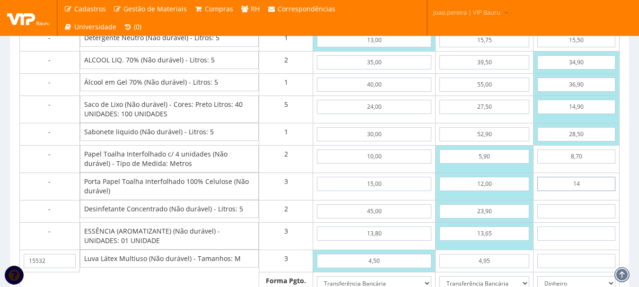
type input "1,49"
type input "469,57"
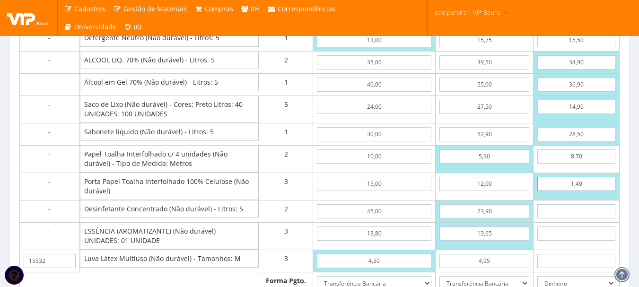
type input "14,90"
type input "509,80"
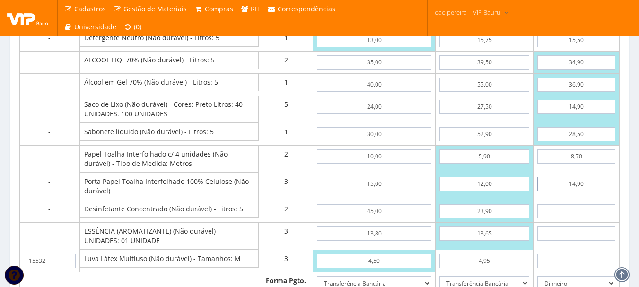
type input "14,90"
type input "26"
type input "561,80"
type input "2,69"
type input "515,18"
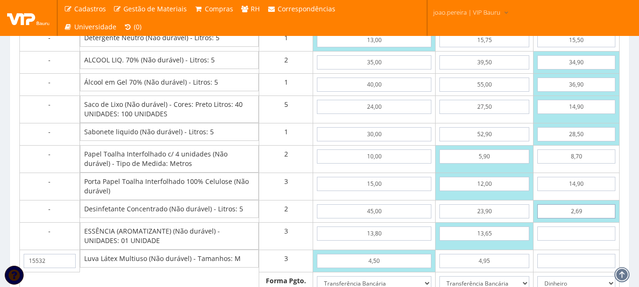
type input "26,90"
type input "563,60"
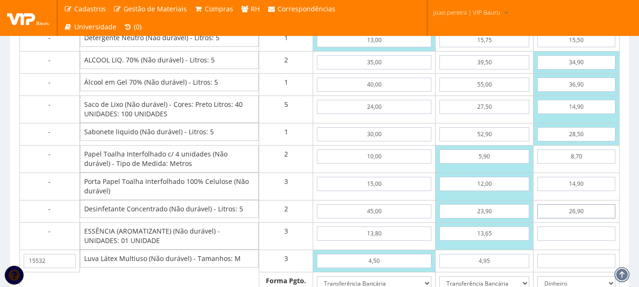
type input "26,90"
type input "1"
type input "566,60"
type input "14"
type input "605,60"
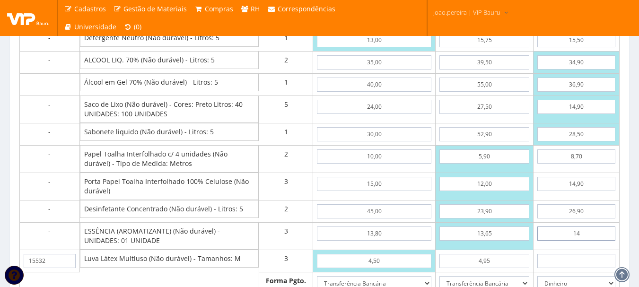
type input "1,45"
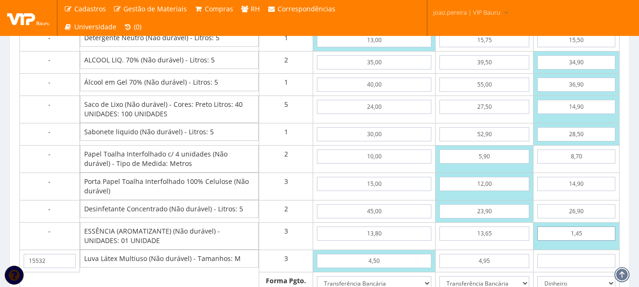
type input "567,95"
type input "14,50"
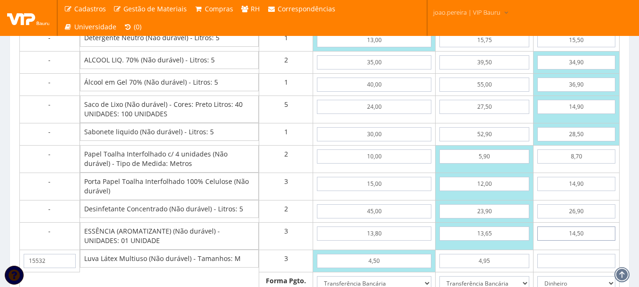
type input "607,10"
type input "14,50"
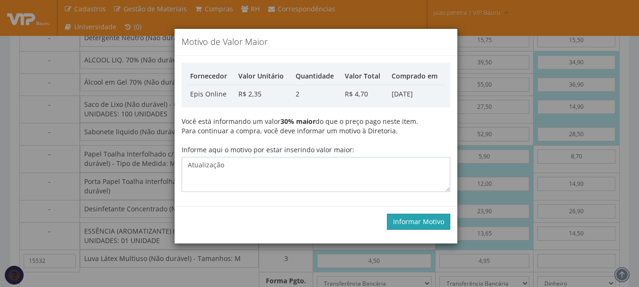
click at [431, 221] on button "Informar Motivo" at bounding box center [418, 222] width 63 height 16
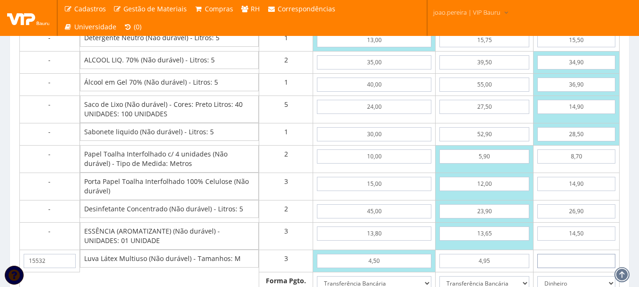
click at [577, 268] on input "text" at bounding box center [576, 261] width 78 height 14
type input "3"
type input "616,10"
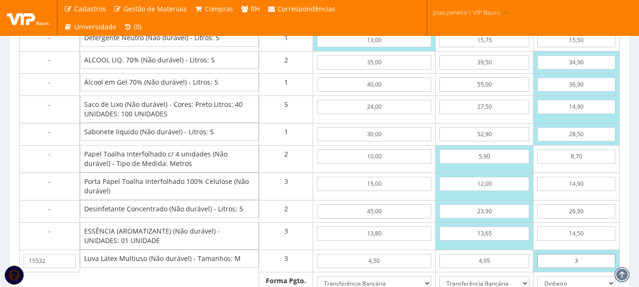
type input "39"
type input "724,10"
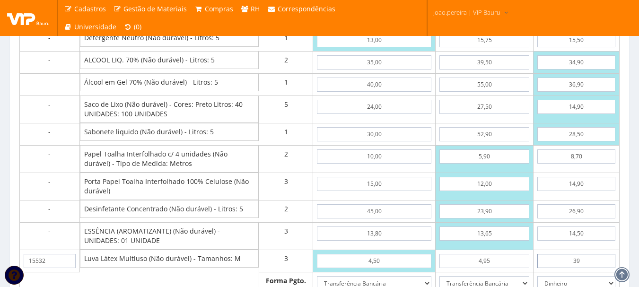
type input "3,90"
type input "618,80"
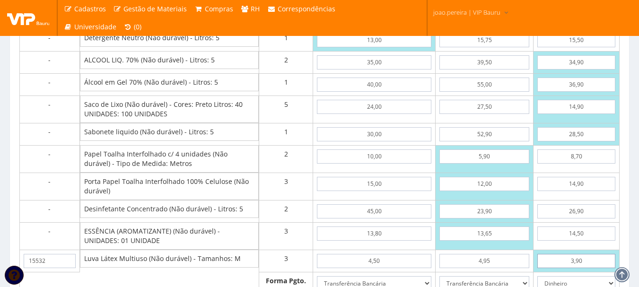
type input "3,90"
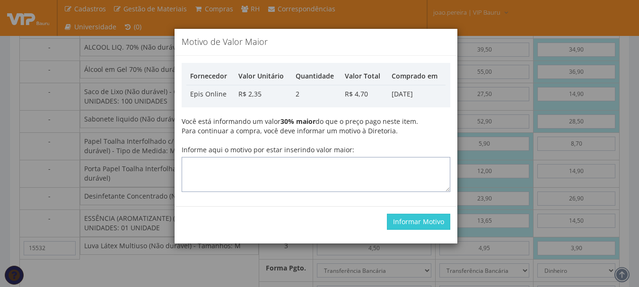
click at [338, 158] on textarea "Informe aqui o motivo por estar inserindo valor maior:" at bounding box center [316, 174] width 269 height 35
type textarea "Atualização"
click at [411, 220] on button "Informar Motivo" at bounding box center [418, 222] width 63 height 16
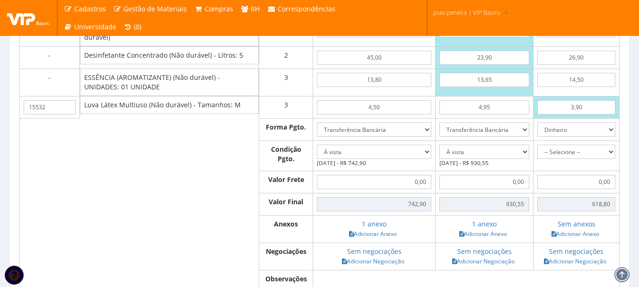
scroll to position [941, 0]
click at [608, 136] on select "Dinheiro Boleto Bancário Depósito Transferência Bancária Cartão de Crédito Cart…" at bounding box center [576, 129] width 78 height 14
select select "3"
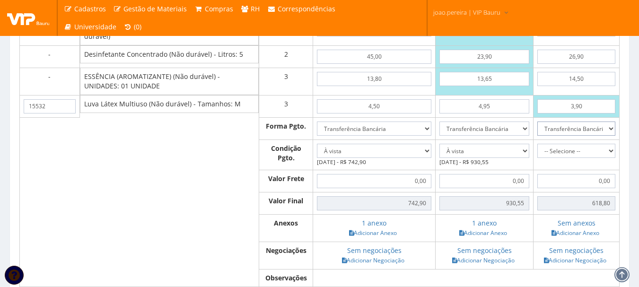
click at [538, 131] on select "Dinheiro Boleto Bancário Depósito Transferência Bancária Cartão de Crédito Cart…" at bounding box center [576, 129] width 78 height 14
click at [612, 157] on select "-- Selecione -- À vista 7 dias 10 dias" at bounding box center [576, 151] width 78 height 14
select select "0"
click at [538, 153] on select "-- Selecione -- À vista 7 dias 10 dias" at bounding box center [576, 151] width 78 height 14
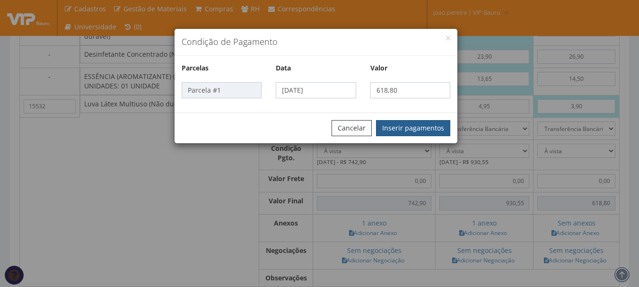
click at [435, 125] on button "Inserir pagamentos" at bounding box center [413, 128] width 74 height 16
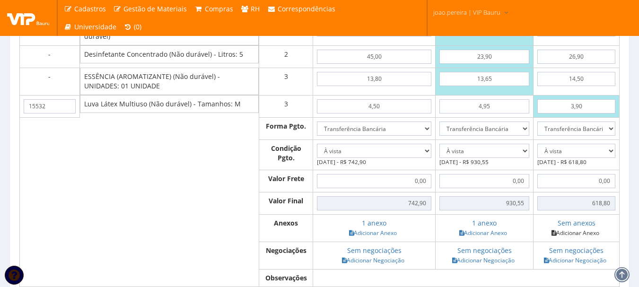
click at [580, 238] on link "Adicionar Anexo" at bounding box center [574, 233] width 53 height 10
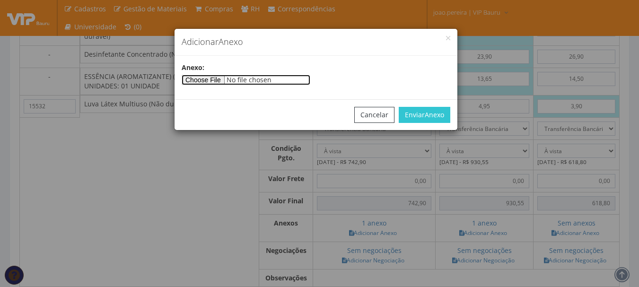
click at [206, 77] on input"] "file" at bounding box center [246, 80] width 129 height 10
type input"] "C:\fakepath\Orçamento VIP BAURU (QUIMICOS) 25701 (1).pdf"
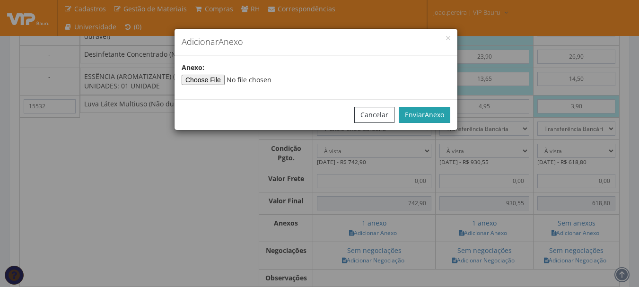
click at [434, 116] on span "Anexo" at bounding box center [434, 114] width 19 height 9
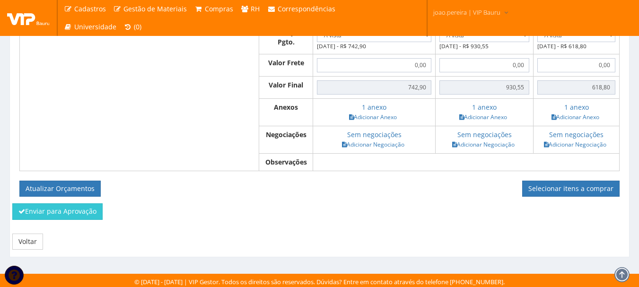
scroll to position [1069, 0]
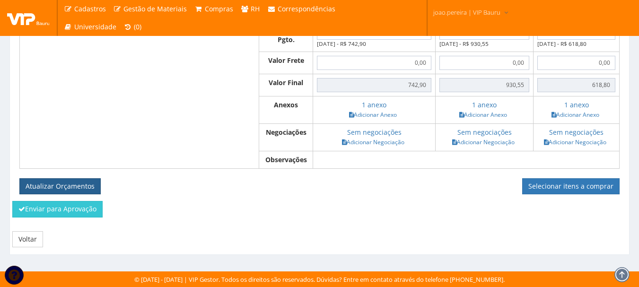
click at [78, 185] on button "Atualizar Orçamentos" at bounding box center [59, 186] width 81 height 16
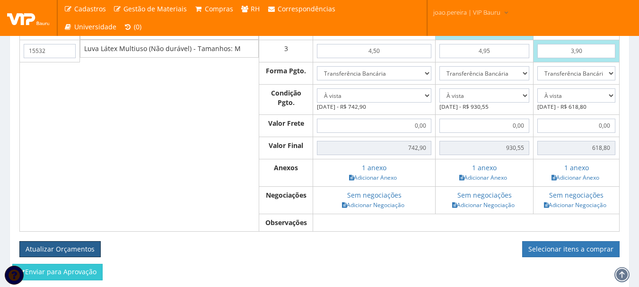
scroll to position [1022, 0]
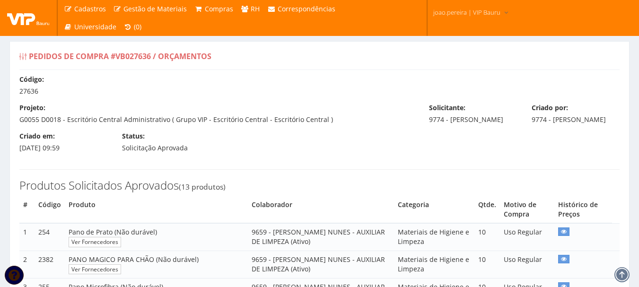
select select "0"
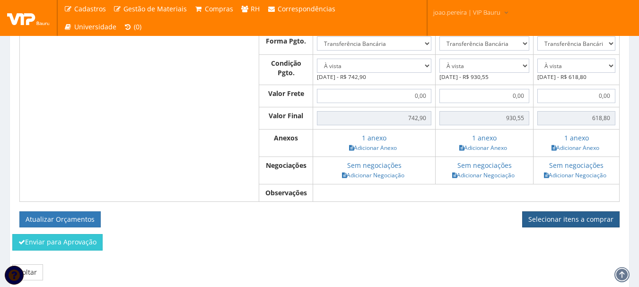
scroll to position [993, 0]
click at [574, 227] on link "Selecionar itens a comprar" at bounding box center [570, 219] width 97 height 16
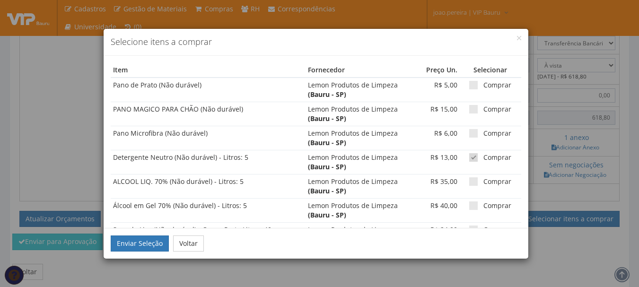
click at [469, 157] on span at bounding box center [473, 157] width 9 height 9
click at [483, 157] on input "Comprar" at bounding box center [486, 158] width 6 height 6
checkbox input "false"
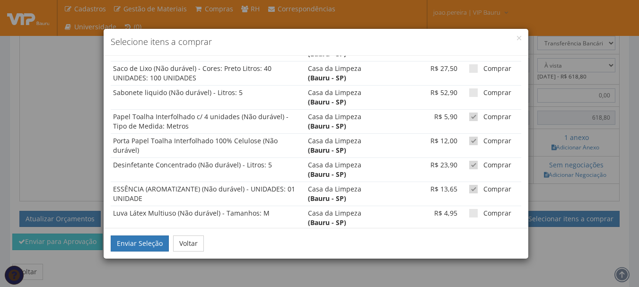
scroll to position [520, 0]
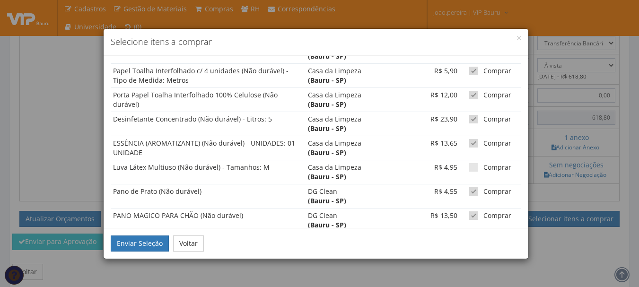
drag, startPoint x: 470, startPoint y: 143, endPoint x: 468, endPoint y: 124, distance: 19.1
click at [470, 142] on span at bounding box center [473, 143] width 9 height 9
click at [483, 142] on input "Comprar" at bounding box center [486, 143] width 6 height 6
checkbox input "false"
click at [469, 122] on span at bounding box center [473, 119] width 9 height 9
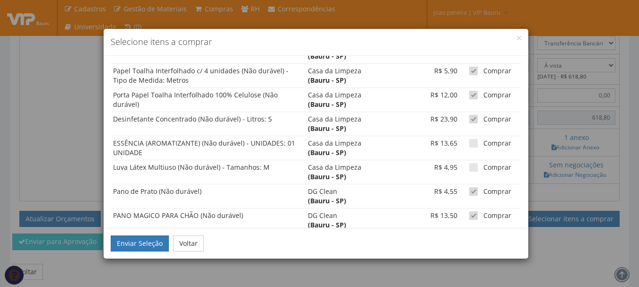
click at [483, 122] on input "Comprar" at bounding box center [486, 119] width 6 height 6
checkbox input "false"
click at [469, 92] on span at bounding box center [473, 95] width 9 height 9
click at [483, 92] on input "Comprar" at bounding box center [486, 95] width 6 height 6
checkbox input "false"
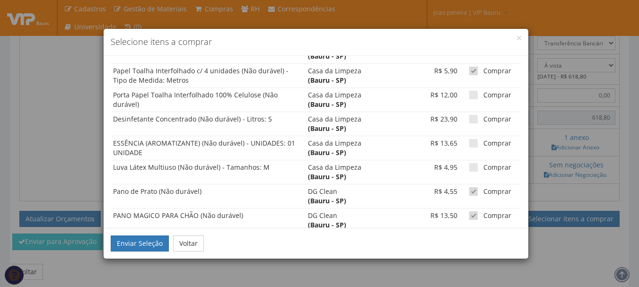
click at [469, 72] on span at bounding box center [473, 71] width 9 height 9
click at [483, 72] on input "Comprar" at bounding box center [486, 71] width 6 height 6
checkbox input "false"
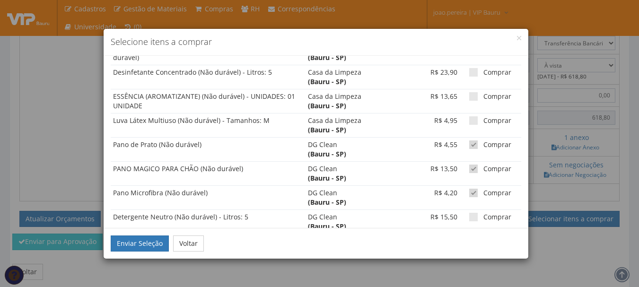
scroll to position [567, 0]
click at [469, 190] on span at bounding box center [473, 192] width 9 height 9
click at [483, 190] on input "Comprar" at bounding box center [486, 193] width 6 height 6
click at [469, 191] on span at bounding box center [473, 192] width 9 height 9
click at [483, 191] on input "Comprar" at bounding box center [486, 193] width 6 height 6
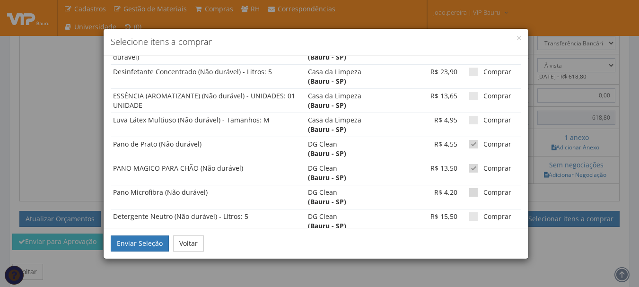
checkbox input "true"
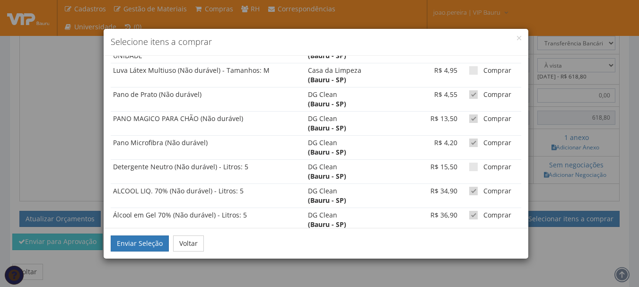
scroll to position [662, 0]
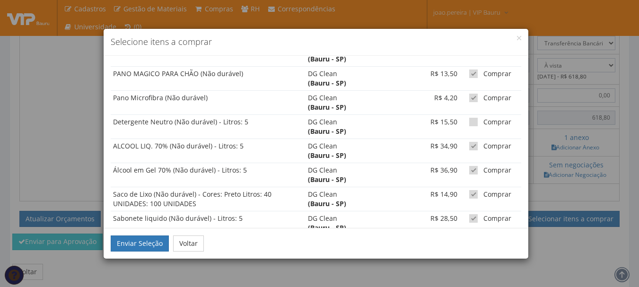
click at [469, 122] on span at bounding box center [473, 122] width 9 height 9
click at [483, 122] on input "Comprar" at bounding box center [486, 122] width 6 height 6
checkbox input "true"
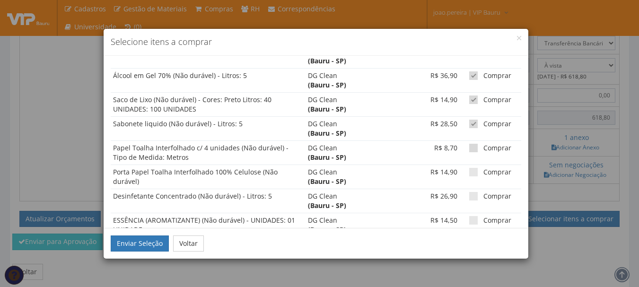
click at [469, 144] on span at bounding box center [473, 148] width 9 height 9
click at [483, 145] on input "Comprar" at bounding box center [486, 148] width 6 height 6
checkbox input "true"
click at [469, 174] on span at bounding box center [473, 172] width 9 height 9
click at [483, 174] on input "Comprar" at bounding box center [486, 172] width 6 height 6
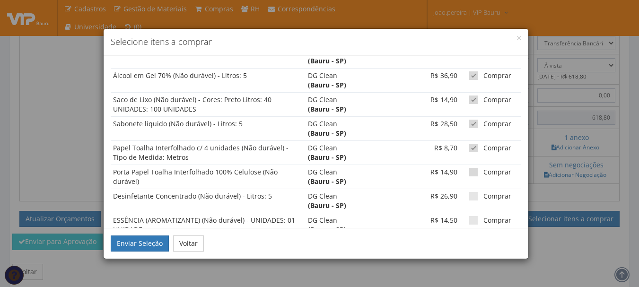
checkbox input "true"
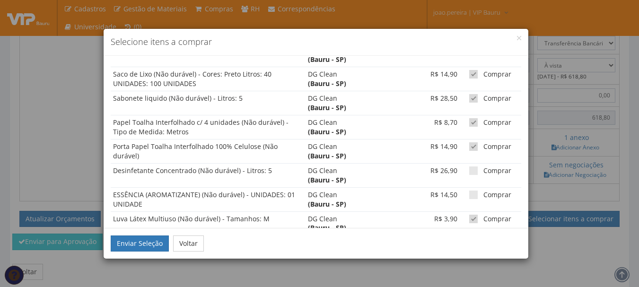
scroll to position [804, 0]
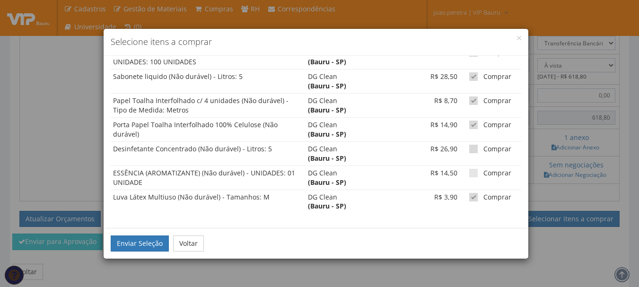
click at [469, 153] on span at bounding box center [473, 149] width 9 height 9
click at [483, 152] on input "Comprar" at bounding box center [486, 149] width 6 height 6
checkbox input "true"
click at [468, 179] on td "Comprar" at bounding box center [490, 177] width 61 height 24
click at [469, 175] on span at bounding box center [473, 173] width 9 height 9
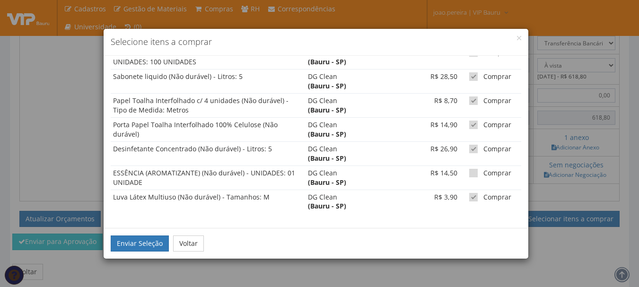
click at [483, 175] on input "Comprar" at bounding box center [486, 173] width 6 height 6
checkbox input "true"
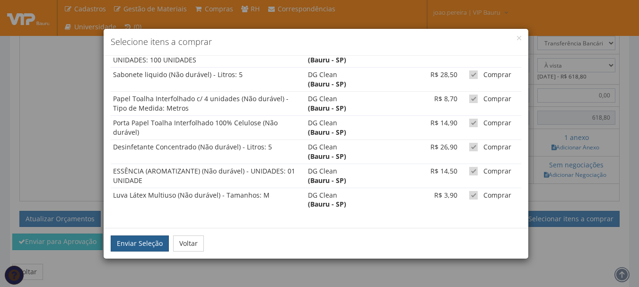
click at [133, 244] on button "Enviar Seleção" at bounding box center [140, 243] width 58 height 16
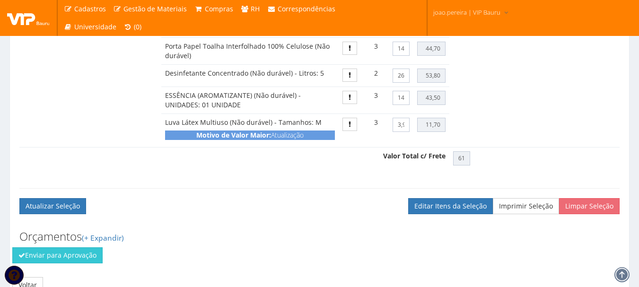
scroll to position [941, 0]
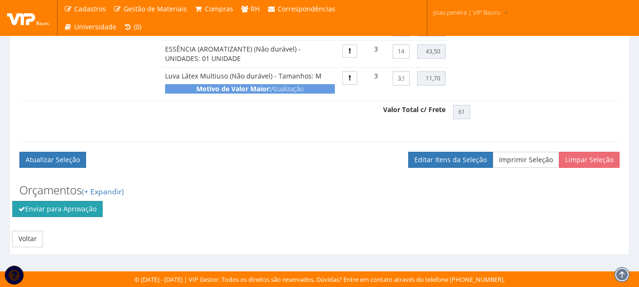
click at [43, 207] on button "Enviar para Aprovação" at bounding box center [57, 209] width 90 height 16
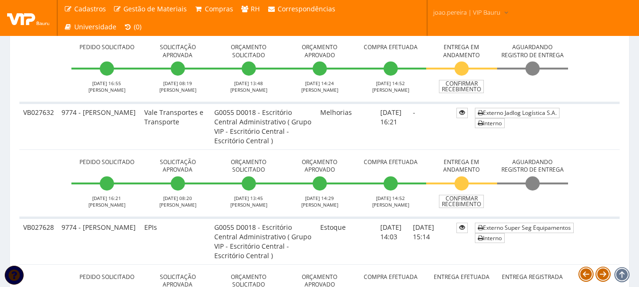
scroll to position [804, 0]
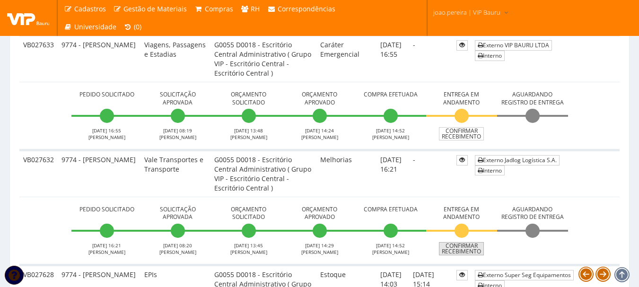
click at [471, 252] on link "Confirmar Recebimento" at bounding box center [461, 248] width 45 height 13
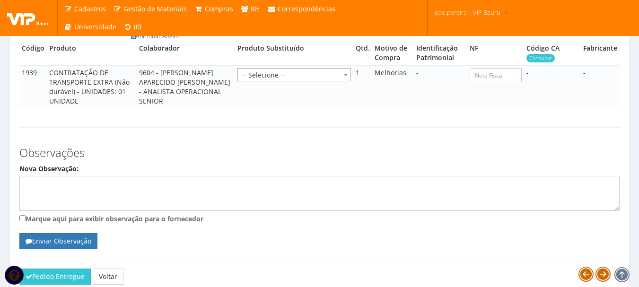
scroll to position [395, 0]
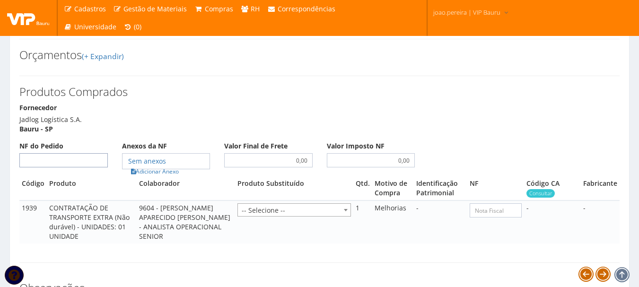
click at [70, 165] on input "NF do Pedido" at bounding box center [63, 160] width 88 height 14
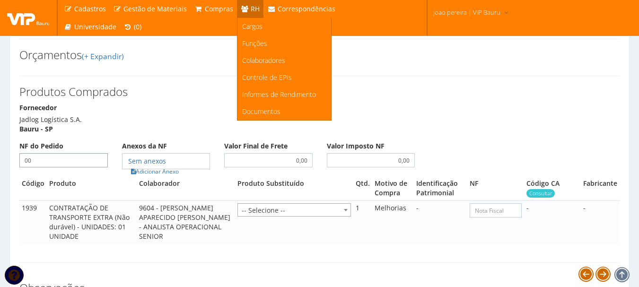
type input "00"
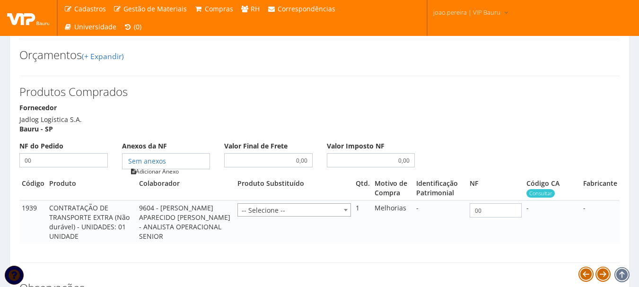
click at [147, 176] on link "Adicionar Anexo" at bounding box center [154, 171] width 53 height 10
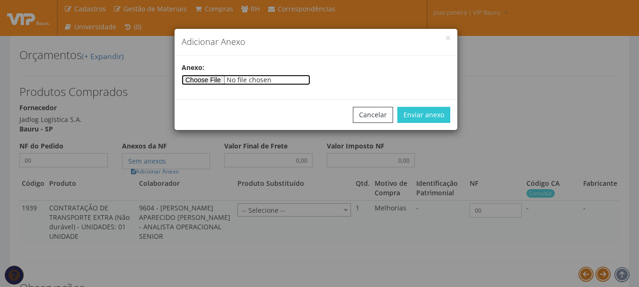
click at [200, 85] on input"] "file" at bounding box center [246, 80] width 129 height 10
type input"] "C:\fakepath\JAD LOG.png"
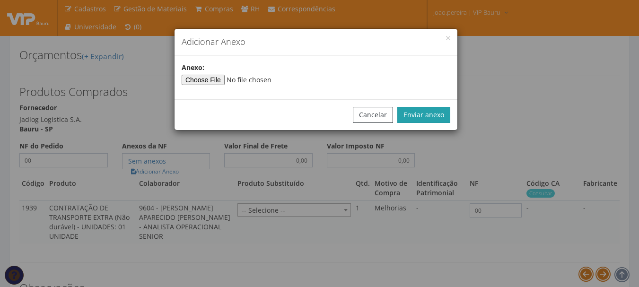
click at [436, 112] on button "Enviar anexo" at bounding box center [423, 115] width 53 height 16
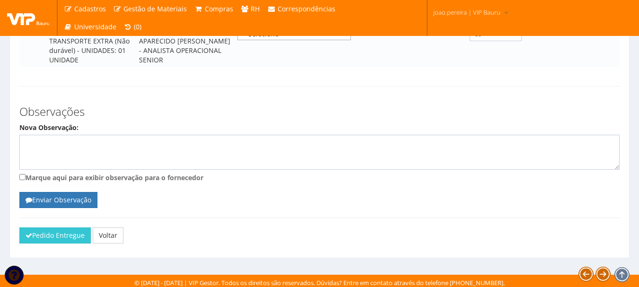
scroll to position [584, 0]
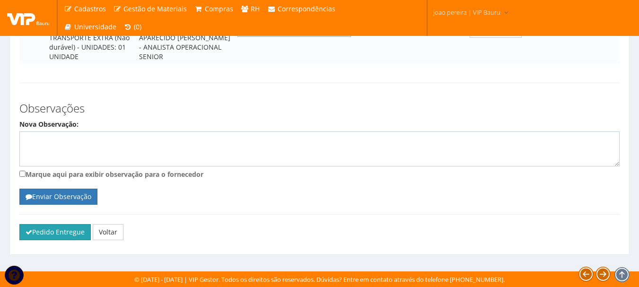
click at [42, 233] on button "Pedido Entregue" at bounding box center [54, 232] width 71 height 16
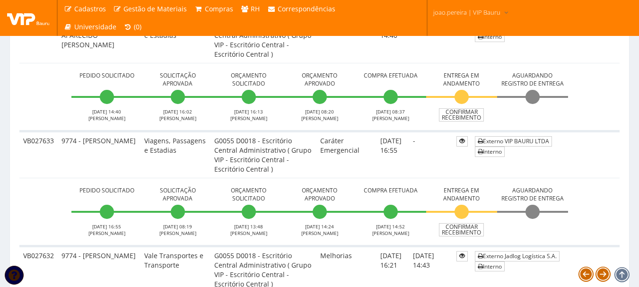
scroll to position [709, 0]
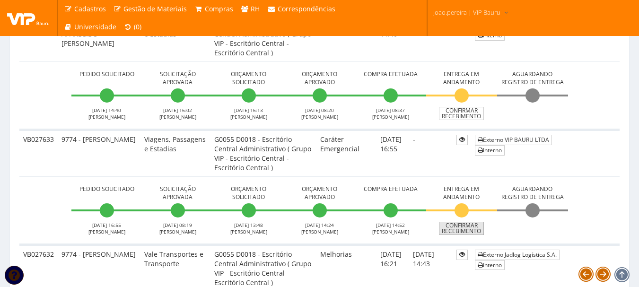
click at [471, 228] on link "Confirmar Recebimento" at bounding box center [461, 228] width 45 height 13
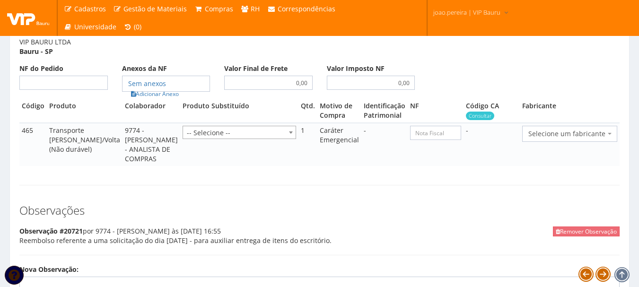
scroll to position [473, 0]
click at [85, 89] on input "NF do Pedido" at bounding box center [63, 82] width 88 height 14
type input "00"
click at [169, 98] on link "Adicionar Anexo" at bounding box center [154, 93] width 53 height 10
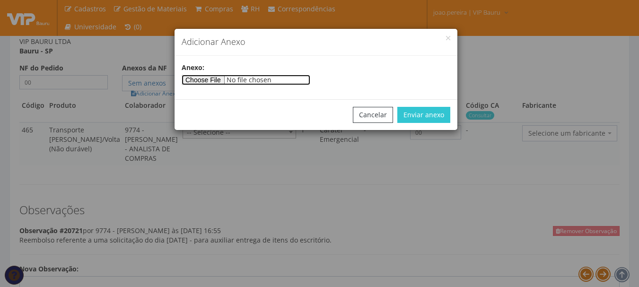
click at [214, 81] on input"] "file" at bounding box center [246, 80] width 129 height 10
type input"] "C:\fakepath\JP.jpg"
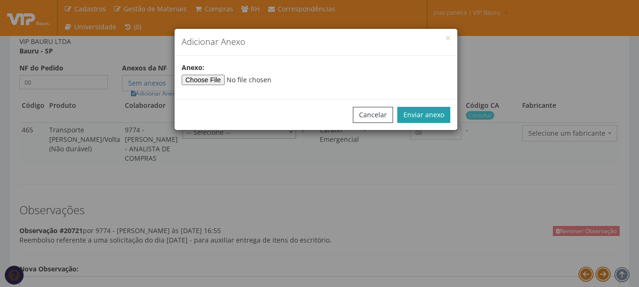
click at [436, 116] on button "Enviar anexo" at bounding box center [423, 115] width 53 height 16
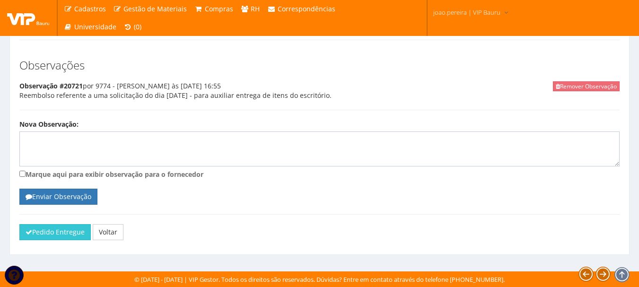
scroll to position [627, 0]
click at [50, 233] on button "Pedido Entregue" at bounding box center [54, 232] width 71 height 16
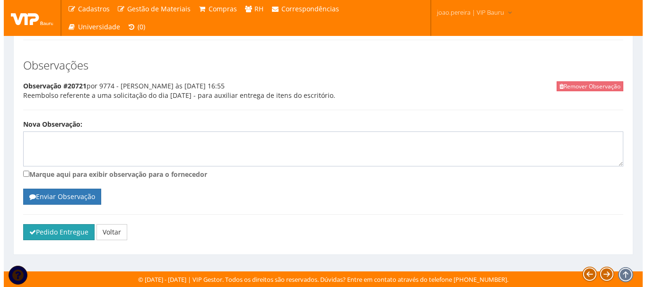
scroll to position [618, 0]
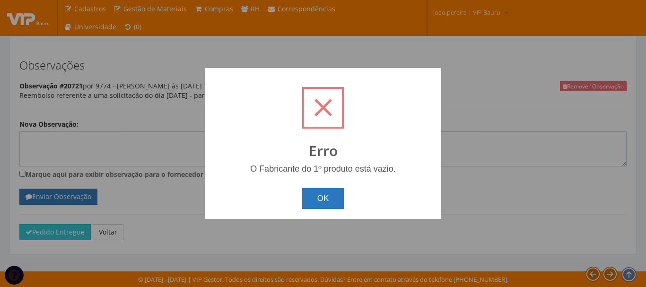
click at [339, 196] on button "OK" at bounding box center [323, 198] width 42 height 21
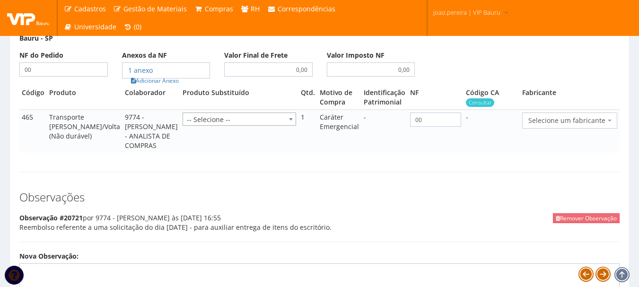
scroll to position [485, 0]
click at [567, 129] on span "Selecione um fabricante" at bounding box center [569, 121] width 95 height 16
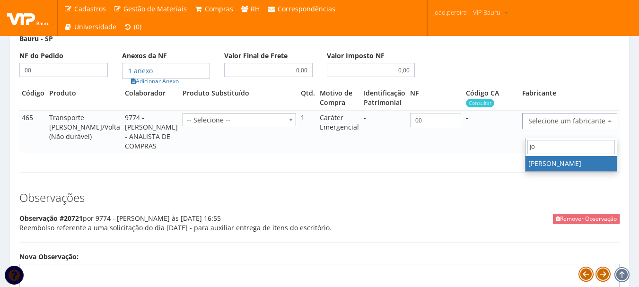
type input "j"
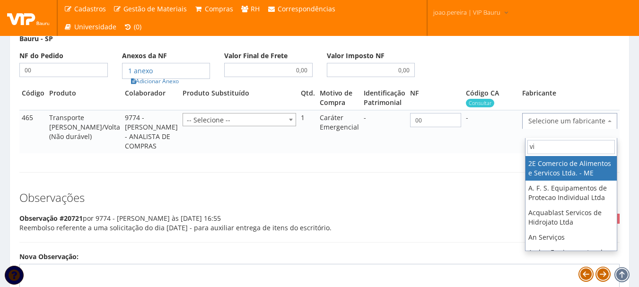
type input "vip"
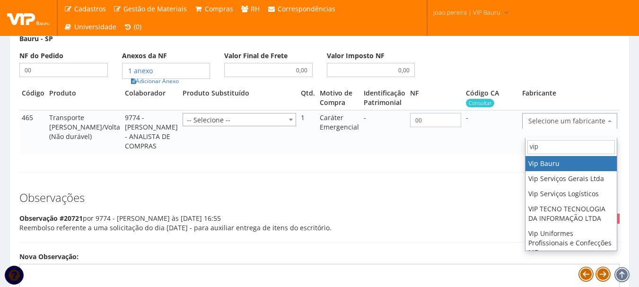
select select "70"
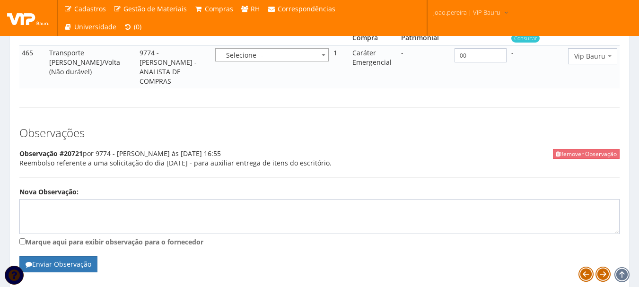
scroll to position [618, 0]
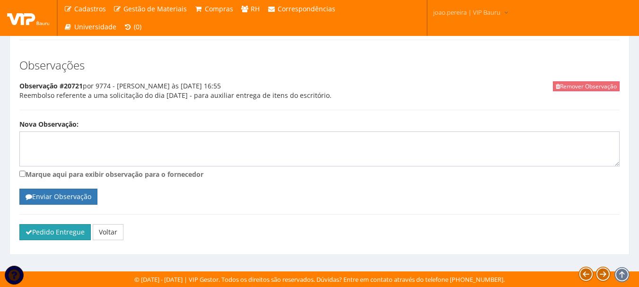
click at [61, 236] on button "Pedido Entregue" at bounding box center [54, 232] width 71 height 16
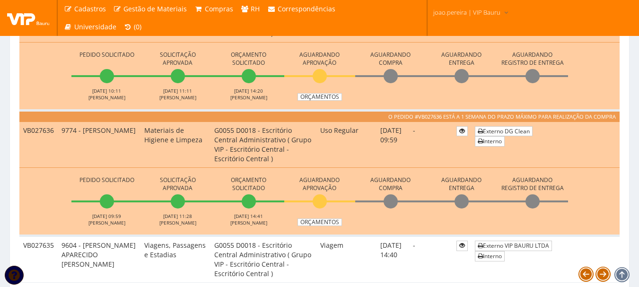
scroll to position [615, 0]
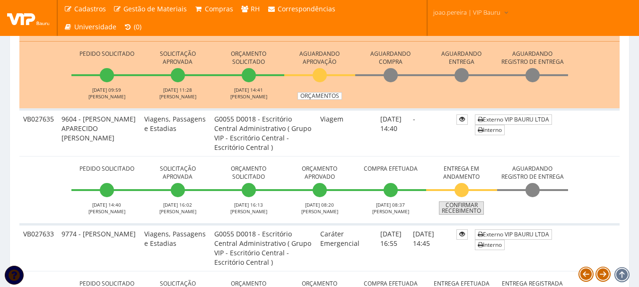
click at [470, 209] on link "Confirmar Recebimento" at bounding box center [461, 207] width 45 height 13
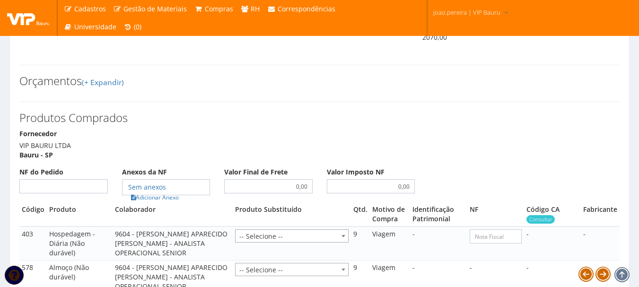
scroll to position [520, 0]
click at [69, 194] on input "NF do Pedido" at bounding box center [63, 187] width 88 height 14
type input "00"
click at [171, 203] on link "Adicionar Anexo" at bounding box center [154, 198] width 53 height 10
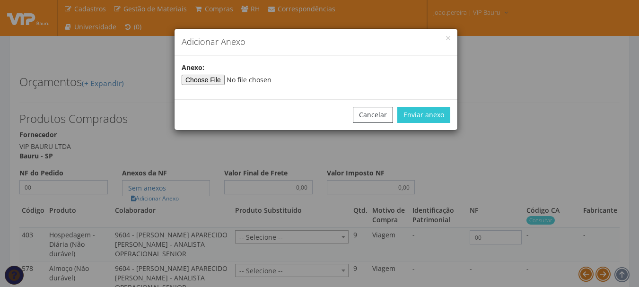
click at [202, 86] on div "Anexo:" at bounding box center [315, 77] width 283 height 29
click at [204, 82] on input"] "file" at bounding box center [246, 80] width 129 height 10
click at [425, 116] on button "Enviar anexo" at bounding box center [423, 115] width 53 height 16
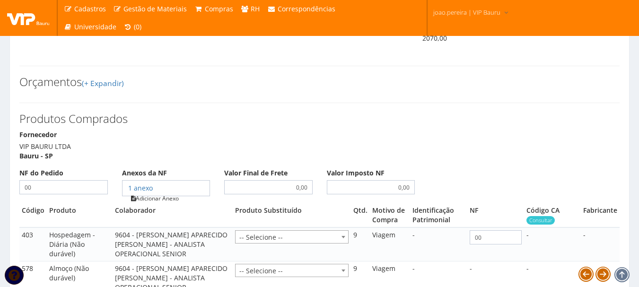
click at [157, 203] on link "Adicionar Anexo" at bounding box center [154, 198] width 53 height 10
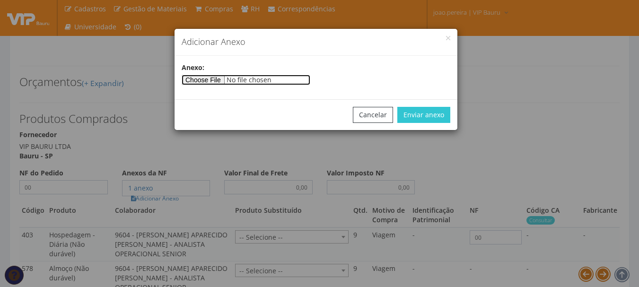
click at [205, 82] on input"] "file" at bounding box center [246, 80] width 129 height 10
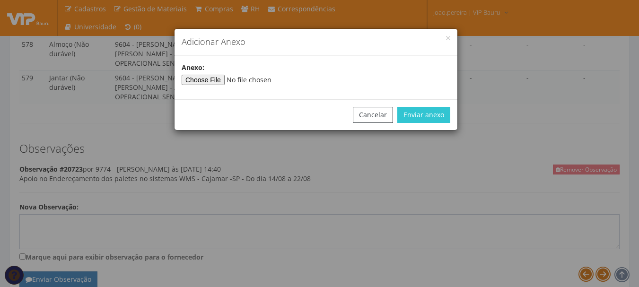
scroll to position [757, 0]
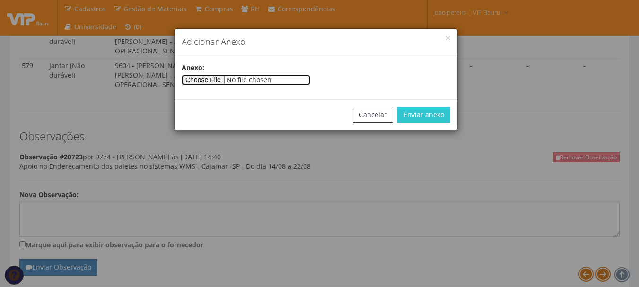
type input"] "C:\fakepath\CAMARGO 18-08.docx"
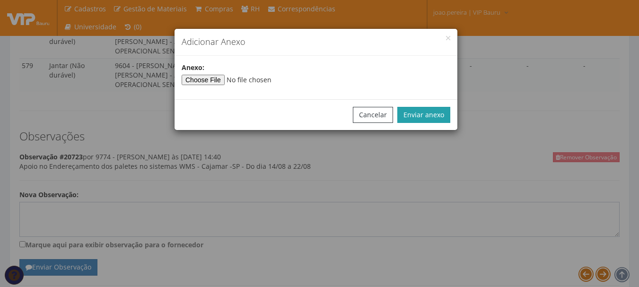
click at [443, 109] on button "Enviar anexo" at bounding box center [423, 115] width 53 height 16
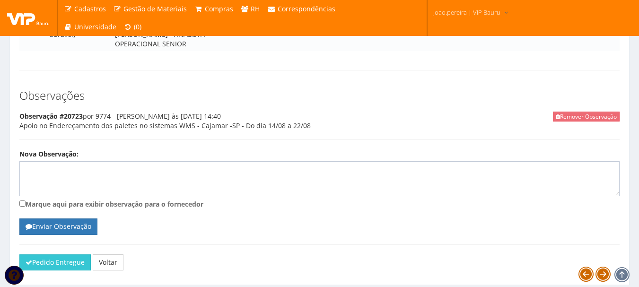
scroll to position [837, 0]
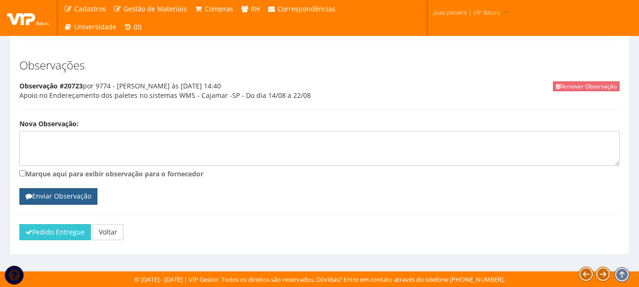
click at [51, 194] on button "Enviar Observação" at bounding box center [58, 196] width 78 height 16
drag, startPoint x: 239, startPoint y: 199, endPoint x: 210, endPoint y: 209, distance: 30.7
click at [239, 200] on form "Nova Observação: Marque aqui para exibir observação para o fornecedor Enviar Ob…" at bounding box center [319, 161] width 600 height 85
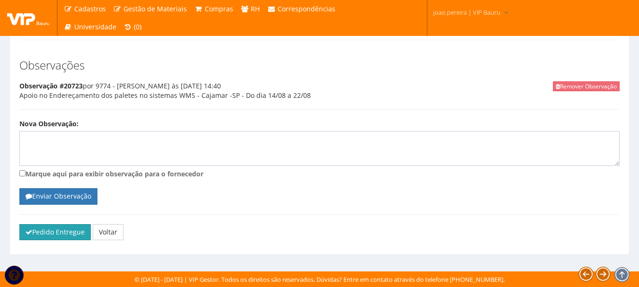
click at [65, 237] on button "Pedido Entregue" at bounding box center [54, 232] width 71 height 16
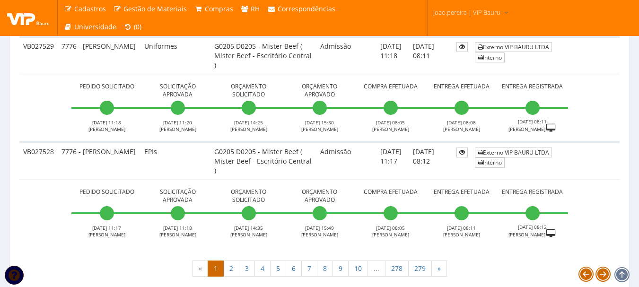
scroll to position [3444, 0]
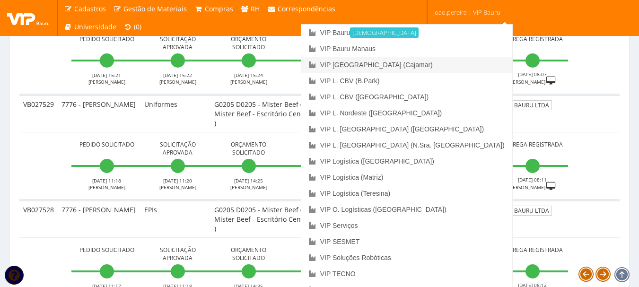
click at [430, 67] on link "VIP [GEOGRAPHIC_DATA] (Cajamar)" at bounding box center [406, 65] width 211 height 16
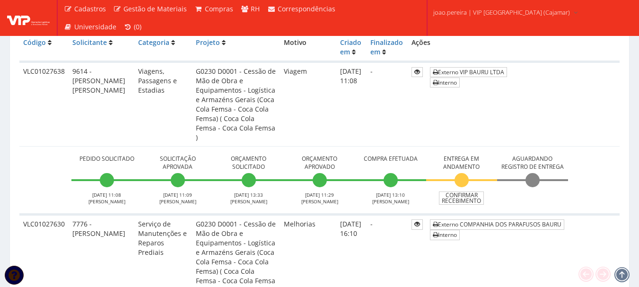
scroll to position [253, 0]
click at [464, 191] on link "Confirmar Recebimento" at bounding box center [461, 197] width 45 height 13
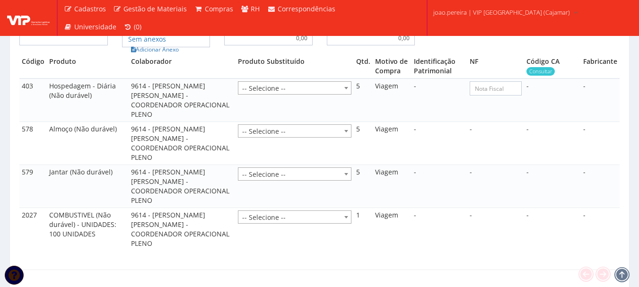
scroll to position [662, 0]
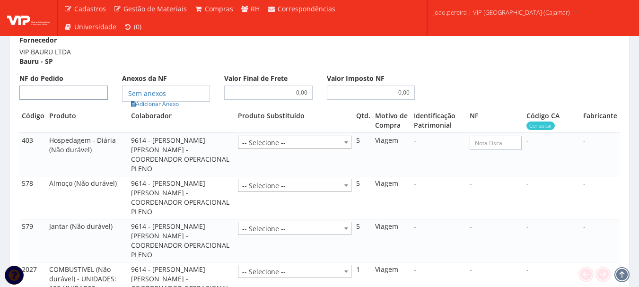
click at [69, 86] on input "NF do Pedido" at bounding box center [63, 93] width 88 height 14
type input "00"
click at [165, 105] on link "Adicionar Anexo" at bounding box center [154, 104] width 53 height 10
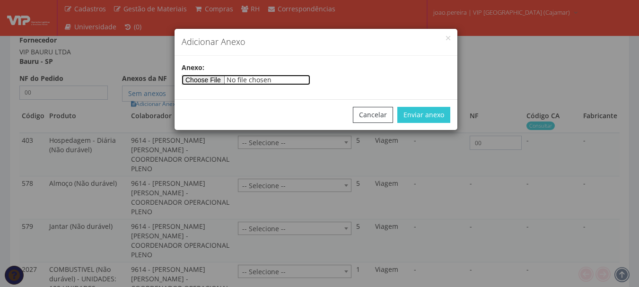
click at [221, 77] on input"] "file" at bounding box center [246, 80] width 129 height 10
type input"] "C:\fakepath\CAMARGO 18-08.docx"
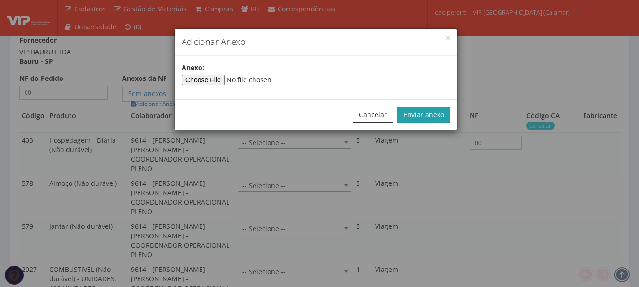
click at [439, 117] on button "Enviar anexo" at bounding box center [423, 115] width 53 height 16
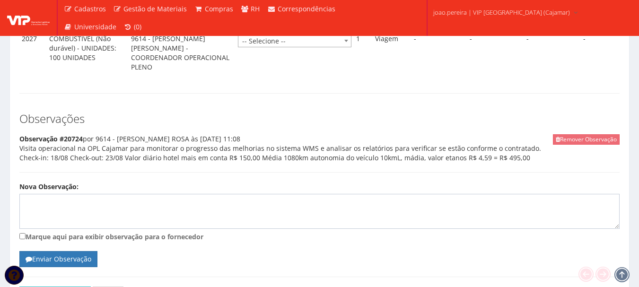
scroll to position [956, 0]
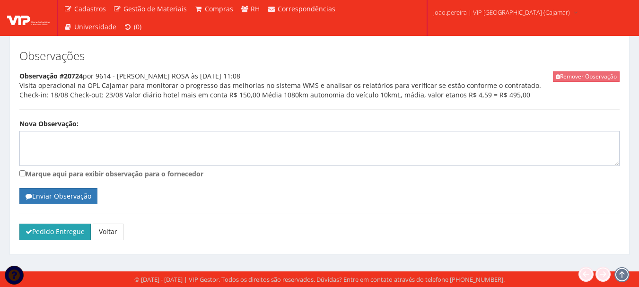
click at [39, 233] on button "Pedido Entregue" at bounding box center [54, 232] width 71 height 16
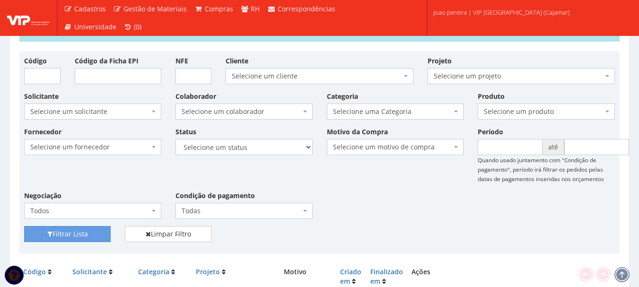
scroll to position [47, 0]
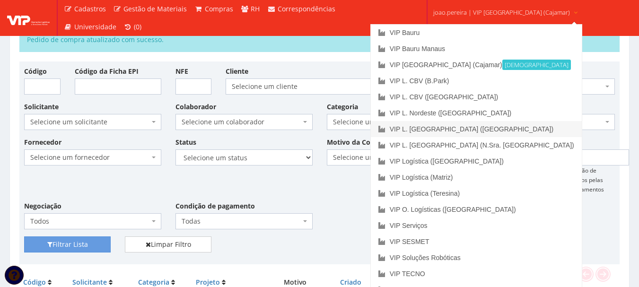
click at [486, 125] on link "VIP L. [GEOGRAPHIC_DATA] ([GEOGRAPHIC_DATA])" at bounding box center [476, 129] width 211 height 16
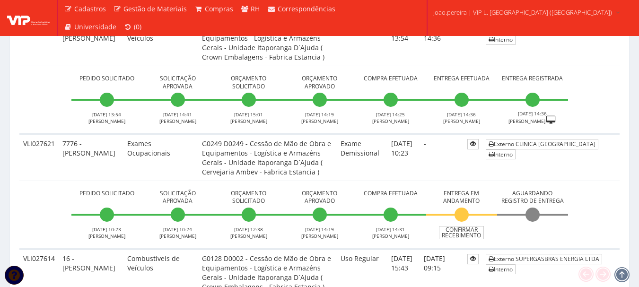
scroll to position [709, 0]
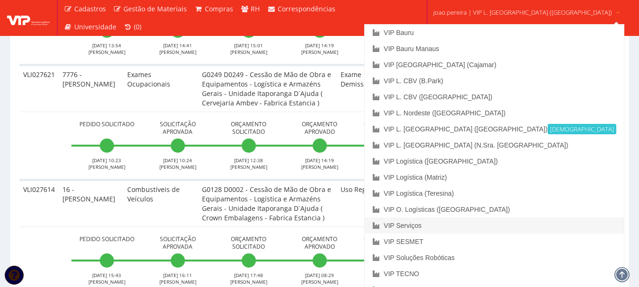
click at [462, 221] on link "VIP Serviços" at bounding box center [494, 226] width 259 height 16
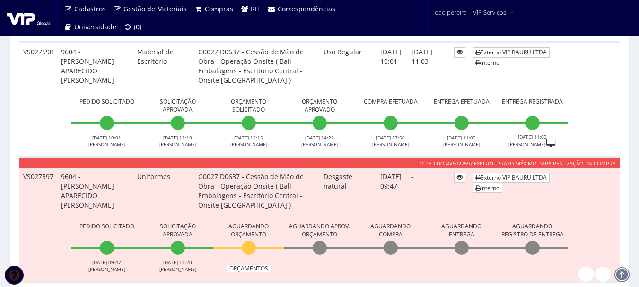
scroll to position [520, 0]
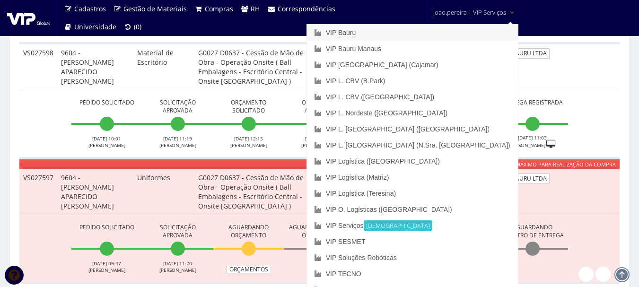
click at [429, 34] on link "VIP Bauru" at bounding box center [412, 33] width 211 height 16
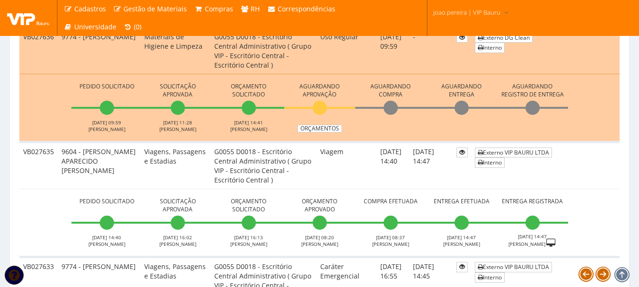
scroll to position [567, 0]
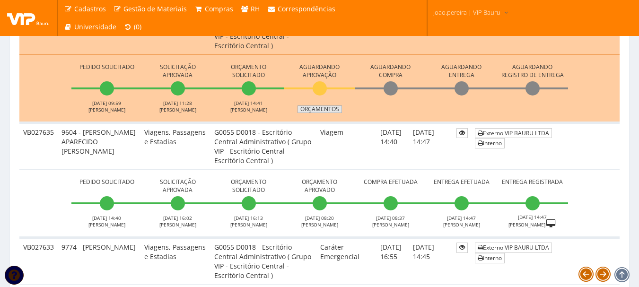
click at [319, 109] on link "Orçamentos" at bounding box center [319, 109] width 44 height 8
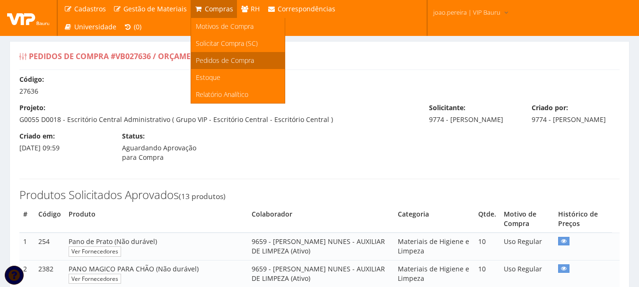
click at [210, 60] on span "Pedidos de Compra" at bounding box center [225, 60] width 58 height 9
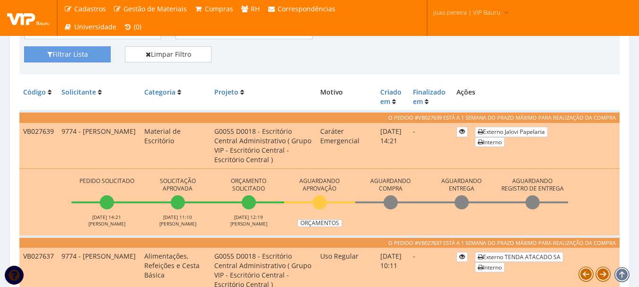
scroll to position [189, 0]
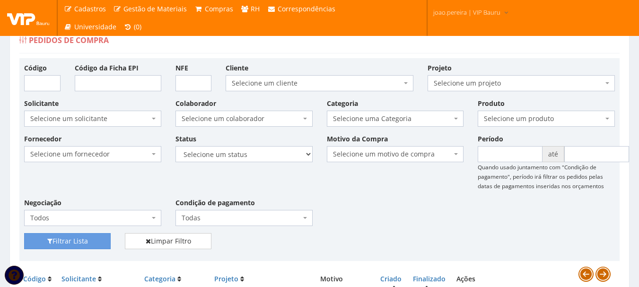
scroll to position [0, 0]
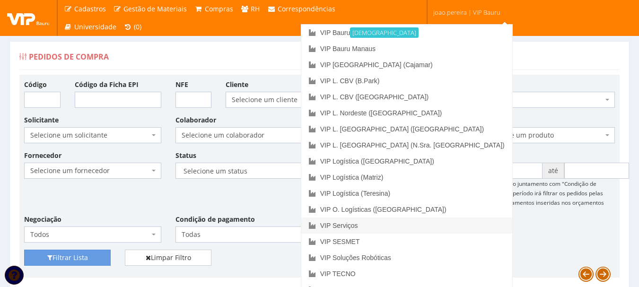
click at [435, 225] on link "VIP Serviços" at bounding box center [406, 226] width 211 height 16
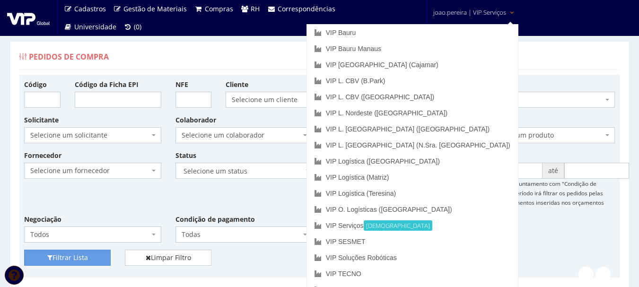
click at [490, 10] on span "joao.pereira | VIP Serviços" at bounding box center [469, 12] width 73 height 9
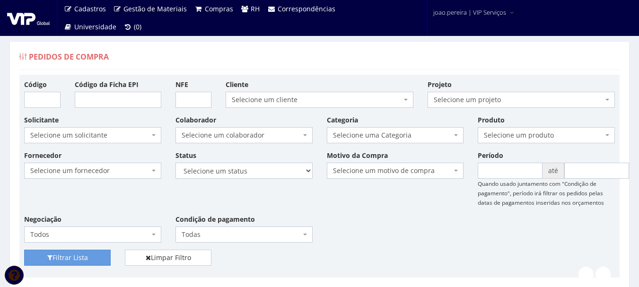
click at [368, 235] on div "Fornecedor Selecione um fornecedor ******** ******** 1000 MARCAS [GEOGRAPHIC_DA…" at bounding box center [319, 199] width 605 height 99
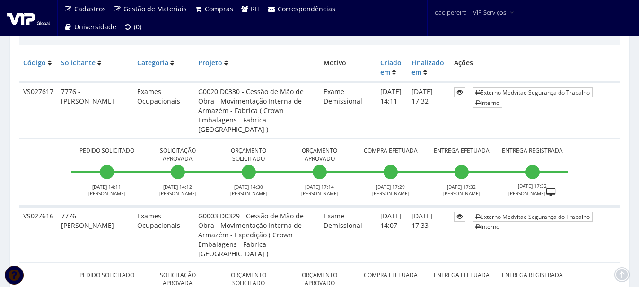
scroll to position [236, 0]
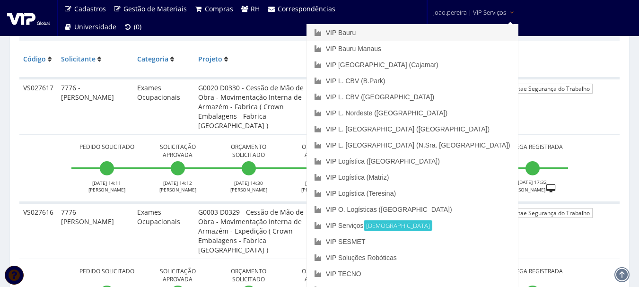
click at [448, 32] on link "VIP Bauru" at bounding box center [412, 33] width 211 height 16
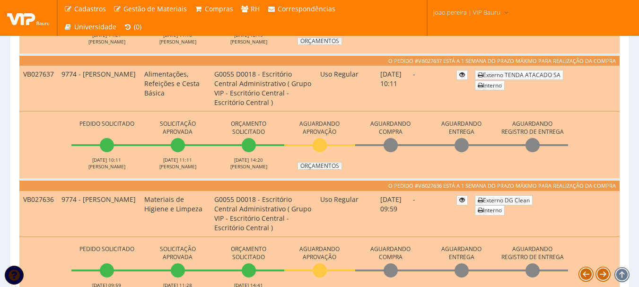
scroll to position [378, 0]
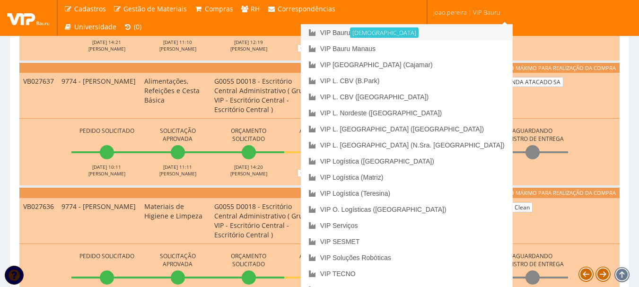
click at [422, 33] on link "VIP Bauru Ativa" at bounding box center [406, 33] width 211 height 16
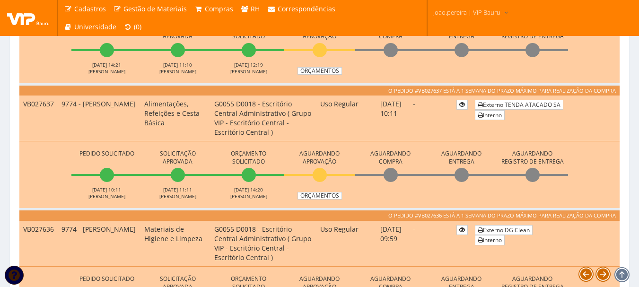
scroll to position [473, 0]
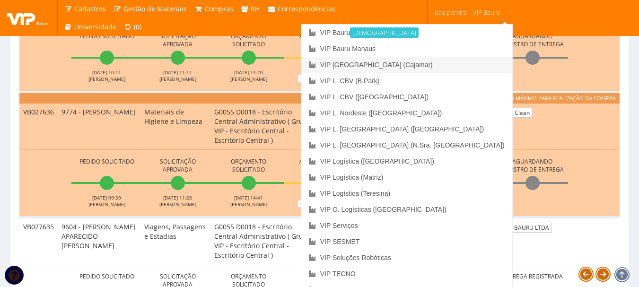
click at [418, 64] on link "VIP [GEOGRAPHIC_DATA] (Cajamar)" at bounding box center [406, 65] width 211 height 16
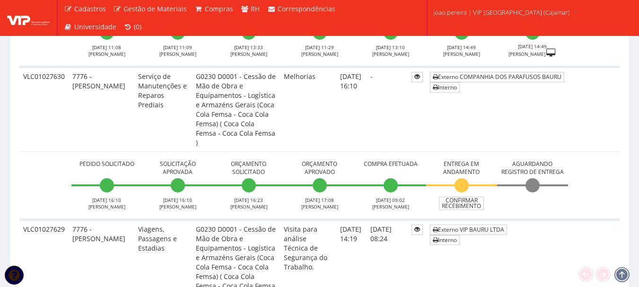
scroll to position [378, 0]
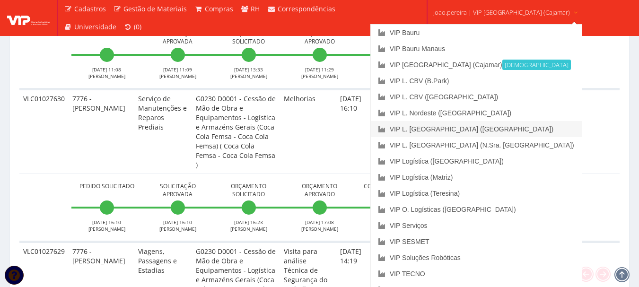
click at [491, 128] on link "VIP L. [GEOGRAPHIC_DATA] ([GEOGRAPHIC_DATA])" at bounding box center [476, 129] width 211 height 16
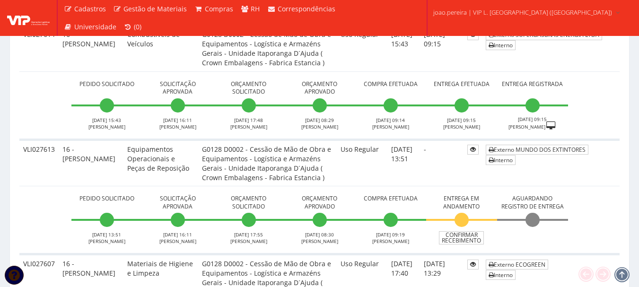
scroll to position [946, 0]
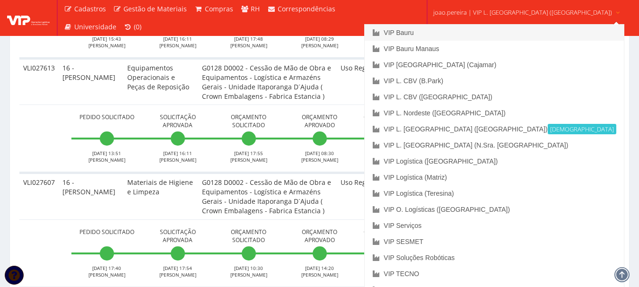
click at [478, 33] on link "VIP Bauru" at bounding box center [494, 33] width 259 height 16
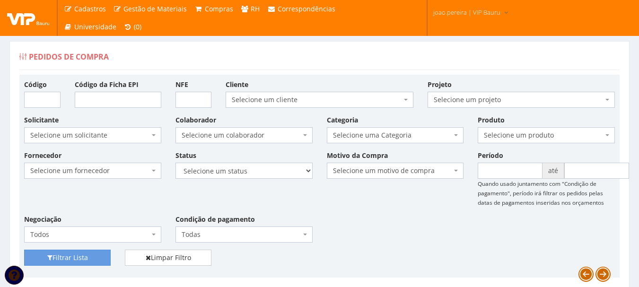
click at [375, 211] on div "Fornecedor Selecione um fornecedor ******** ******** 1000 MARCAS [GEOGRAPHIC_DA…" at bounding box center [319, 199] width 605 height 99
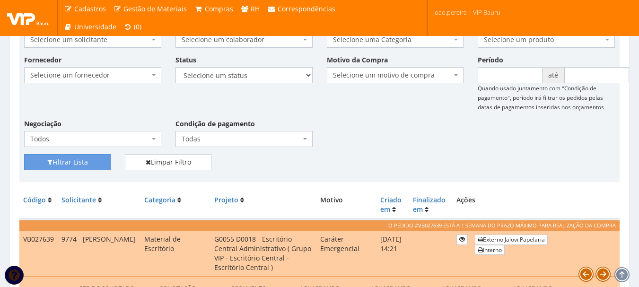
scroll to position [95, 0]
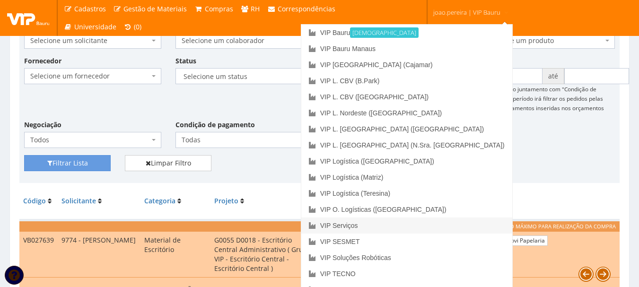
click at [434, 223] on link "VIP Serviços" at bounding box center [406, 226] width 211 height 16
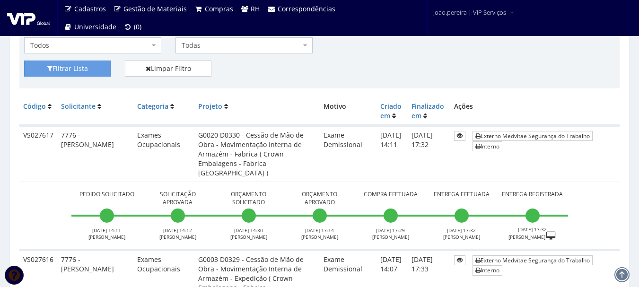
scroll to position [47, 0]
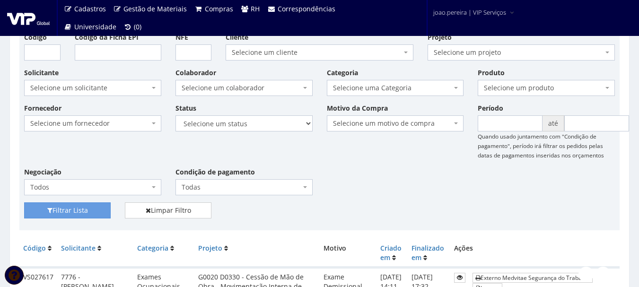
click at [444, 187] on div "Fornecedor Selecione um fornecedor ******** ******** 1000 MARCAS [GEOGRAPHIC_DA…" at bounding box center [319, 152] width 605 height 99
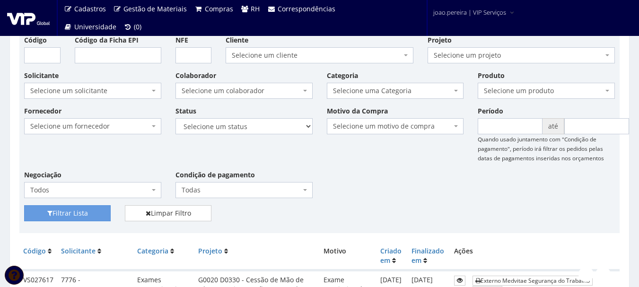
scroll to position [0, 0]
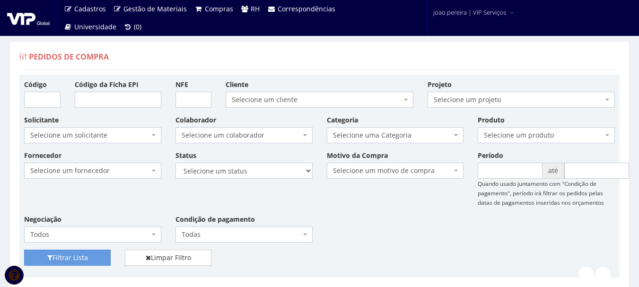
click at [381, 217] on div "Fornecedor Selecione um fornecedor ******** ******** 1000 MARCAS [GEOGRAPHIC_DA…" at bounding box center [319, 199] width 605 height 99
click at [373, 218] on div "Fornecedor Selecione um fornecedor ******** ******** 1000 MARCAS [GEOGRAPHIC_DA…" at bounding box center [319, 199] width 605 height 99
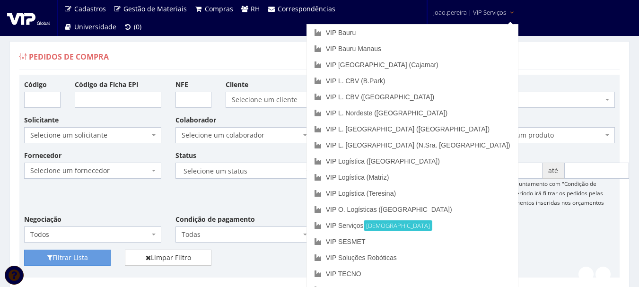
click at [479, 5] on link "joao.pereira | VIP Serviços" at bounding box center [473, 11] width 89 height 23
click at [422, 28] on link "VIP Bauru" at bounding box center [412, 33] width 211 height 16
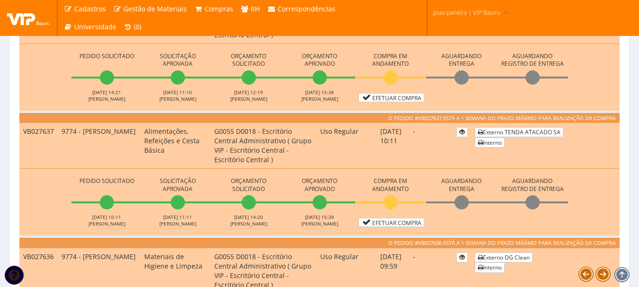
scroll to position [236, 0]
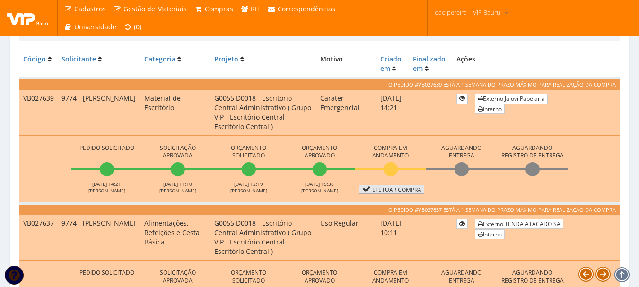
click at [410, 189] on link "Efetuar Compra" at bounding box center [391, 189] width 66 height 9
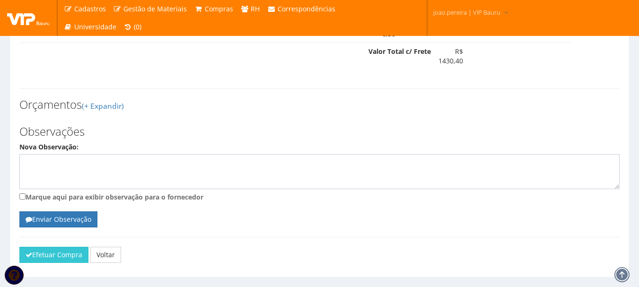
scroll to position [631, 0]
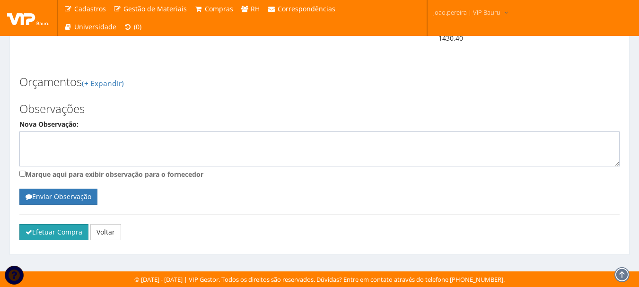
click at [63, 237] on button "Efetuar Compra" at bounding box center [53, 232] width 69 height 16
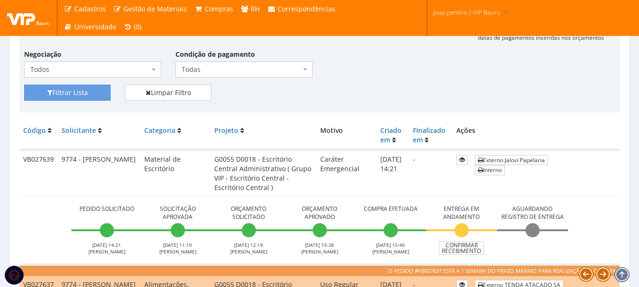
scroll to position [189, 0]
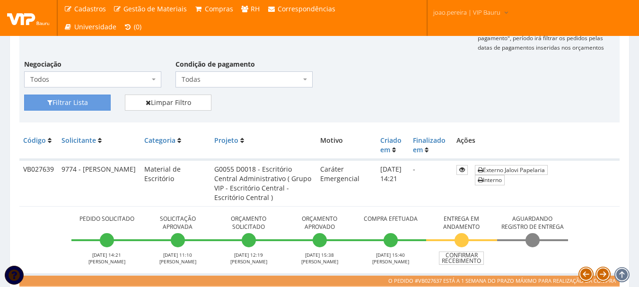
click at [533, 117] on div "Filtrar Lista Limpar Filtro" at bounding box center [319, 106] width 605 height 23
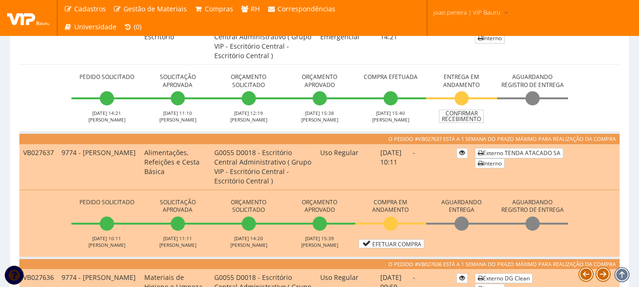
scroll to position [284, 0]
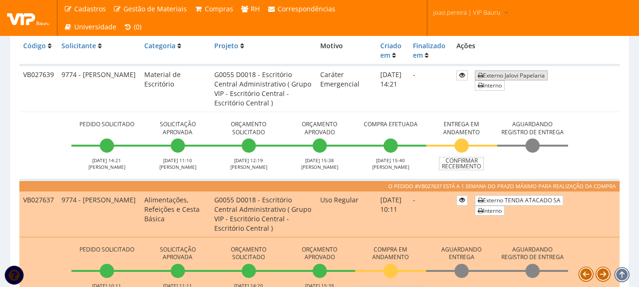
click at [512, 74] on link "Externo Jalovi Papelaria" at bounding box center [511, 75] width 73 height 10
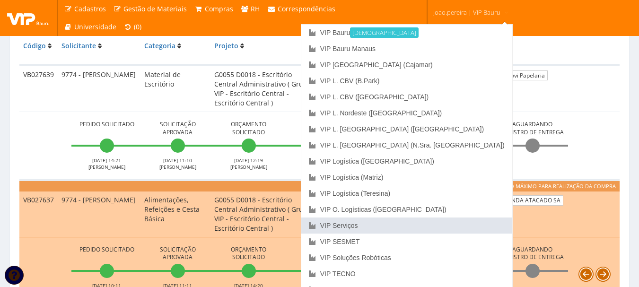
click at [432, 226] on link "VIP Serviços" at bounding box center [406, 226] width 211 height 16
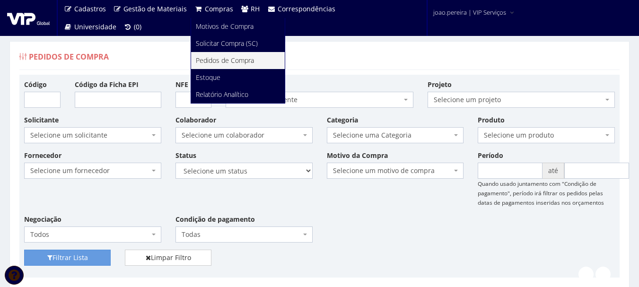
click at [219, 6] on span "Compras" at bounding box center [219, 8] width 28 height 9
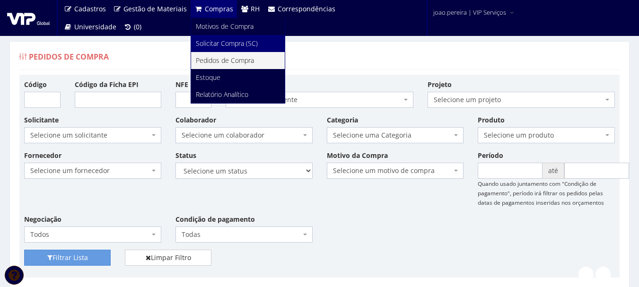
click at [221, 41] on span "Solicitar Compra (SC)" at bounding box center [227, 43] width 62 height 9
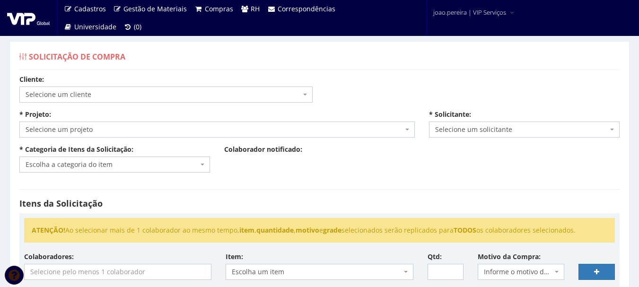
click at [305, 92] on span at bounding box center [306, 95] width 2 height 16
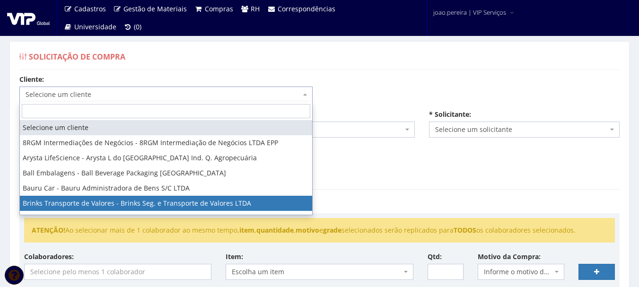
scroll to position [47, 0]
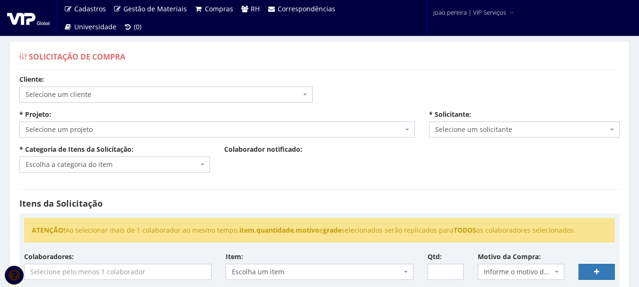
click at [435, 174] on div "Cliente: Selecione um cliente 8RGM Intermediações de Negócios - 8RGM Intermedia…" at bounding box center [319, 285] width 614 height 421
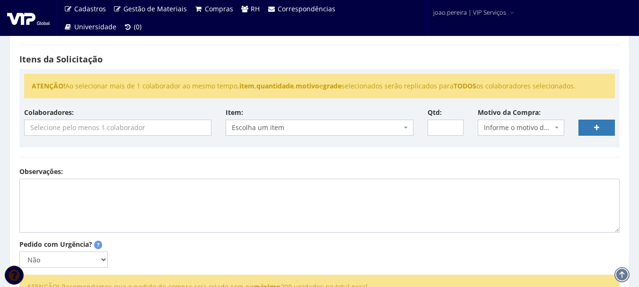
scroll to position [142, 0]
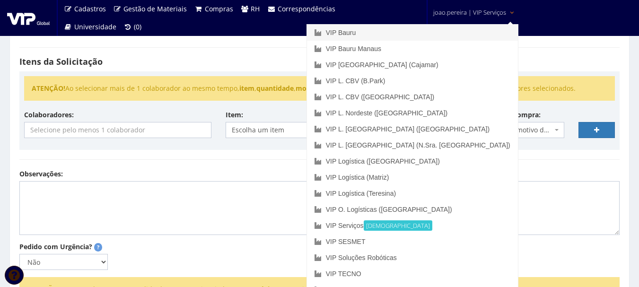
click at [428, 33] on link "VIP Bauru" at bounding box center [412, 33] width 211 height 16
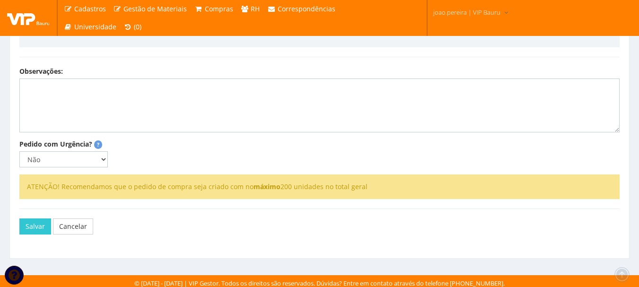
scroll to position [248, 0]
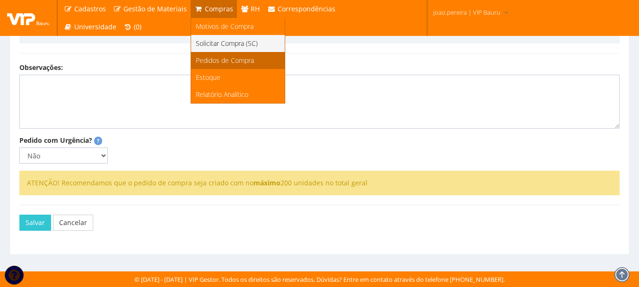
click at [214, 60] on span "Pedidos de Compra" at bounding box center [225, 60] width 58 height 9
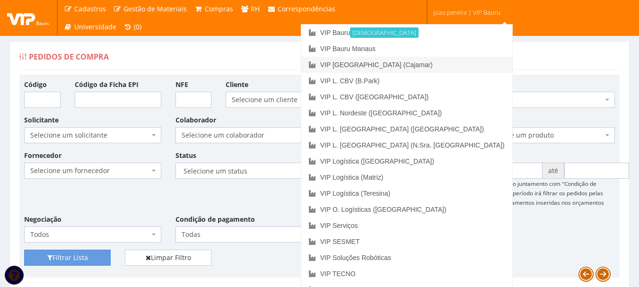
click at [434, 58] on link "VIP [GEOGRAPHIC_DATA] (Cajamar)" at bounding box center [406, 65] width 211 height 16
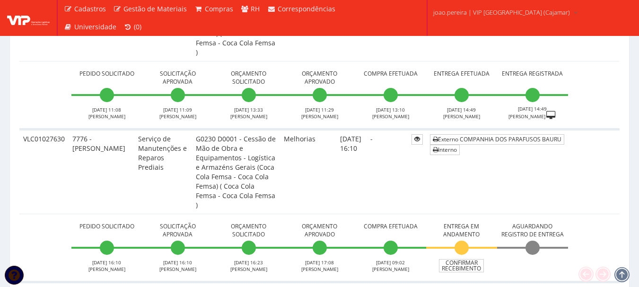
scroll to position [426, 0]
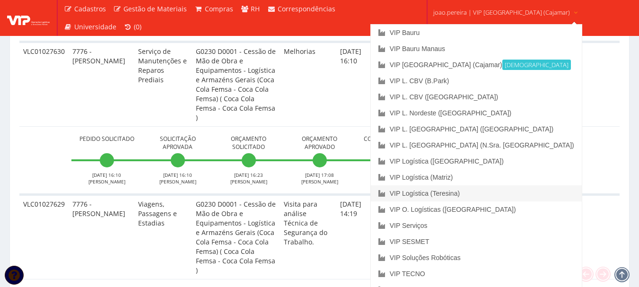
click at [488, 195] on link "VIP Logística (Teresina)" at bounding box center [476, 193] width 211 height 16
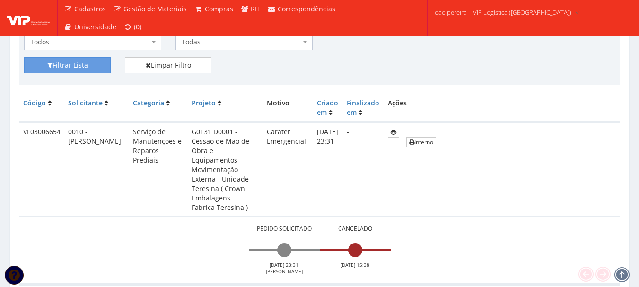
scroll to position [189, 0]
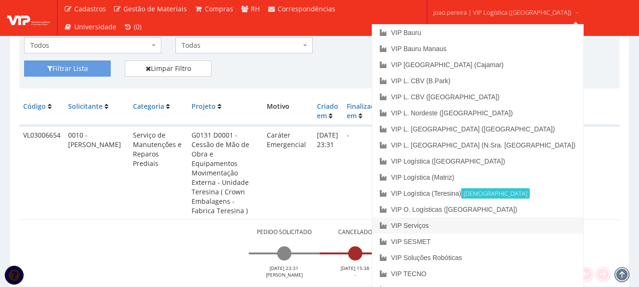
click at [467, 228] on link "VIP Serviços" at bounding box center [477, 226] width 211 height 16
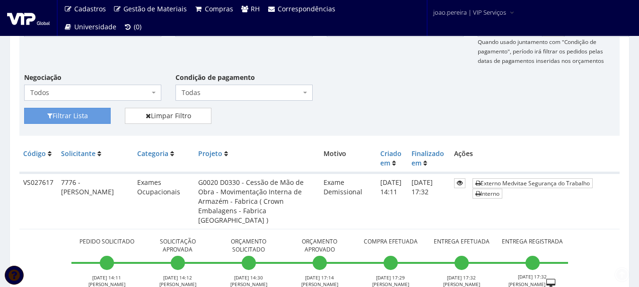
scroll to position [236, 0]
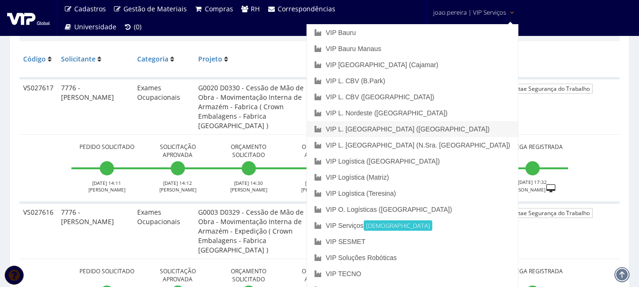
click at [462, 128] on link "VIP L. [GEOGRAPHIC_DATA] ([GEOGRAPHIC_DATA])" at bounding box center [412, 129] width 211 height 16
